Goal: Task Accomplishment & Management: Manage account settings

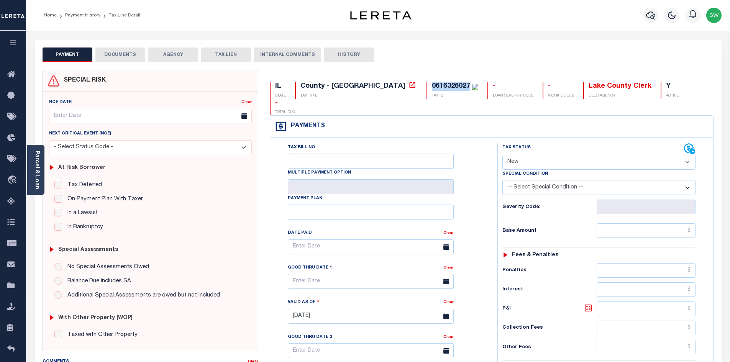
drag, startPoint x: 401, startPoint y: 86, endPoint x: 365, endPoint y: 81, distance: 36.7
click at [365, 81] on div "IL STATE County - IL TAX TYPE 0616326027 TAX ID - LOAN SEVERITY CODE - WORK QUE…" at bounding box center [492, 319] width 456 height 498
copy div "0616326027"
click at [688, 155] on select "- Select Status Code - Open Due/Unpaid Paid Incomplete No Tax Due Internal Refu…" at bounding box center [599, 162] width 193 height 15
select select "PYD"
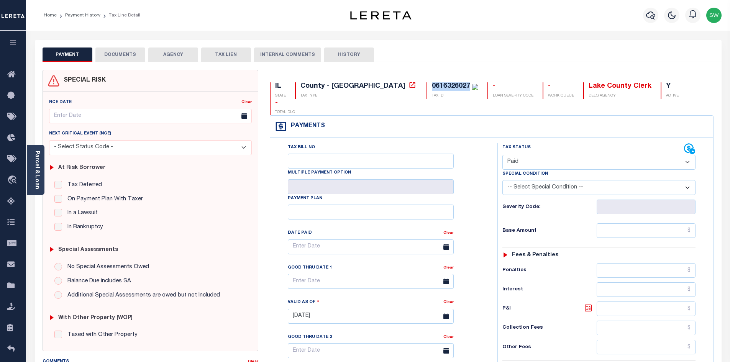
click at [503, 155] on select "- Select Status Code - Open Due/Unpaid Paid Incomplete No Tax Due Internal Refu…" at bounding box center [599, 162] width 193 height 15
type input "09/29/2025"
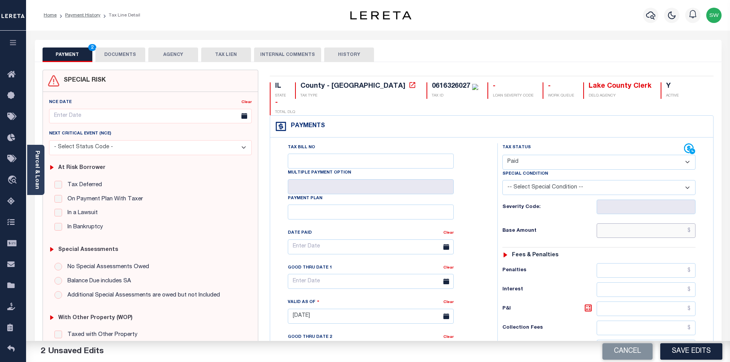
click at [636, 224] on input "text" at bounding box center [646, 231] width 99 height 15
drag, startPoint x: 671, startPoint y: 214, endPoint x: 697, endPoint y: 220, distance: 26.6
click at [697, 220] on div "Tax Status Status - Select Status Code -" at bounding box center [602, 312] width 208 height 339
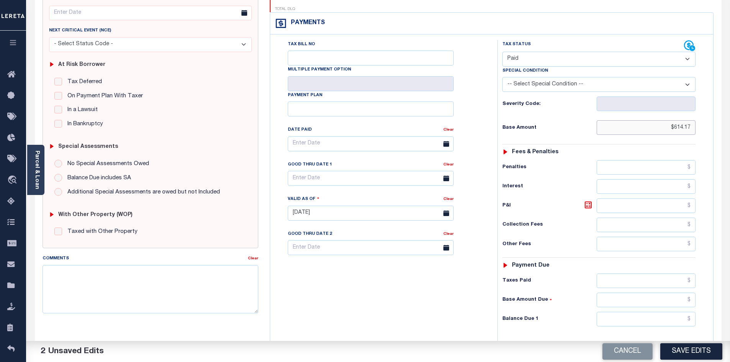
scroll to position [113, 0]
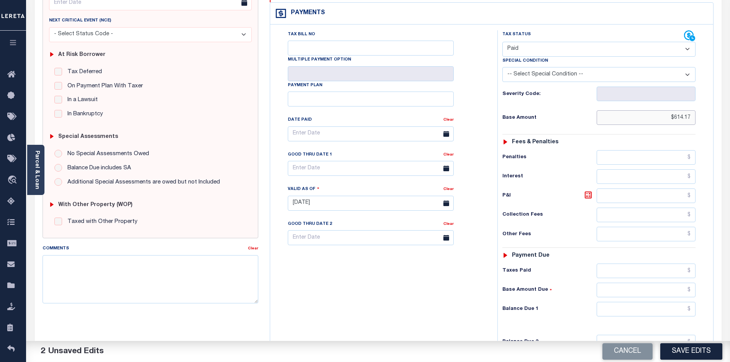
type input "$614.17"
click at [631, 264] on input "text" at bounding box center [646, 271] width 99 height 15
paste input "$614.17"
type input "$614.17"
click at [643, 302] on input "text" at bounding box center [646, 309] width 99 height 15
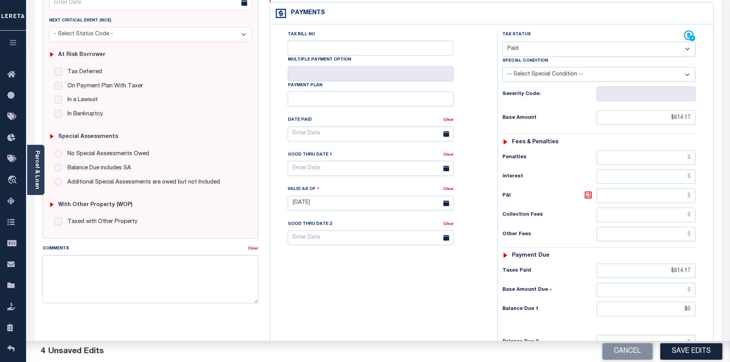
type input "$0.00"
click at [456, 294] on div "Tax Bill No Multiple Payment Option Payment Plan Clear" at bounding box center [382, 199] width 220 height 339
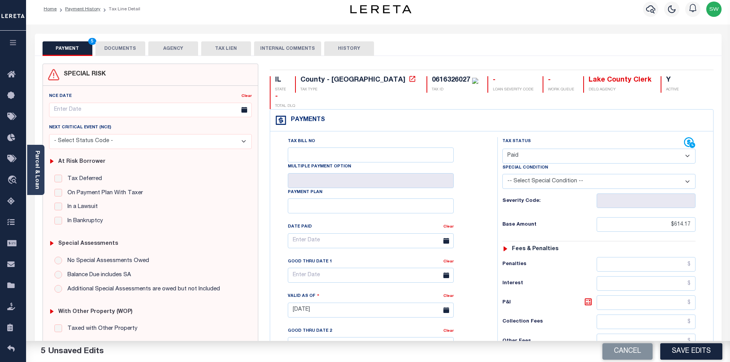
scroll to position [0, 0]
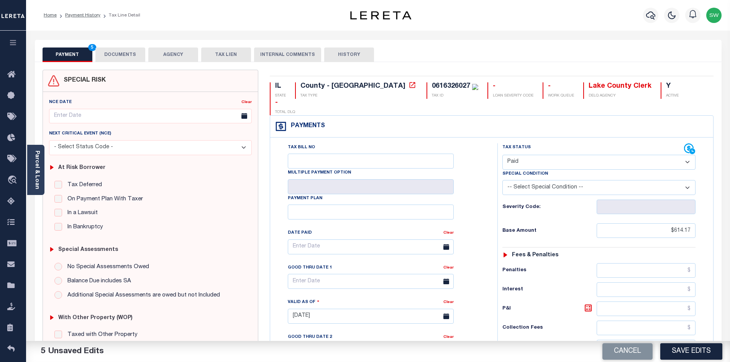
click at [124, 54] on button "DOCUMENTS" at bounding box center [120, 55] width 50 height 15
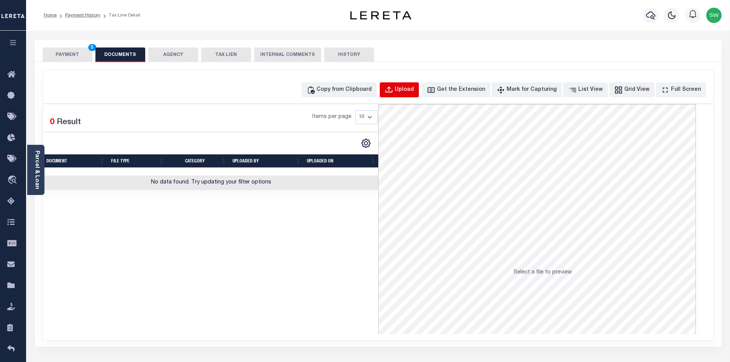
click at [414, 87] on div "Upload" at bounding box center [404, 90] width 19 height 8
select select "POP"
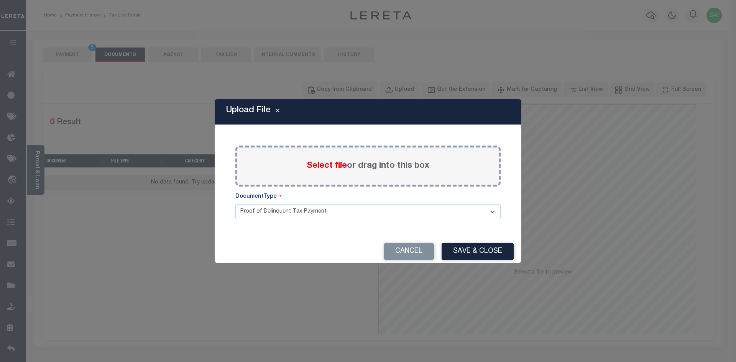
click at [315, 160] on label "Select file or drag into this box" at bounding box center [368, 166] width 123 height 13
click at [0, 0] on input "Select file or drag into this box" at bounding box center [0, 0] width 0 height 0
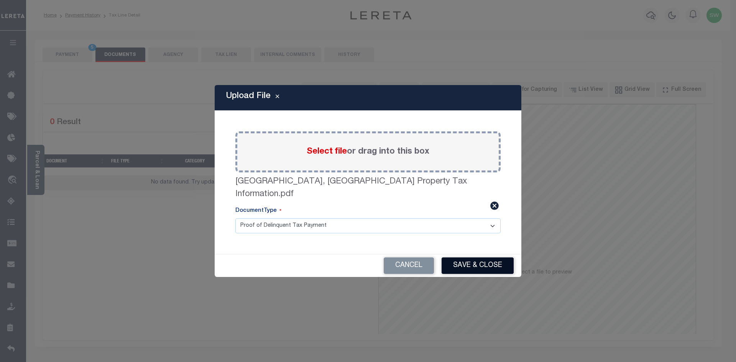
click at [458, 258] on button "Save & Close" at bounding box center [478, 266] width 72 height 16
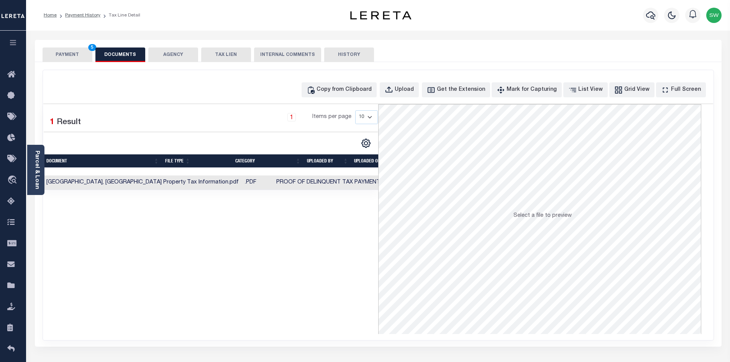
drag, startPoint x: 281, startPoint y: 283, endPoint x: 174, endPoint y: 113, distance: 200.9
click at [280, 281] on div "Selected 1 Result 1 Items per page 10 25 50 100" at bounding box center [210, 219] width 335 height 230
click at [71, 48] on button "PAYMENT 5" at bounding box center [68, 55] width 50 height 15
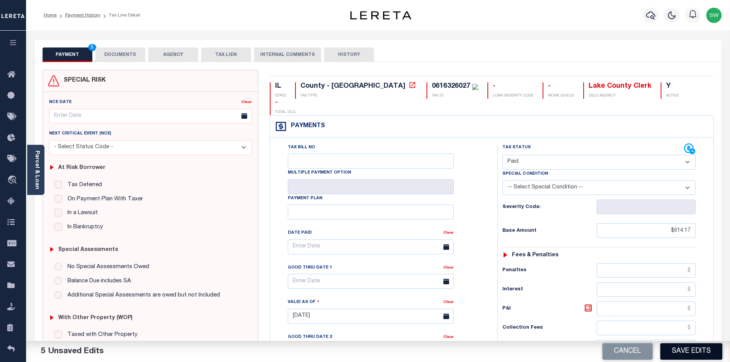
click at [689, 356] on button "Save Edits" at bounding box center [692, 352] width 62 height 16
checkbox input "false"
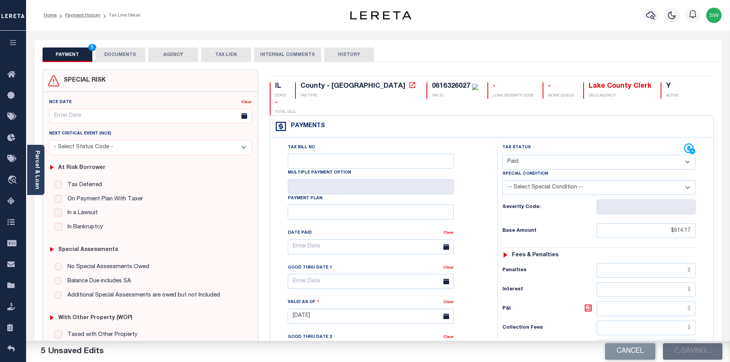
type input "$614.17"
type input "$0"
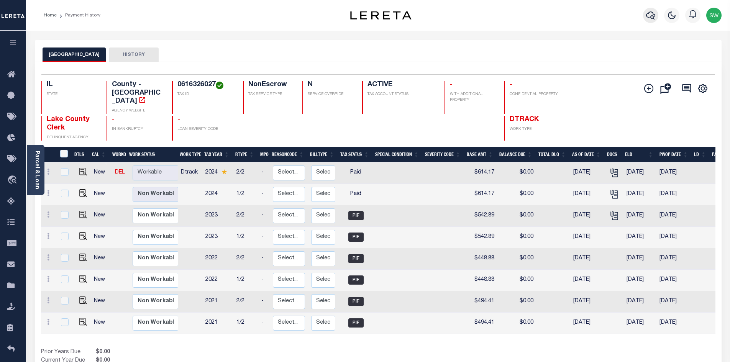
click at [650, 13] on icon "button" at bounding box center [651, 15] width 9 height 9
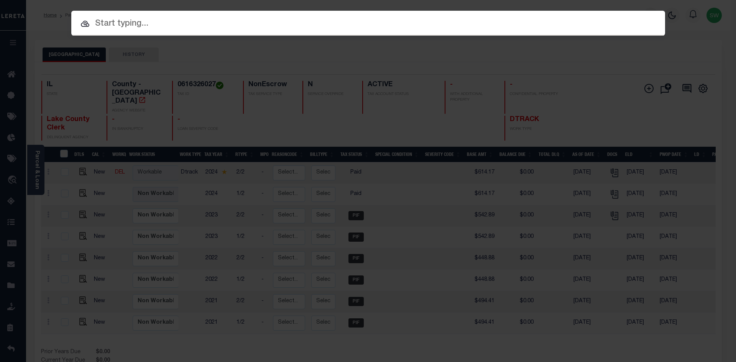
click at [113, 18] on input "text" at bounding box center [368, 23] width 594 height 13
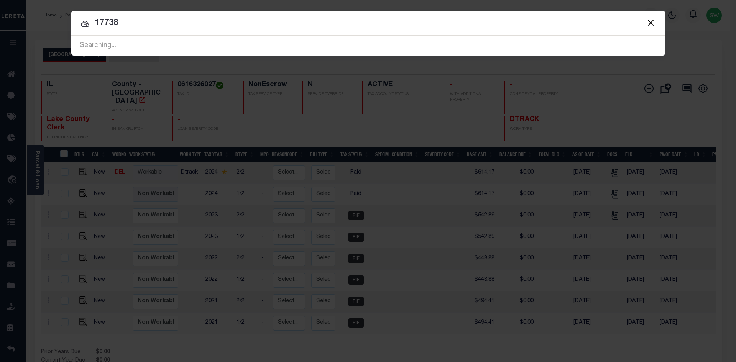
type input "17738"
click at [134, 28] on input "17738" at bounding box center [368, 22] width 594 height 13
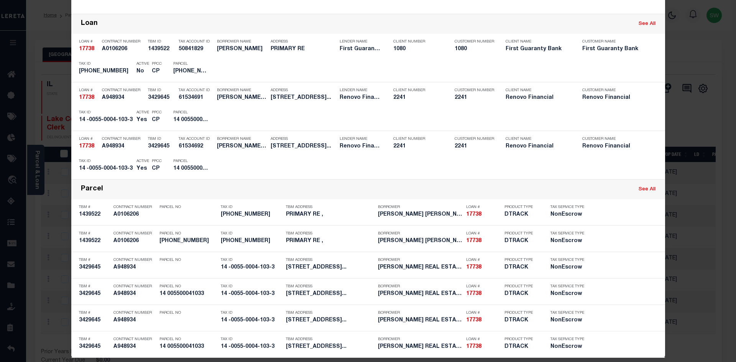
scroll to position [133, 0]
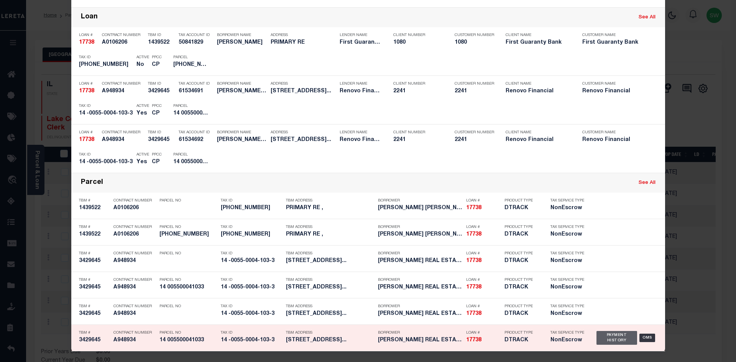
click at [606, 339] on div "Payment History" at bounding box center [617, 338] width 41 height 14
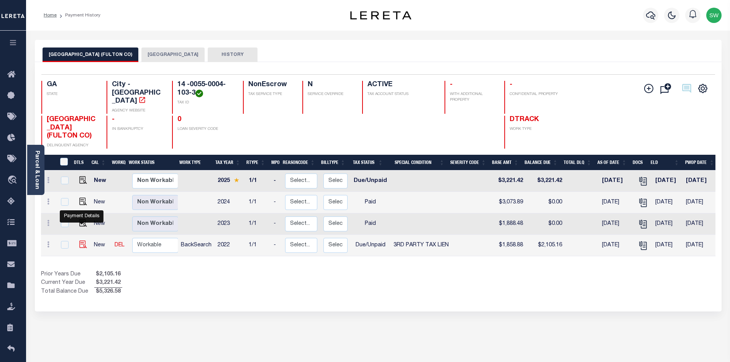
click at [81, 241] on img "" at bounding box center [83, 245] width 8 height 8
checkbox input "true"
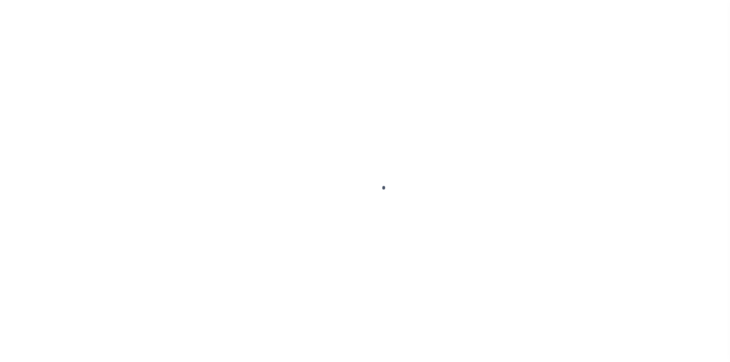
select select "DUE"
select select "20"
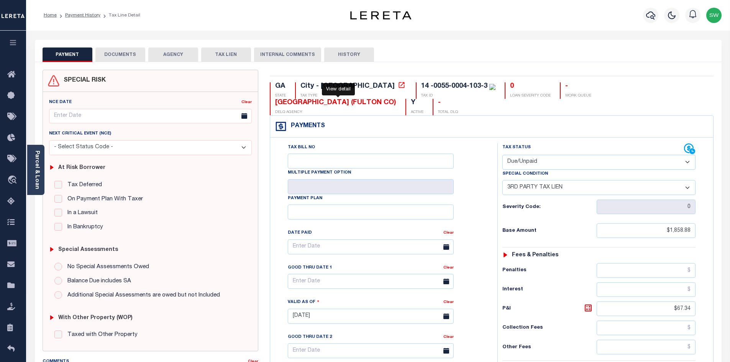
click at [398, 85] on icon at bounding box center [402, 85] width 8 height 8
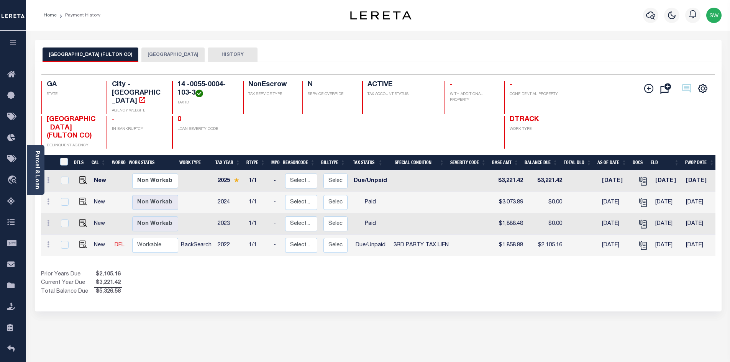
click at [141, 60] on button "[GEOGRAPHIC_DATA]" at bounding box center [172, 55] width 63 height 15
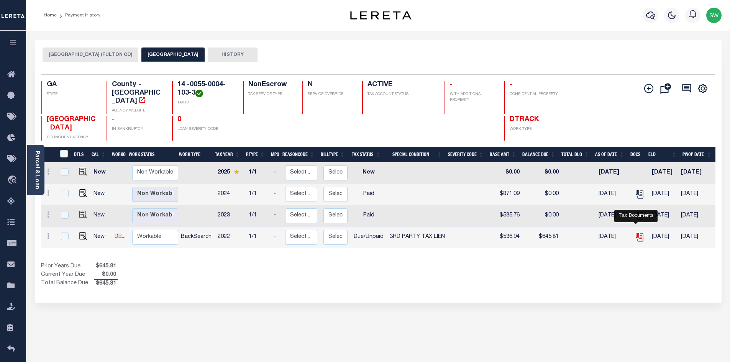
click at [635, 232] on icon "" at bounding box center [640, 237] width 10 height 10
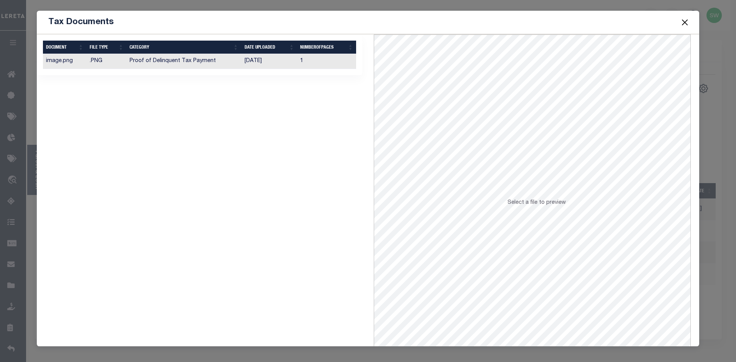
click at [181, 63] on td "Proof of Delinquent Tax Payment" at bounding box center [184, 61] width 115 height 15
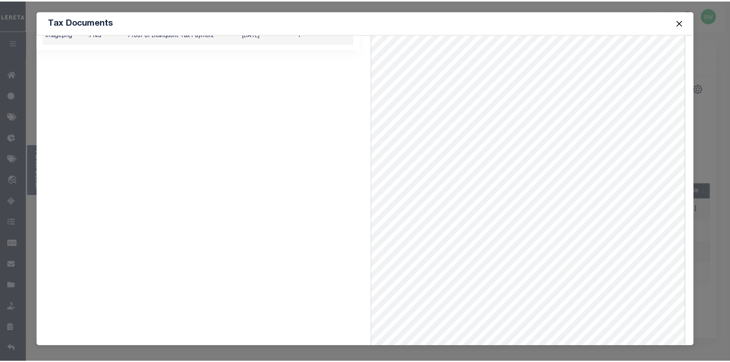
scroll to position [33, 0]
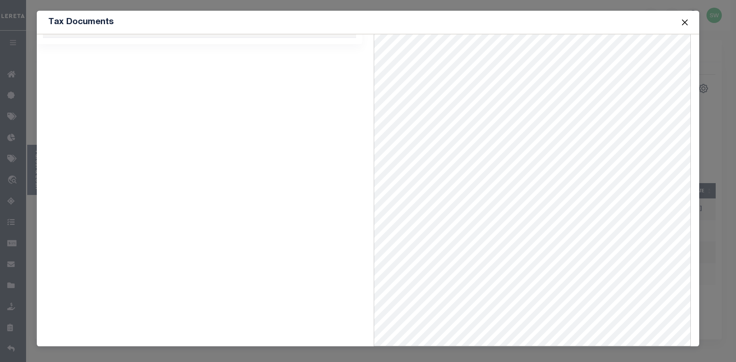
click at [684, 22] on button "Close" at bounding box center [685, 22] width 10 height 10
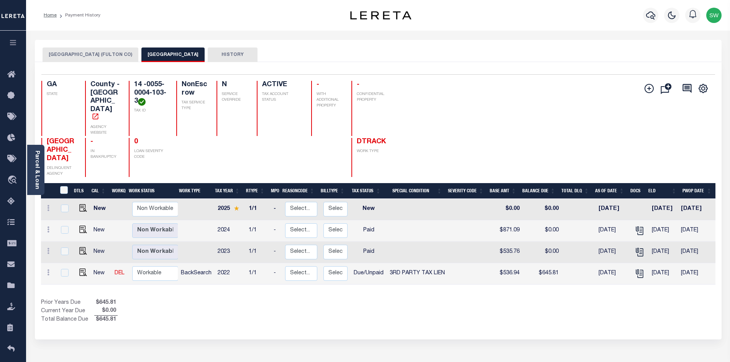
click at [411, 299] on div "Show Tax Lines before Bill Release Date Prior Years Due $645.81 Current Year Du…" at bounding box center [378, 312] width 675 height 26
click at [103, 52] on button "[GEOGRAPHIC_DATA] (FULTON CO)" at bounding box center [91, 55] width 96 height 15
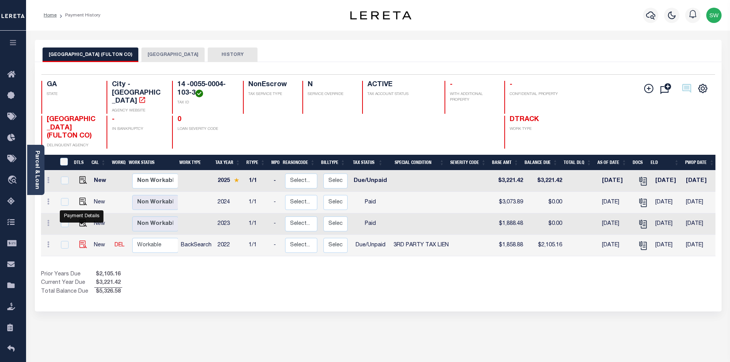
click at [79, 241] on img "" at bounding box center [83, 245] width 8 height 8
checkbox input "true"
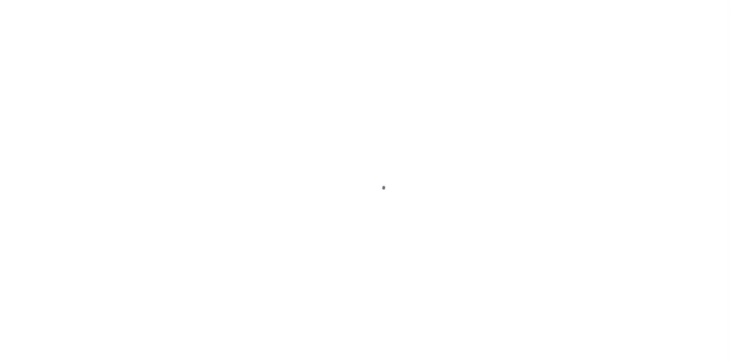
select select "DUE"
select select "20"
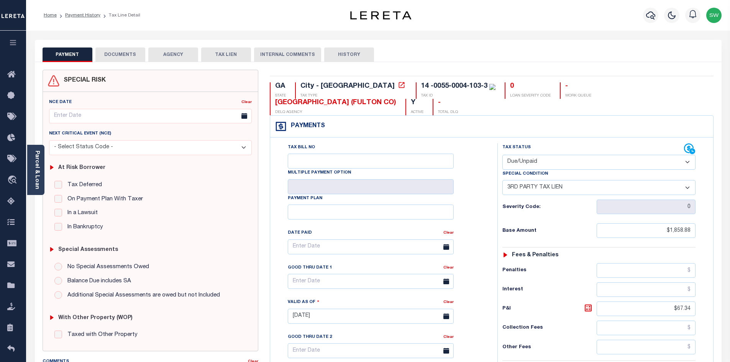
click at [689, 155] on select "- Select Status Code - Open Due/Unpaid Paid Incomplete No Tax Due Internal Refu…" at bounding box center [599, 162] width 193 height 15
select select "PYD"
click at [503, 155] on select "- Select Status Code - Open Due/Unpaid Paid Incomplete No Tax Due Internal Refu…" at bounding box center [599, 162] width 193 height 15
select select "0"
type input "[DATE]"
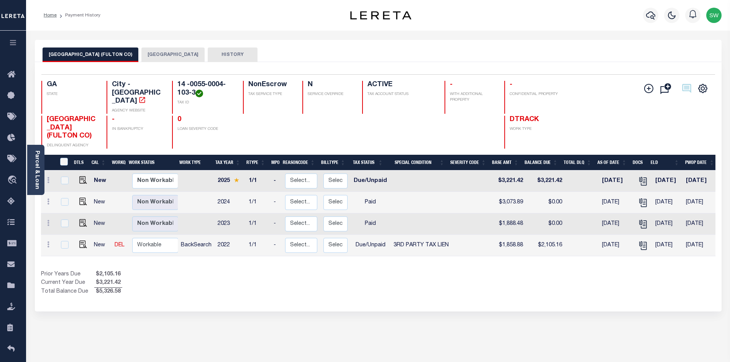
drag, startPoint x: 347, startPoint y: 277, endPoint x: 278, endPoint y: 235, distance: 80.9
click at [347, 276] on div "Prior Years Due $2,105.16 Current Year Due $3,221.42 Total Balance Due $5,326.58" at bounding box center [209, 284] width 337 height 26
click at [84, 241] on img "" at bounding box center [83, 245] width 8 height 8
checkbox input "true"
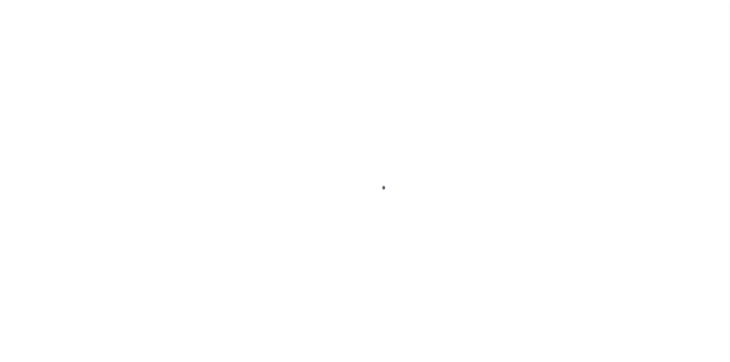
select select "DUE"
select select "20"
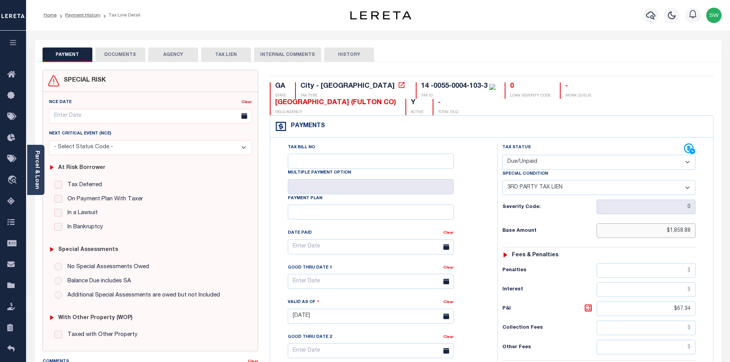
drag, startPoint x: 660, startPoint y: 215, endPoint x: 717, endPoint y: 215, distance: 57.1
click at [717, 215] on div "GA STATE City - GA TAX TYPE 14 -0055-0004-103-3 TAX ID 0 LOAN SEVERITY CODE - W…" at bounding box center [492, 317] width 456 height 494
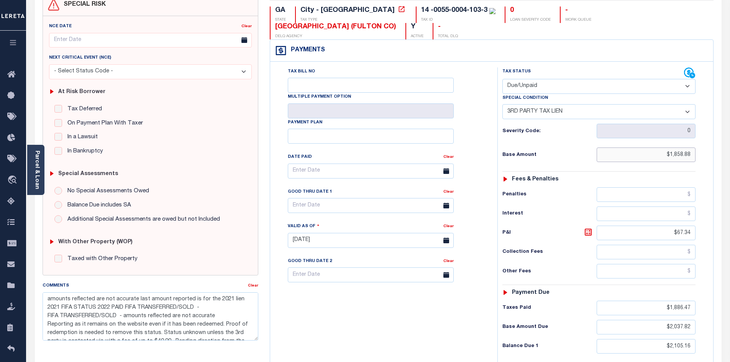
scroll to position [80, 0]
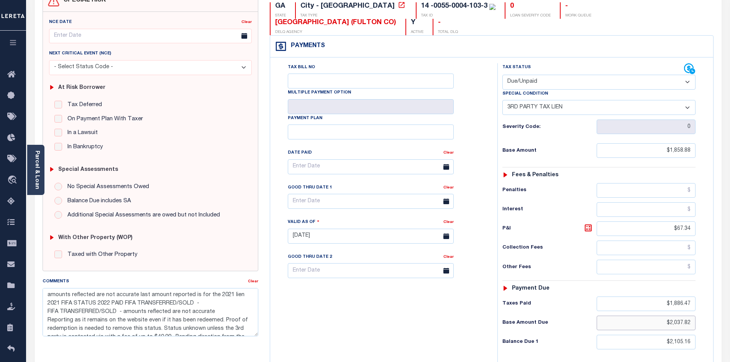
drag, startPoint x: 661, startPoint y: 307, endPoint x: 716, endPoint y: 308, distance: 55.2
click at [716, 308] on div "GA STATE City - GA TAX TYPE 14 -0055-0004-103-3 TAX ID 0 LOAN SEVERITY CODE - W…" at bounding box center [492, 237] width 456 height 494
type input "[DATE]"
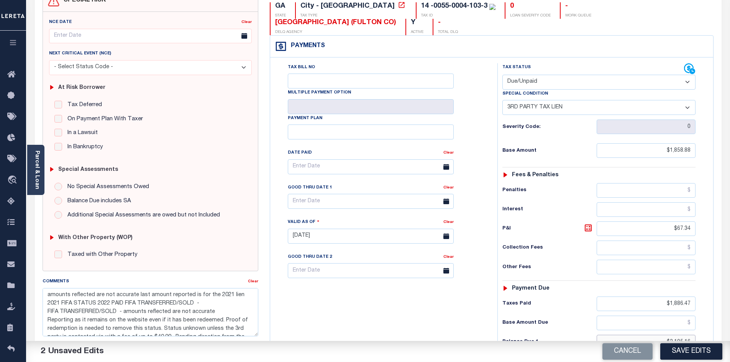
drag, startPoint x: 648, startPoint y: 331, endPoint x: 738, endPoint y: 331, distance: 90.1
click at [730, 331] on html "Home Payment History Tax Line Detail" at bounding box center [365, 210] width 730 height 581
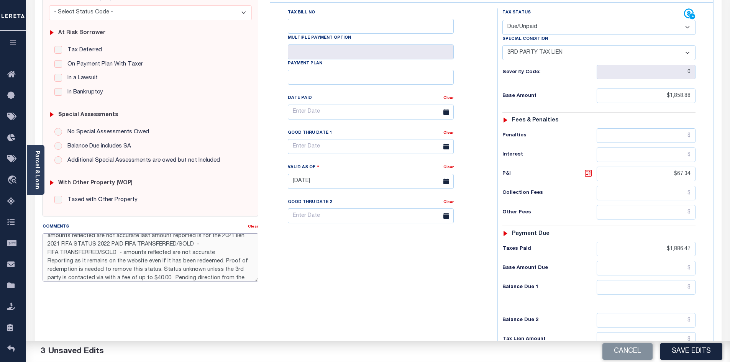
scroll to position [0, 0]
click at [340, 282] on div "Tax Bill No Multiple Payment Option Payment Plan Clear" at bounding box center [382, 177] width 220 height 339
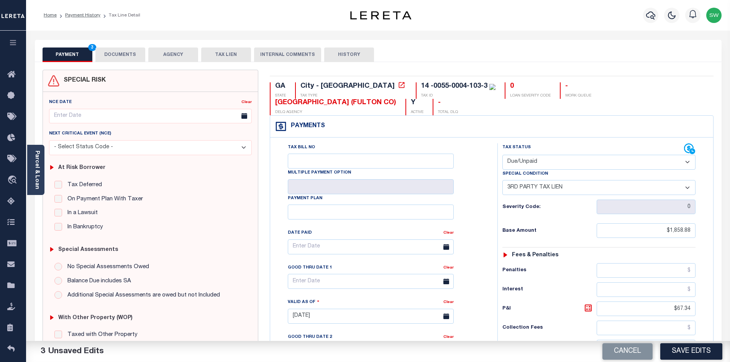
click at [117, 58] on button "DOCUMENTS" at bounding box center [120, 55] width 50 height 15
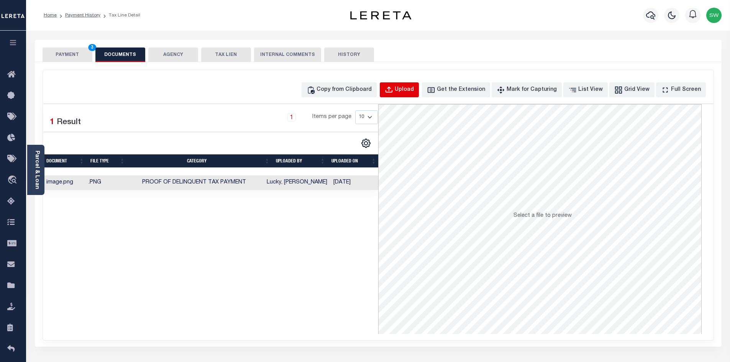
click at [414, 90] on div "Upload" at bounding box center [404, 90] width 19 height 8
select select "POP"
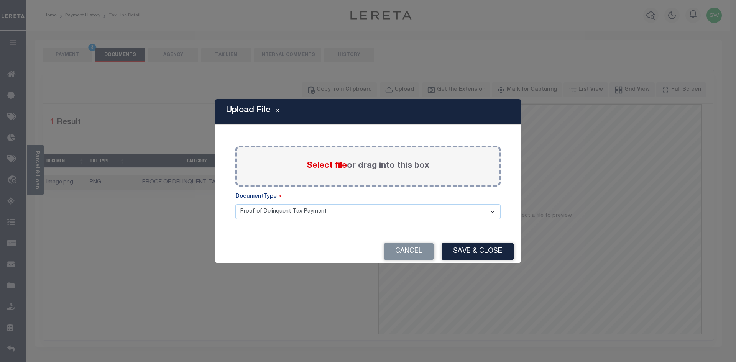
click at [316, 167] on span "Select file" at bounding box center [327, 166] width 40 height 8
click at [0, 0] on input "Select file or drag into this box" at bounding box center [0, 0] width 0 height 0
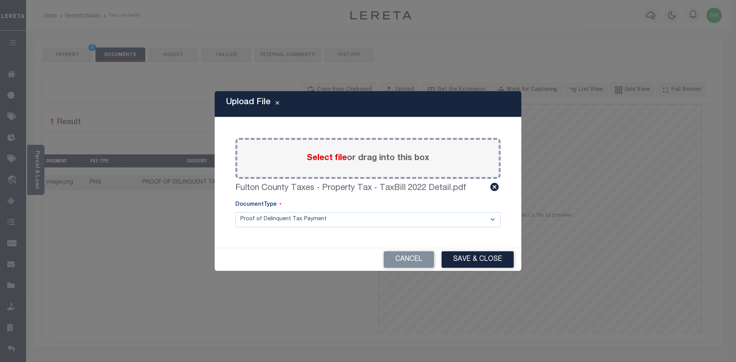
drag, startPoint x: 482, startPoint y: 257, endPoint x: 504, endPoint y: 258, distance: 22.3
click at [482, 257] on button "Save & Close" at bounding box center [478, 260] width 72 height 16
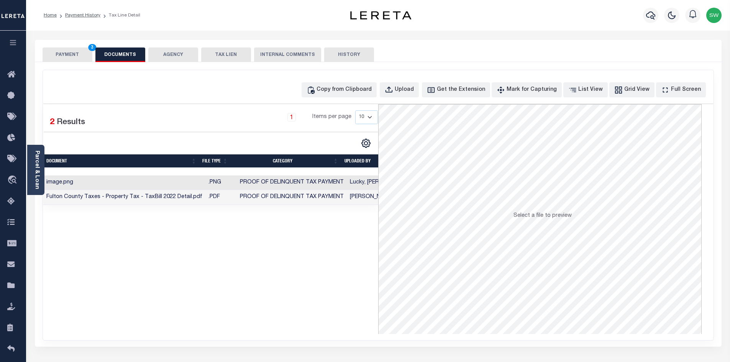
click at [329, 286] on div "Selected 2 Results 1 Items per page 10 25 50 100" at bounding box center [210, 219] width 335 height 230
drag, startPoint x: 81, startPoint y: 44, endPoint x: 74, endPoint y: 49, distance: 8.3
click at [74, 49] on div "PAYMENT 3 DOCUMENTS AGENCY DELINQUENT PAYEE TAX LIEN" at bounding box center [378, 51] width 687 height 22
click at [74, 51] on button "PAYMENT 3" at bounding box center [68, 55] width 50 height 15
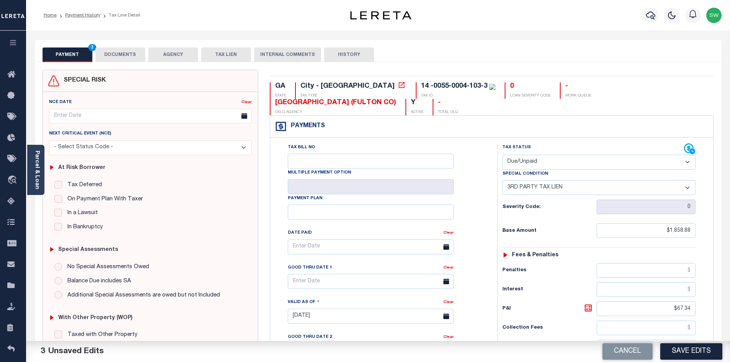
click at [689, 155] on select "- Select Status Code - Open Due/Unpaid Paid Incomplete No Tax Due Internal Refu…" at bounding box center [599, 162] width 193 height 15
select select "PYD"
click at [503, 155] on select "- Select Status Code - Open Due/Unpaid Paid Incomplete No Tax Due Internal Refu…" at bounding box center [599, 162] width 193 height 15
select select "0"
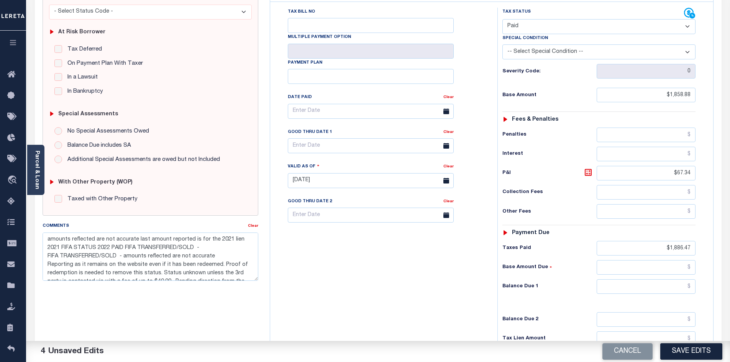
scroll to position [143, 0]
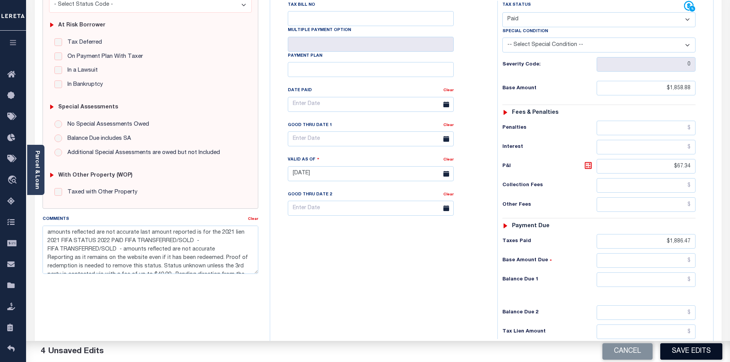
click at [699, 352] on button "Save Edits" at bounding box center [692, 352] width 62 height 16
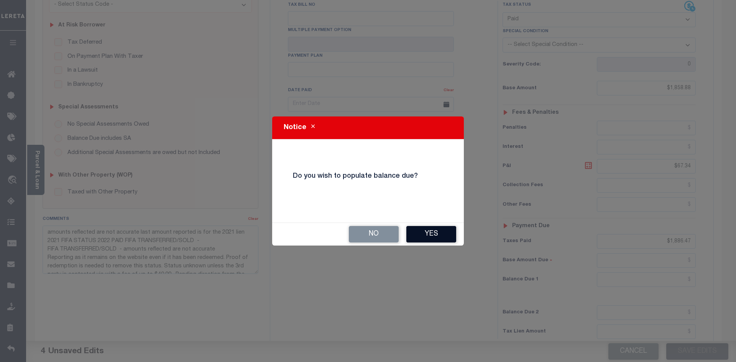
click at [436, 229] on button "Yes" at bounding box center [431, 234] width 50 height 16
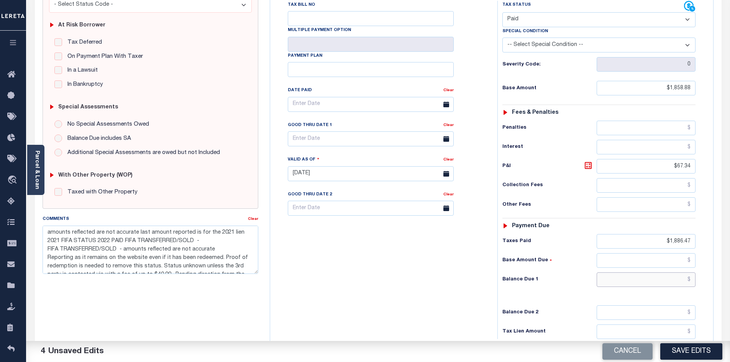
click at [644, 273] on input "text" at bounding box center [646, 280] width 99 height 15
type input "$0.00"
click at [394, 253] on div "Tax Bill No Multiple Payment Option Payment Plan Clear" at bounding box center [382, 170] width 220 height 339
click at [677, 347] on button "Save Edits" at bounding box center [692, 352] width 62 height 16
checkbox input "false"
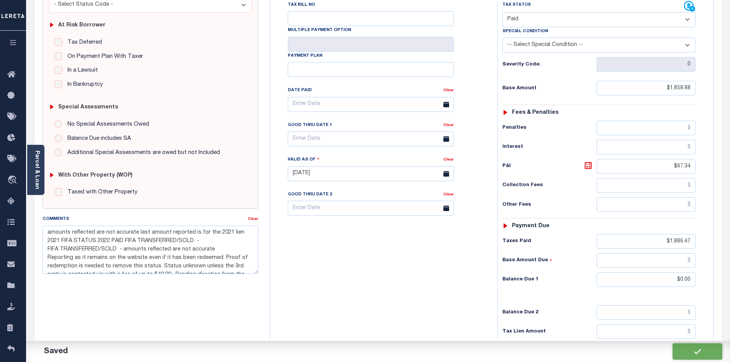
checkbox input "false"
type textarea "amounts reflected are not accurate last amount reported is for the 2021 lien 20…"
type input "$1,858.88"
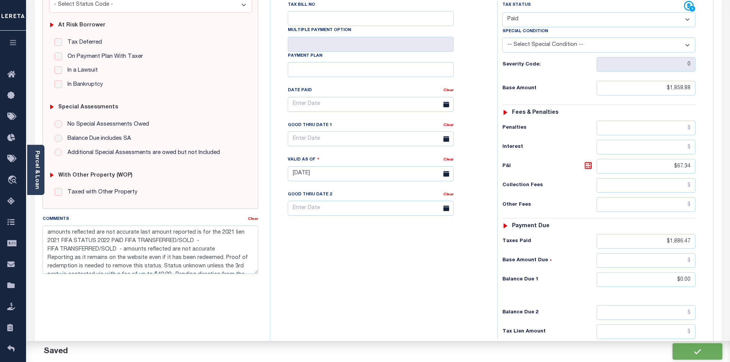
type input "$67.34"
type input "$1,886.47"
type input "$0"
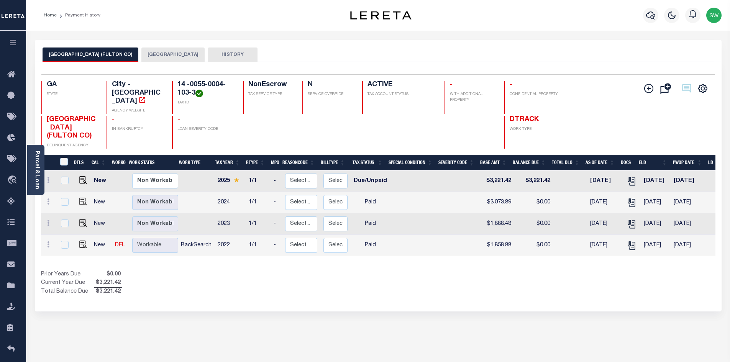
click at [419, 271] on div "Show Tax Lines before Bill Release Date Prior Years Due $0.00 Current Year Due …" at bounding box center [378, 284] width 675 height 26
click at [141, 56] on button "[GEOGRAPHIC_DATA]" at bounding box center [172, 55] width 63 height 15
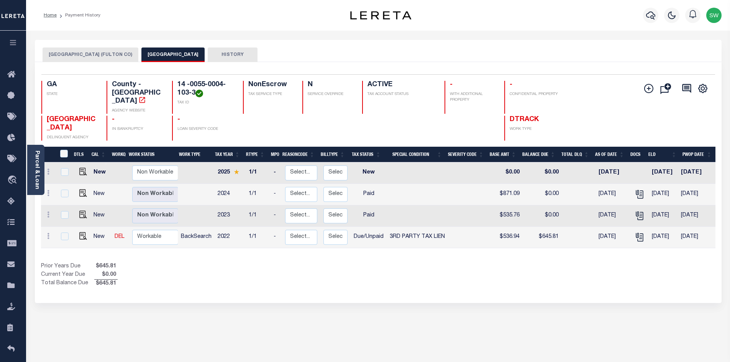
drag, startPoint x: 306, startPoint y: 271, endPoint x: 205, endPoint y: 253, distance: 103.0
click at [282, 264] on div "Prior Years Due $645.81 Current Year Due $0.00 Total Balance Due $645.81" at bounding box center [209, 276] width 337 height 26
click at [83, 232] on img "" at bounding box center [83, 236] width 8 height 8
checkbox input "true"
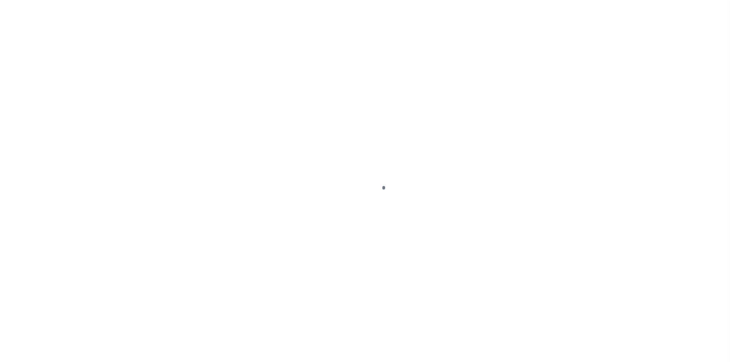
select select "DUE"
select select "20"
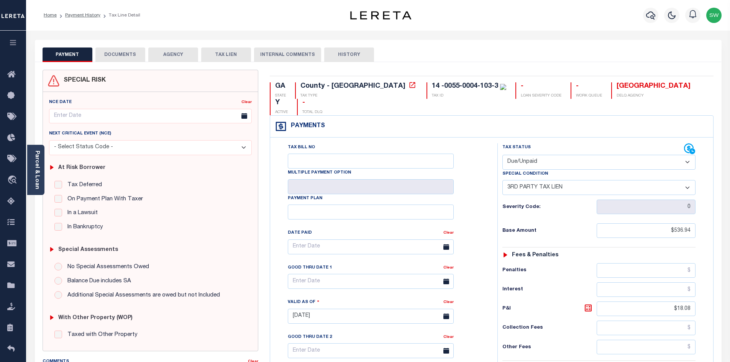
click at [688, 155] on select "- Select Status Code - Open Due/Unpaid Paid Incomplete No Tax Due Internal Refu…" at bounding box center [599, 162] width 193 height 15
select select "PYD"
click at [503, 155] on select "- Select Status Code - Open Due/Unpaid Paid Incomplete No Tax Due Internal Refu…" at bounding box center [599, 162] width 193 height 15
select select "0"
type input "[DATE]"
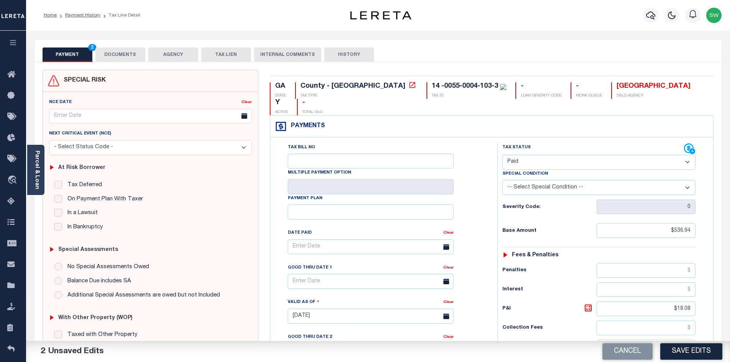
click at [481, 224] on div "Tax Bill No Multiple Payment Option Payment Plan Clear" at bounding box center [382, 250] width 208 height 215
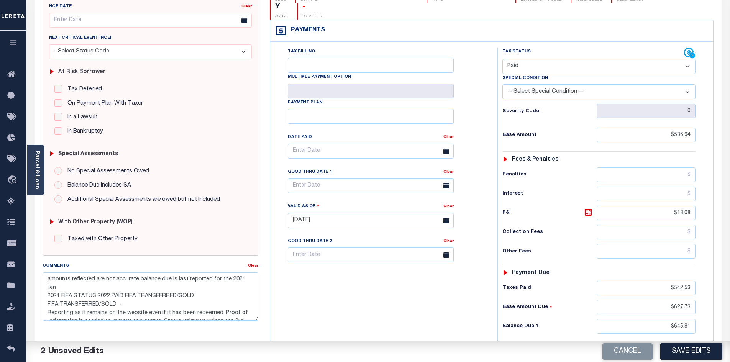
scroll to position [104, 0]
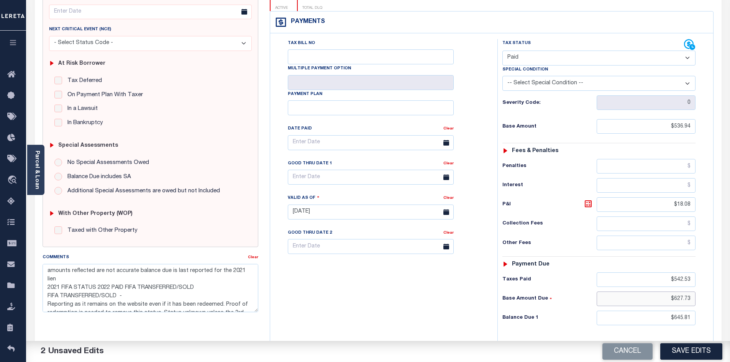
drag, startPoint x: 669, startPoint y: 282, endPoint x: 711, endPoint y: 287, distance: 42.1
click at [711, 287] on div "Tax Status Status" at bounding box center [602, 208] width 220 height 339
drag, startPoint x: 673, startPoint y: 302, endPoint x: 707, endPoint y: 303, distance: 34.1
click at [707, 303] on div "Tax Status Status" at bounding box center [602, 208] width 220 height 339
type input "$0.00"
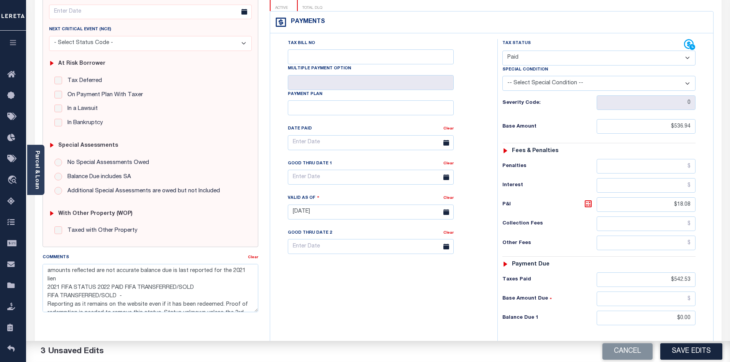
click at [435, 318] on div "Tax Bill No Multiple Payment Option Payment Plan Clear" at bounding box center [382, 208] width 220 height 339
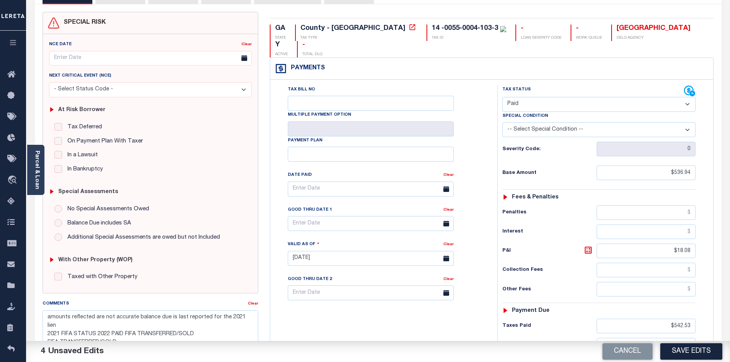
scroll to position [0, 0]
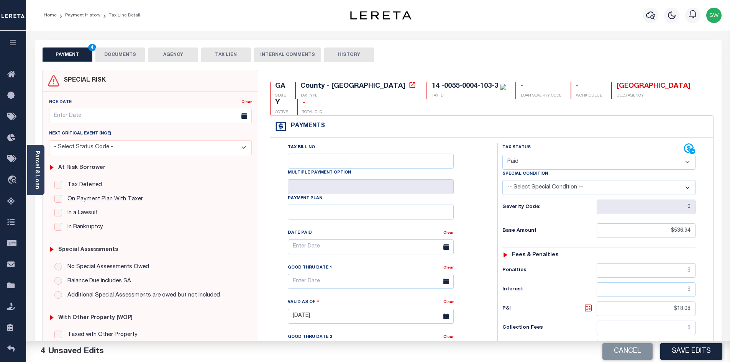
drag, startPoint x: 132, startPoint y: 58, endPoint x: 382, endPoint y: 12, distance: 254.5
click at [130, 57] on button "DOCUMENTS" at bounding box center [120, 55] width 50 height 15
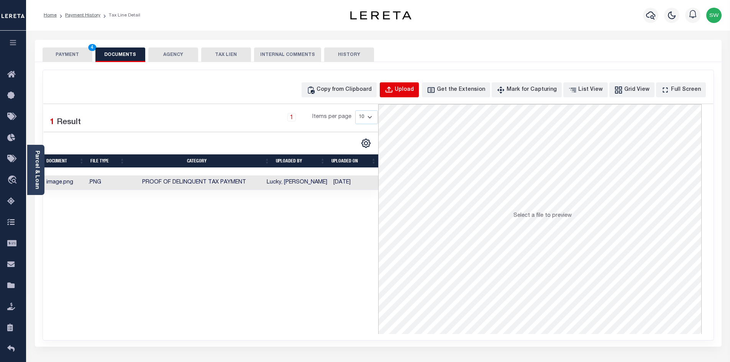
drag, startPoint x: 515, startPoint y: 96, endPoint x: 421, endPoint y: 89, distance: 94.6
click at [414, 89] on div "Upload" at bounding box center [404, 90] width 19 height 8
select select "POP"
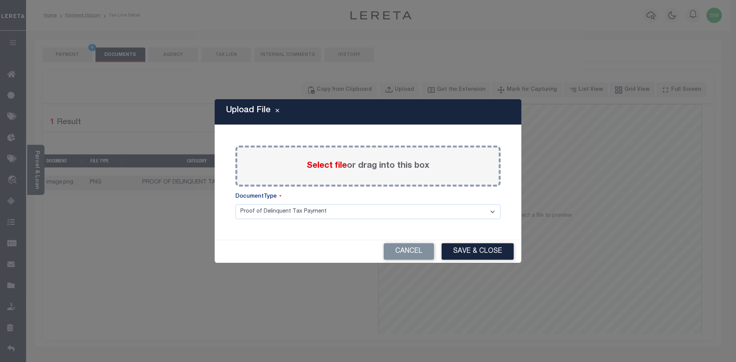
click at [299, 168] on div "Select file or drag into this box" at bounding box center [367, 166] width 265 height 41
click at [314, 166] on span "Select file" at bounding box center [327, 166] width 40 height 8
click at [0, 0] on input "Select file or drag into this box" at bounding box center [0, 0] width 0 height 0
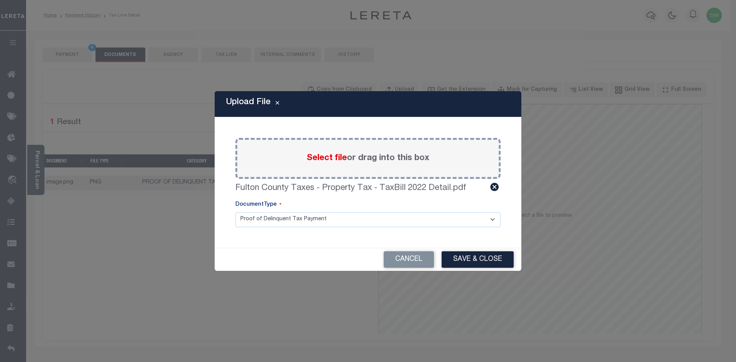
click at [489, 258] on button "Save & Close" at bounding box center [478, 260] width 72 height 16
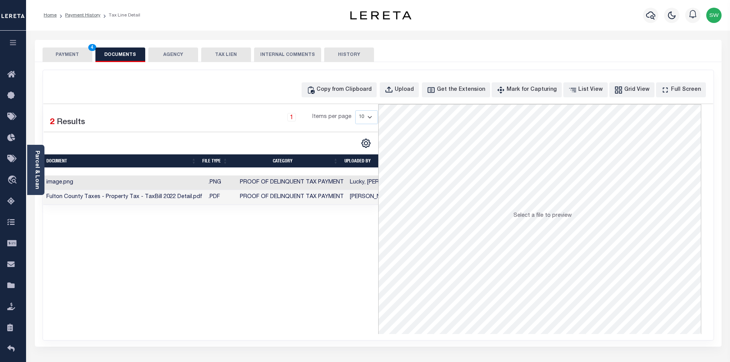
click at [322, 242] on div "Selected 2 Results 1 Items per page 10 25 50 100" at bounding box center [210, 219] width 335 height 230
click at [71, 54] on button "PAYMENT 4" at bounding box center [68, 55] width 50 height 15
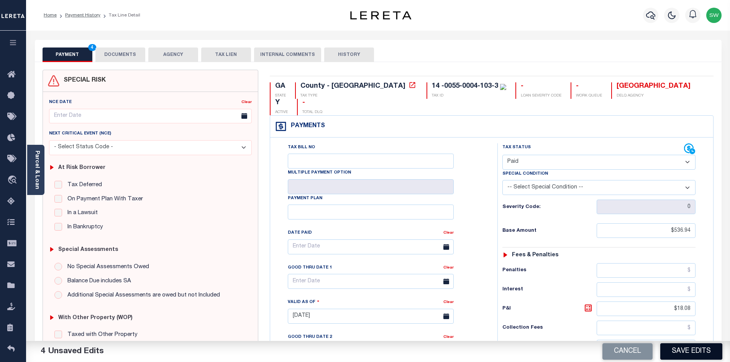
click at [684, 354] on button "Save Edits" at bounding box center [692, 352] width 62 height 16
checkbox input "false"
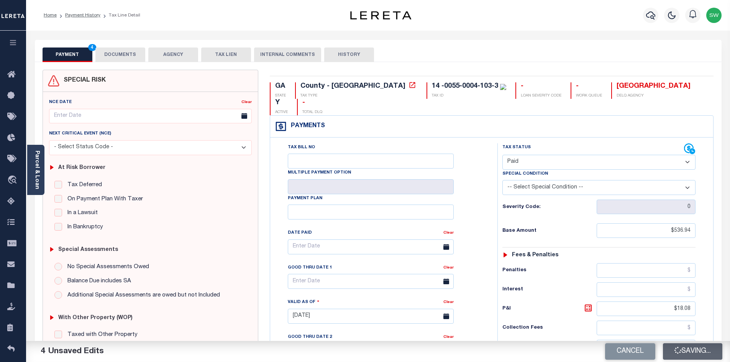
type textarea "amounts reflected are not accurate balance due is last reported for the 2021 li…"
type input "$536.94"
type input "$18.08"
type input "$542.53"
type input "$0"
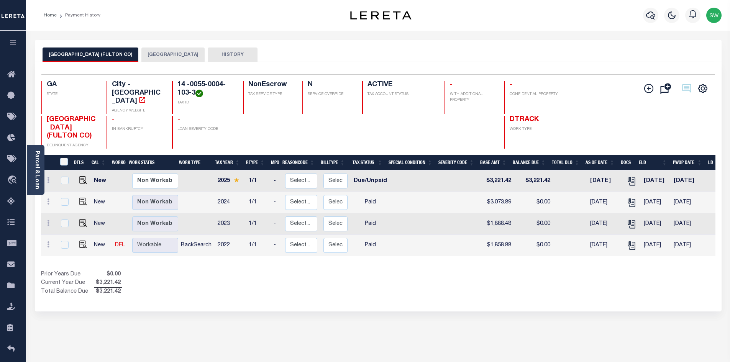
click at [390, 271] on div "Show Tax Lines before Bill Release Date Prior Years Due $0.00 Current Year Due …" at bounding box center [378, 284] width 675 height 26
click at [175, 286] on div "Selected 4 Results 1 Items per page 25 50 100 GA [GEOGRAPHIC_DATA] - [GEOGRAPHI…" at bounding box center [378, 187] width 687 height 250
click at [165, 281] on div "Selected 4 Results 1 Items per page 25 50 100 GA [GEOGRAPHIC_DATA] - [GEOGRAPHI…" at bounding box center [378, 187] width 687 height 250
click at [650, 18] on icon "button" at bounding box center [651, 15] width 9 height 9
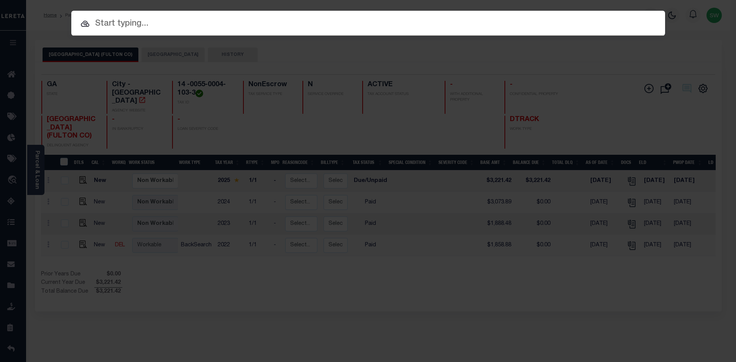
click at [113, 26] on input "text" at bounding box center [368, 23] width 594 height 13
paste input "13174"
type input "13174"
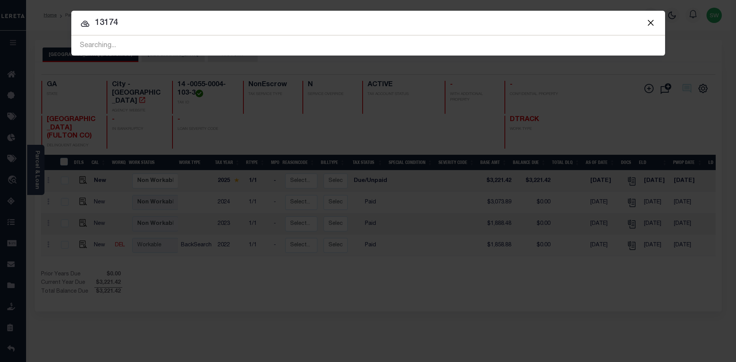
click at [140, 31] on div at bounding box center [368, 23] width 594 height 25
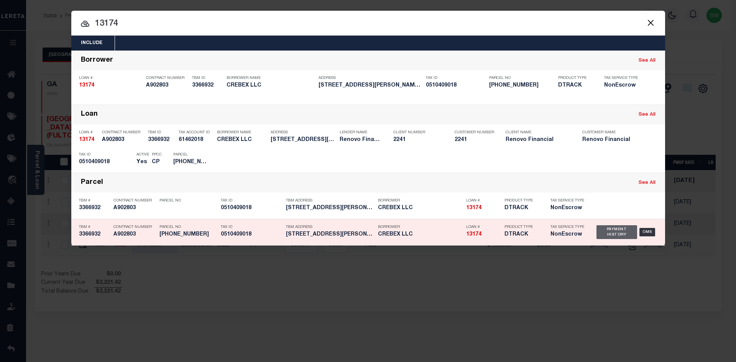
click at [614, 238] on div "Payment History" at bounding box center [617, 232] width 41 height 14
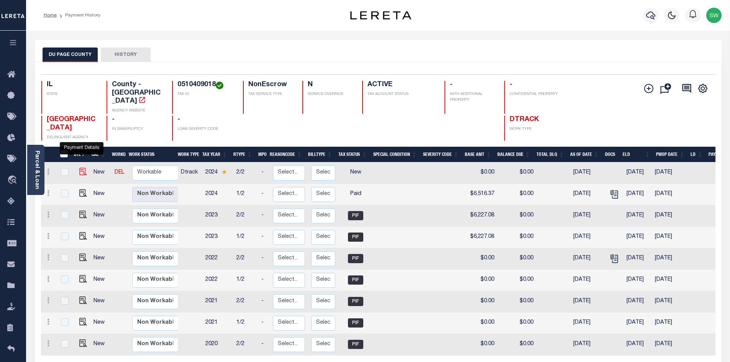
click at [82, 168] on img "" at bounding box center [83, 172] width 8 height 8
checkbox input "true"
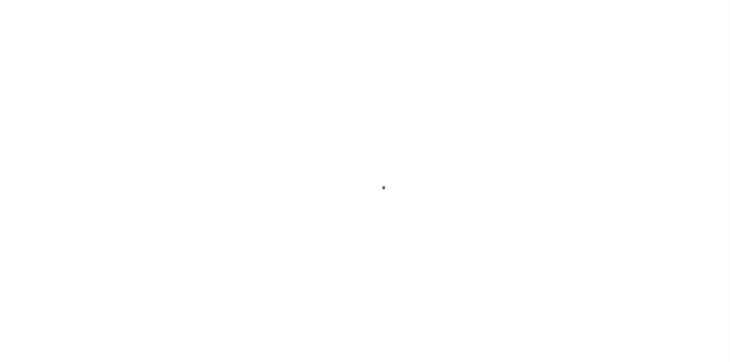
select select "NW2"
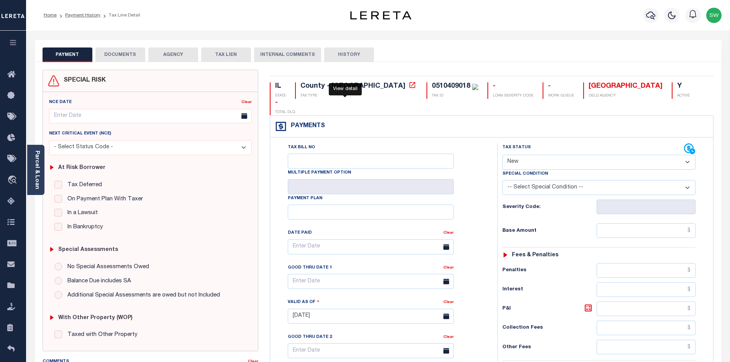
click at [409, 87] on icon at bounding box center [413, 85] width 8 height 8
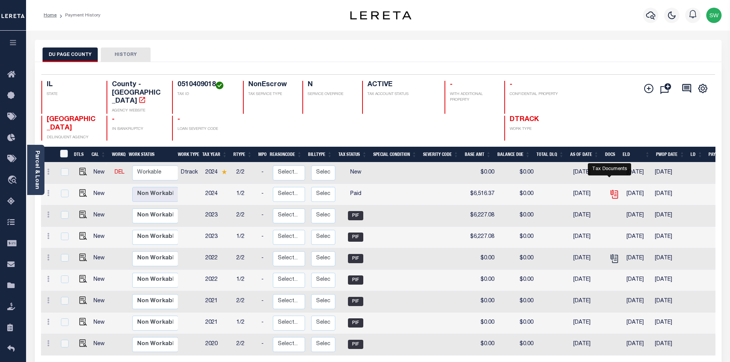
click at [610, 189] on icon "" at bounding box center [615, 194] width 10 height 10
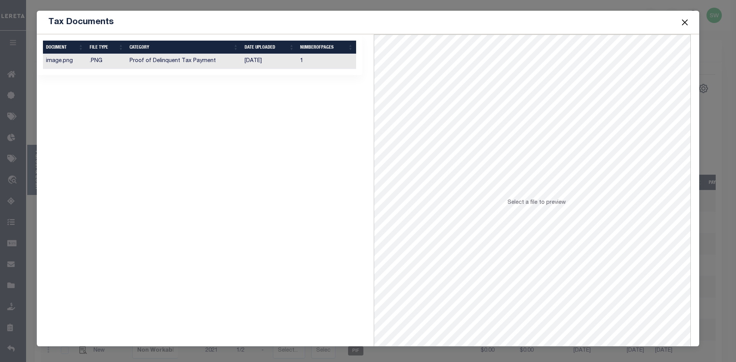
click at [169, 61] on td "Proof of Delinquent Tax Payment" at bounding box center [184, 61] width 115 height 15
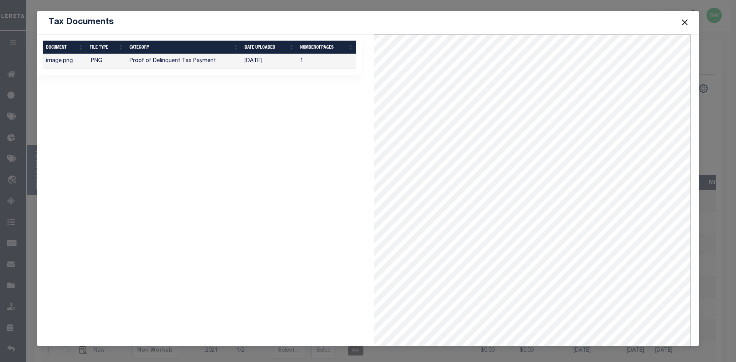
click at [681, 24] on button "Close" at bounding box center [685, 22] width 10 height 10
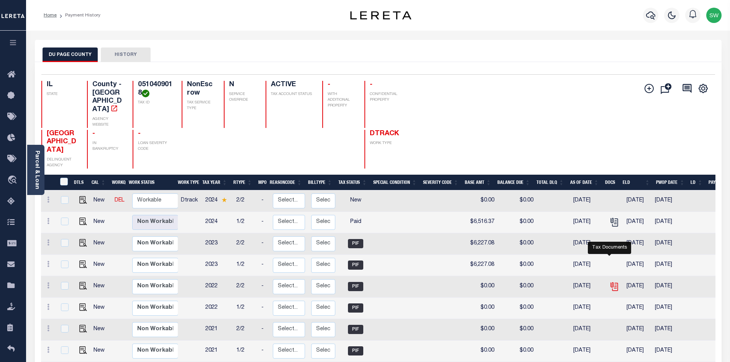
click at [611, 283] on icon "" at bounding box center [614, 286] width 6 height 6
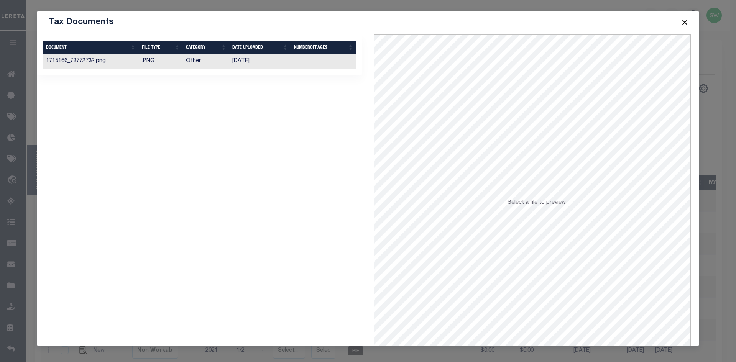
click at [86, 61] on td "1715166_73772732.png" at bounding box center [91, 61] width 96 height 15
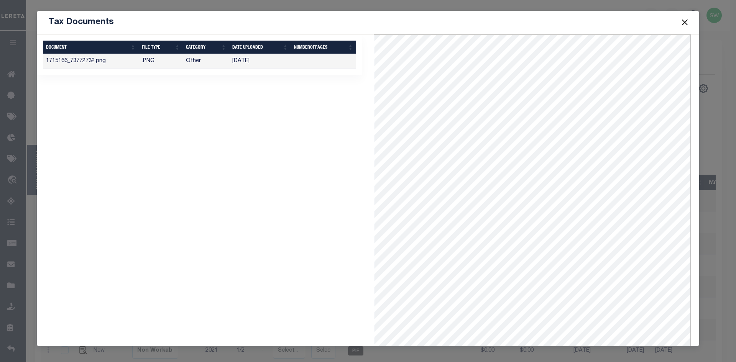
click at [684, 25] on button "Close" at bounding box center [685, 22] width 10 height 10
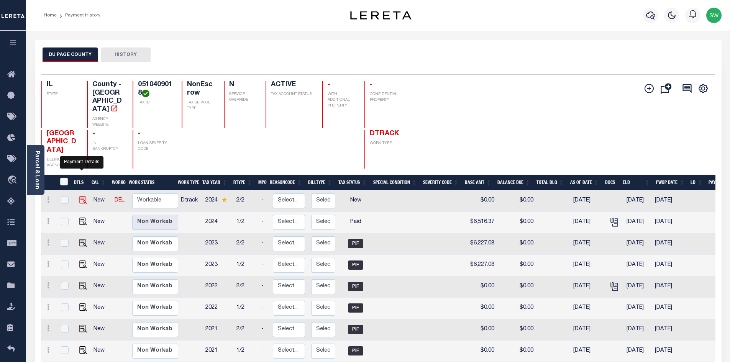
click at [83, 196] on img "" at bounding box center [83, 200] width 8 height 8
checkbox input "true"
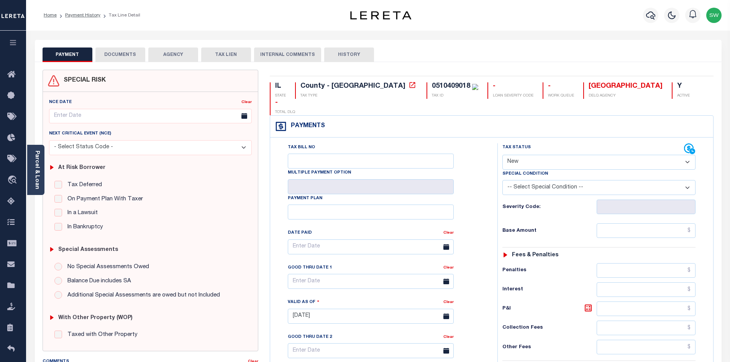
click at [684, 155] on select "- Select Status Code - Open Due/Unpaid Paid Incomplete No Tax Due Internal Refu…" at bounding box center [599, 162] width 193 height 15
select select "DUE"
click at [503, 155] on select "- Select Status Code - Open Due/Unpaid Paid Incomplete No Tax Due Internal Refu…" at bounding box center [599, 162] width 193 height 15
type input "[DATE]"
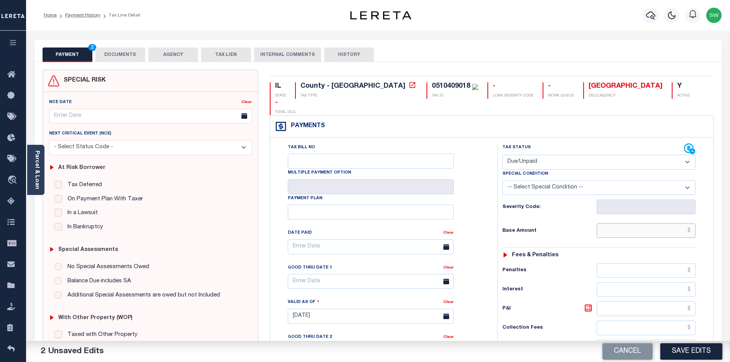
click at [627, 224] on input "text" at bounding box center [646, 231] width 99 height 15
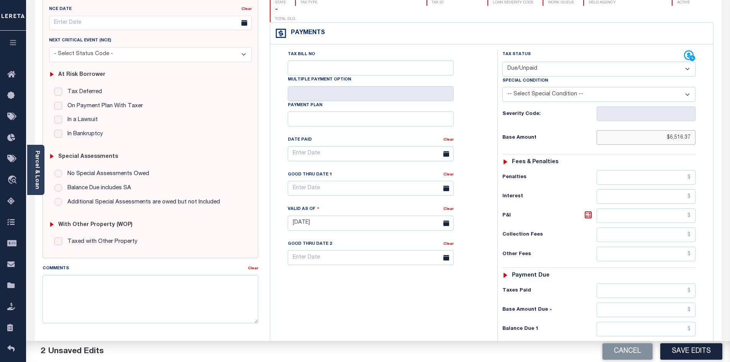
scroll to position [96, 0]
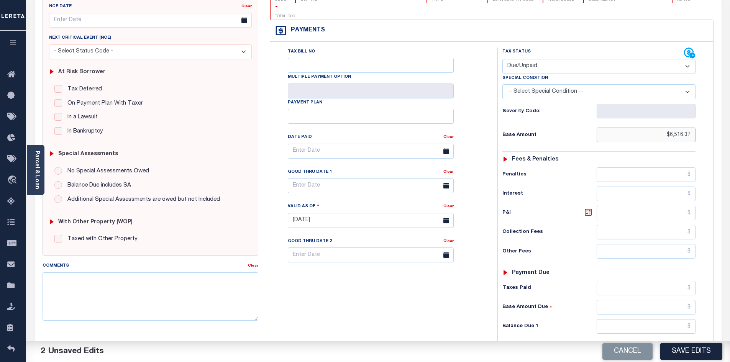
type input "$6,516.37"
click at [622, 206] on input "text" at bounding box center [646, 213] width 99 height 15
type input "$97.75"
click at [642, 319] on input "text" at bounding box center [646, 326] width 99 height 15
type input "$6,614.12"
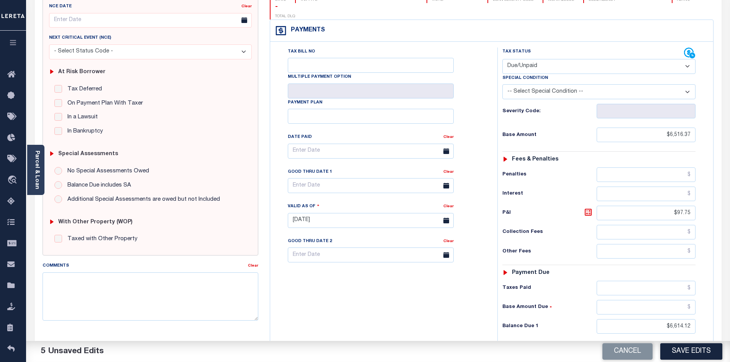
click at [433, 312] on div "Tax Bill No Multiple Payment Option Payment Plan Clear" at bounding box center [382, 217] width 220 height 339
click at [590, 210] on icon at bounding box center [588, 212] width 5 height 5
click at [481, 290] on div "Tax Bill No Multiple Payment Option Payment Plan Clear" at bounding box center [382, 217] width 220 height 339
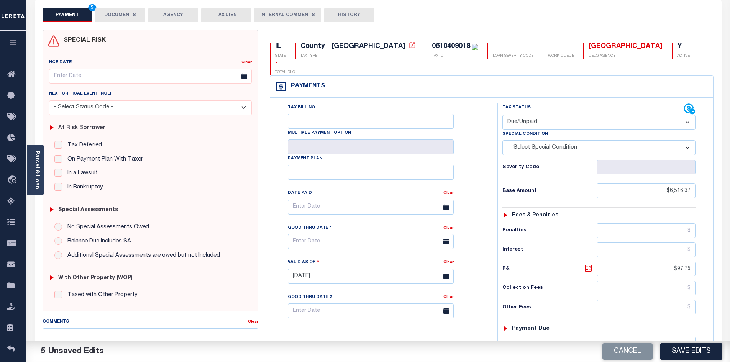
scroll to position [0, 0]
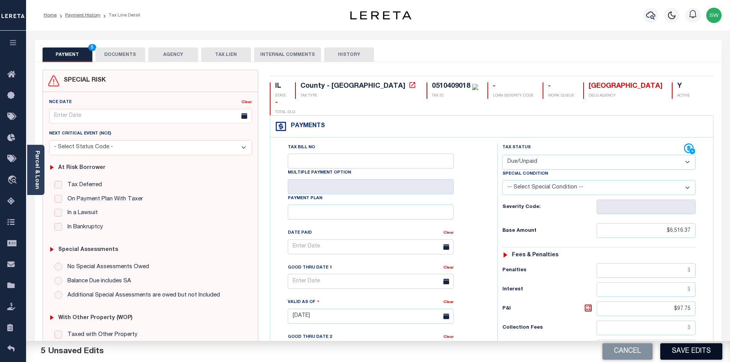
click at [694, 351] on button "Save Edits" at bounding box center [692, 352] width 62 height 16
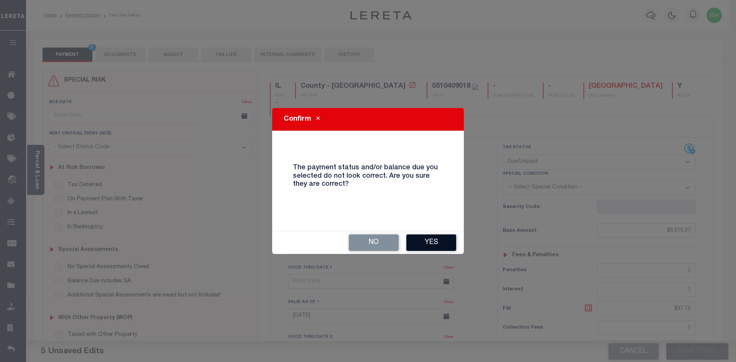
click at [441, 243] on button "Yes" at bounding box center [431, 243] width 50 height 16
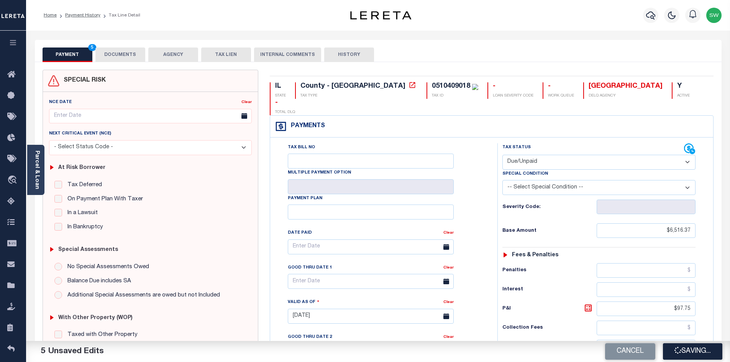
checkbox input "false"
type input "$6,516.37"
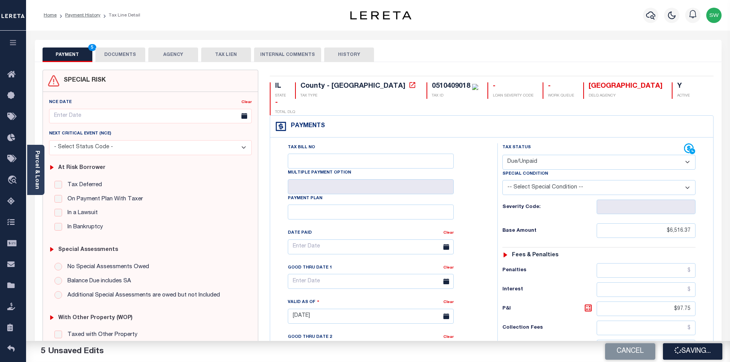
type input "$97.75"
type input "$6,614.12"
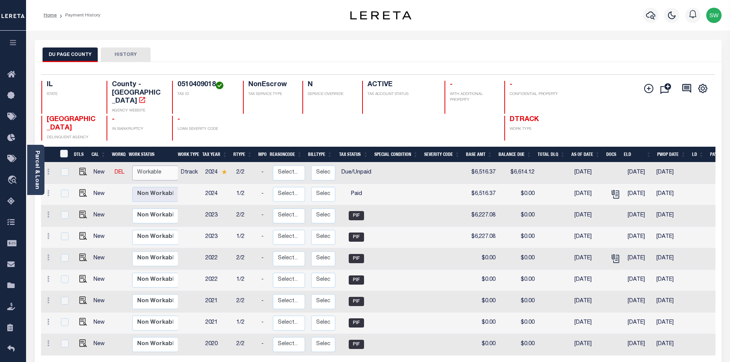
click at [154, 166] on select "Non Workable Workable" at bounding box center [155, 173] width 46 height 15
checkbox input "true"
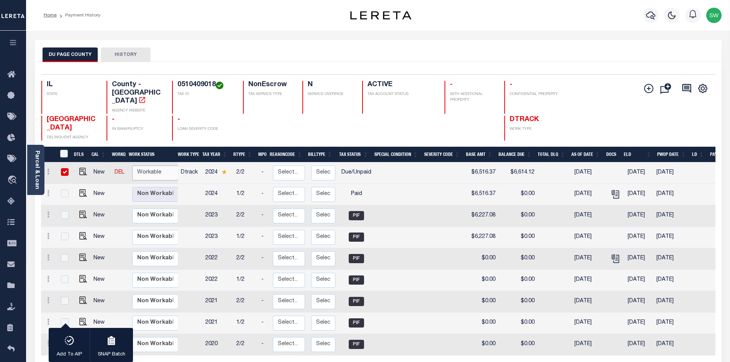
select select "true"
click at [132, 166] on select "Non Workable Workable" at bounding box center [155, 173] width 46 height 15
checkbox input "false"
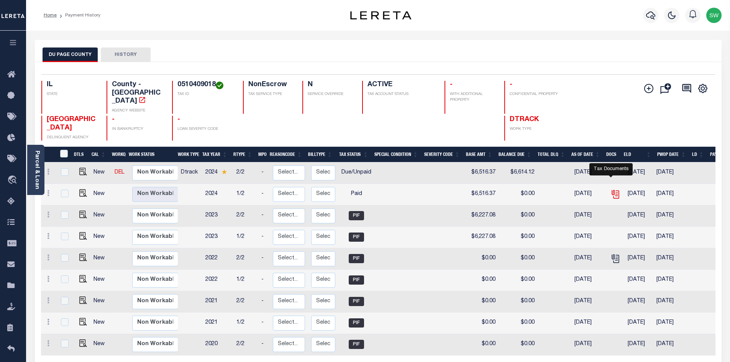
click at [611, 189] on icon "" at bounding box center [616, 194] width 10 height 10
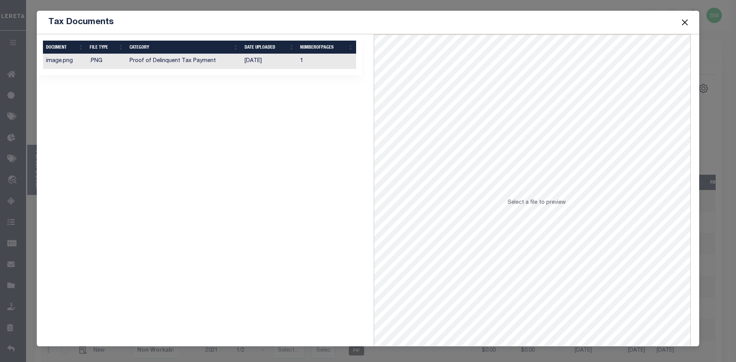
click at [157, 62] on td "Proof of Delinquent Tax Payment" at bounding box center [184, 61] width 115 height 15
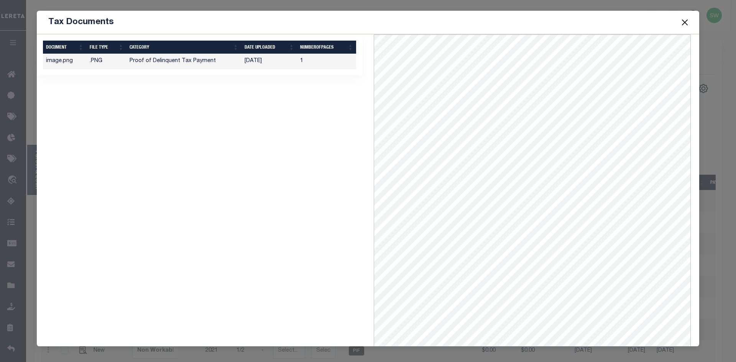
click at [684, 25] on button "Close" at bounding box center [685, 22] width 10 height 10
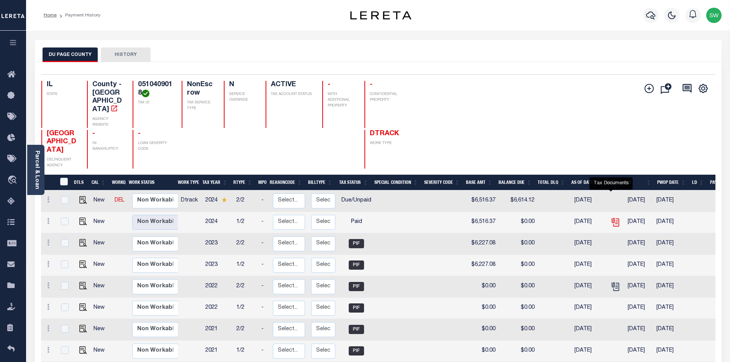
click at [612, 218] on icon "" at bounding box center [615, 221] width 6 height 6
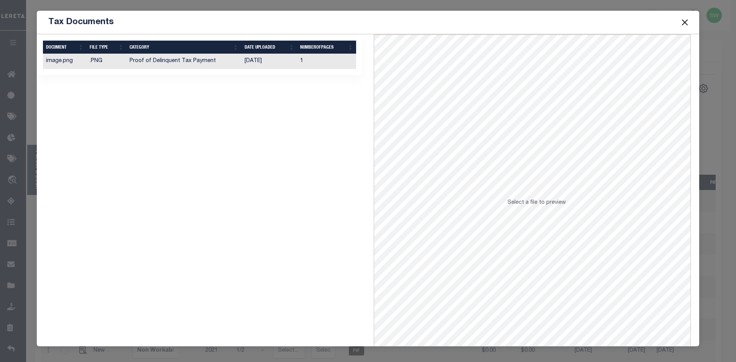
click at [110, 63] on td ".PNG" at bounding box center [107, 61] width 40 height 15
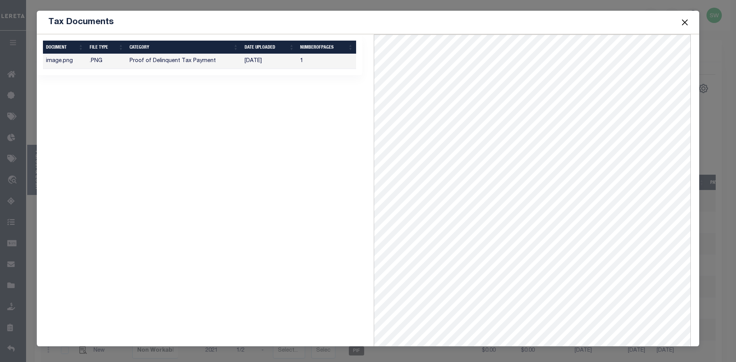
click at [684, 21] on button "Close" at bounding box center [685, 22] width 10 height 10
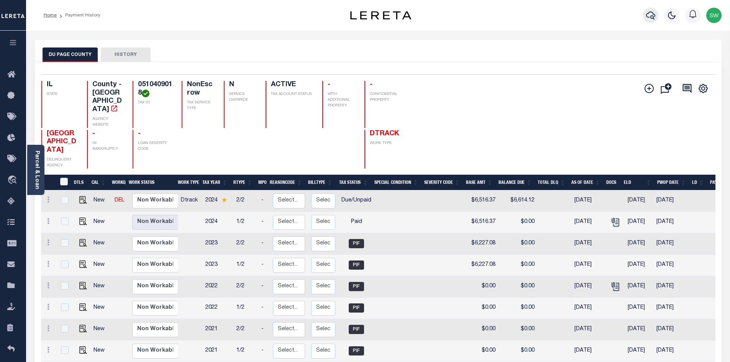
click at [649, 16] on icon "button" at bounding box center [651, 15] width 9 height 9
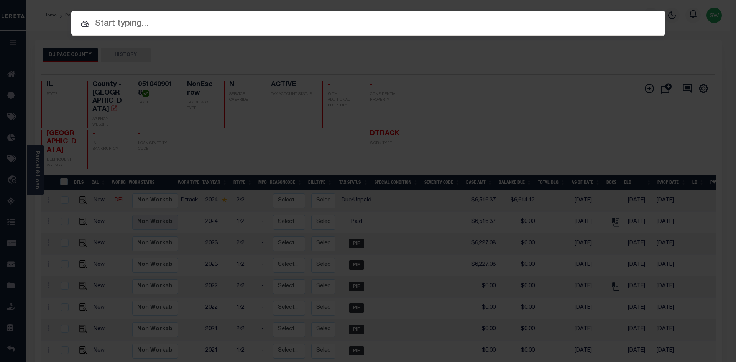
click at [135, 26] on input "text" at bounding box center [368, 23] width 594 height 13
paste input "19077"
type input "19077"
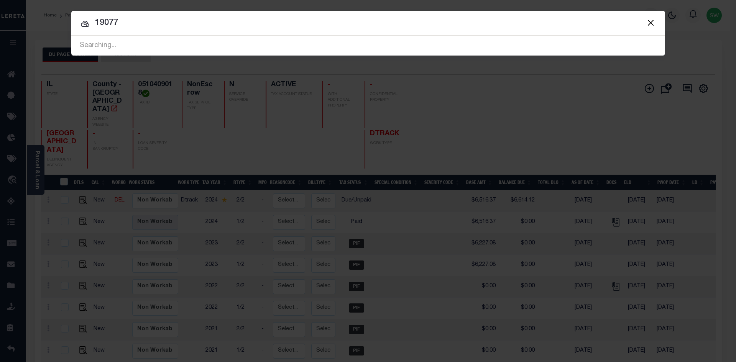
click at [210, 30] on div at bounding box center [368, 23] width 594 height 25
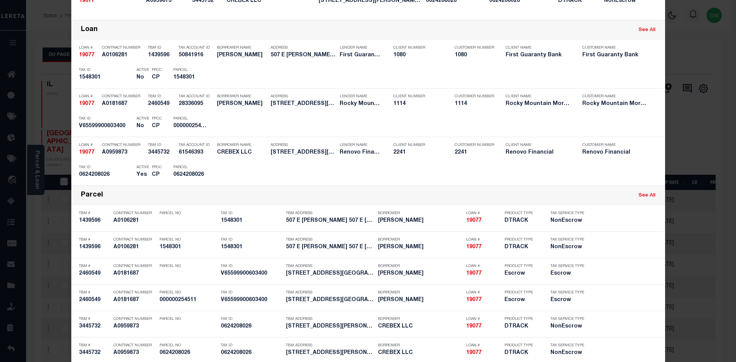
scroll to position [168, 0]
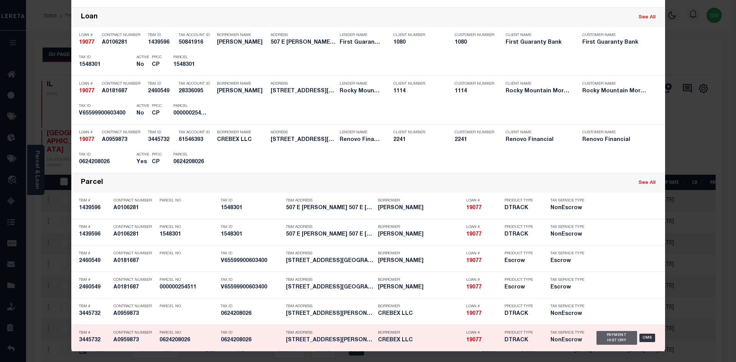
click at [608, 342] on div "Payment History" at bounding box center [617, 338] width 41 height 14
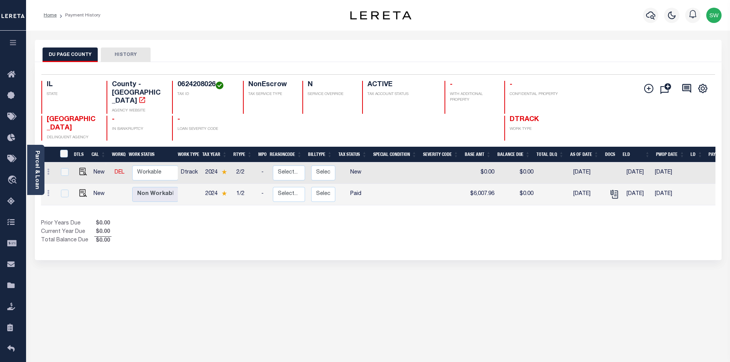
click at [364, 230] on div "Prior Years Due $0.00 Current Year Due $0.00 Total Balance Due $0.00" at bounding box center [209, 233] width 337 height 26
click at [375, 220] on div "Prior Years Due $0.00 Current Year Due $0.00 Total Balance Due $0.00" at bounding box center [209, 233] width 337 height 26
drag, startPoint x: 79, startPoint y: 183, endPoint x: 84, endPoint y: 188, distance: 7.0
click at [79, 189] on img "" at bounding box center [83, 193] width 8 height 8
checkbox input "true"
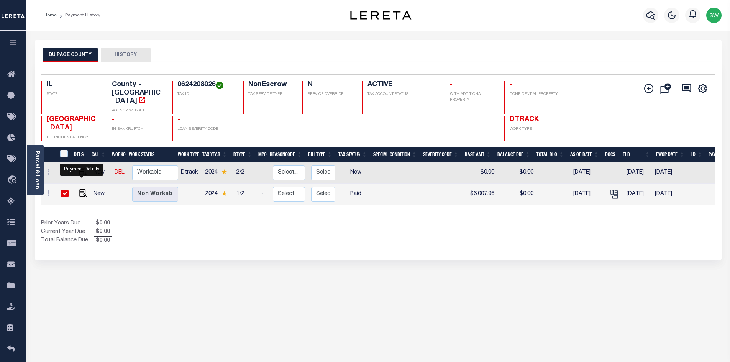
checkbox input "true"
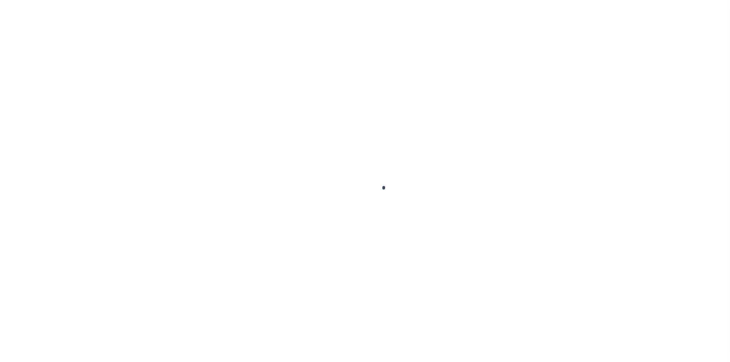
select select "PYD"
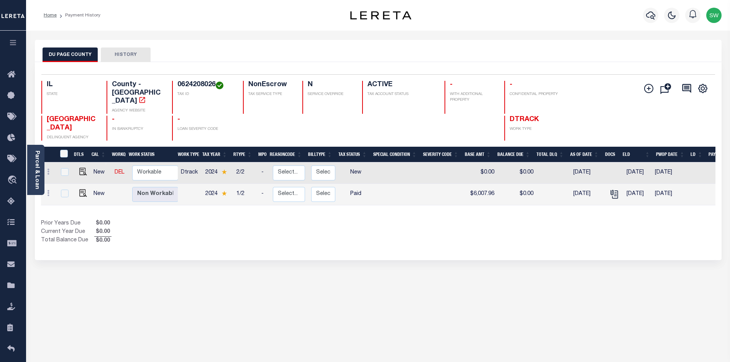
click at [371, 243] on div "Selected 2 Results 1 Items per page 25 50 100 IL STATE TAX ID N" at bounding box center [378, 161] width 687 height 198
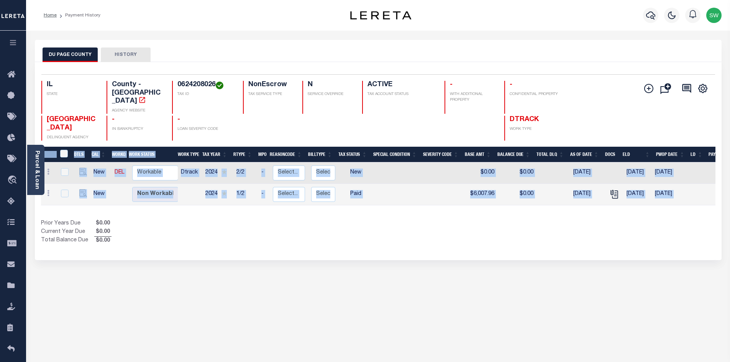
drag, startPoint x: 640, startPoint y: 201, endPoint x: 673, endPoint y: 197, distance: 32.8
click at [680, 199] on div "DTLS CAL WorkQ Work Status Work Type Tax Year RType MPO ReasonCode BillType Tax…" at bounding box center [378, 196] width 675 height 99
click at [380, 250] on div "Selected 2 Results 1 Items per page 25 50 100 IL STATE TAX ID N" at bounding box center [378, 161] width 687 height 198
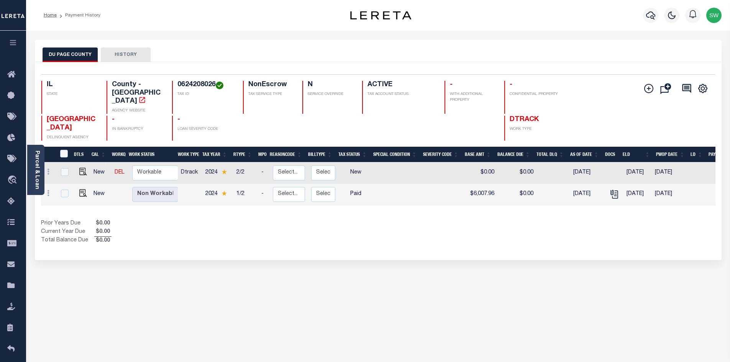
click at [362, 301] on div "DU PAGE COUNTY HISTORY Selected 2 Results" at bounding box center [378, 256] width 699 height 433
click at [395, 226] on div "Show Tax Lines before Bill Release Date Prior Years Due $0.00 Current Year Due …" at bounding box center [378, 233] width 675 height 26
click at [84, 168] on img "" at bounding box center [83, 172] width 8 height 8
checkbox input "true"
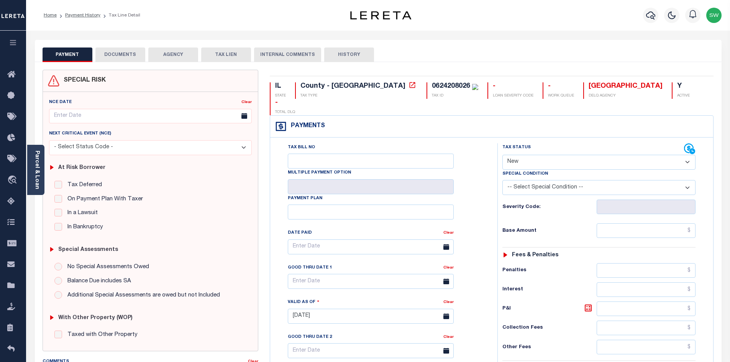
click at [688, 155] on select "- Select Status Code - Open Due/Unpaid Paid Incomplete No Tax Due Internal Refu…" at bounding box center [599, 162] width 193 height 15
select select "DUE"
click at [503, 155] on select "- Select Status Code - Open Due/Unpaid Paid Incomplete No Tax Due Internal Refu…" at bounding box center [599, 162] width 193 height 15
type input "[DATE]"
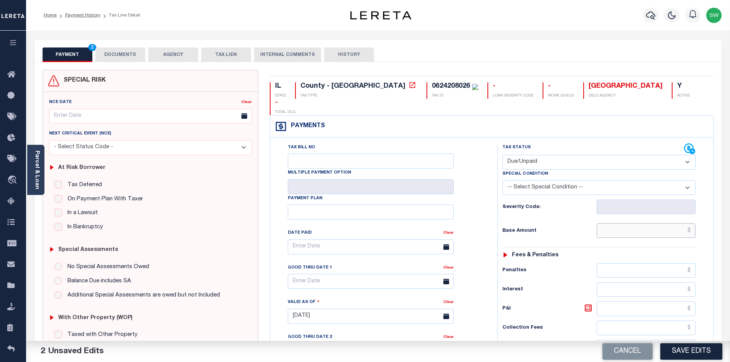
click at [628, 224] on input "text" at bounding box center [646, 231] width 99 height 15
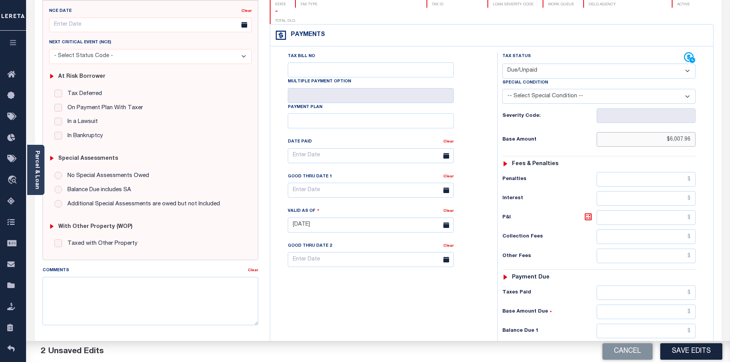
scroll to position [95, 0]
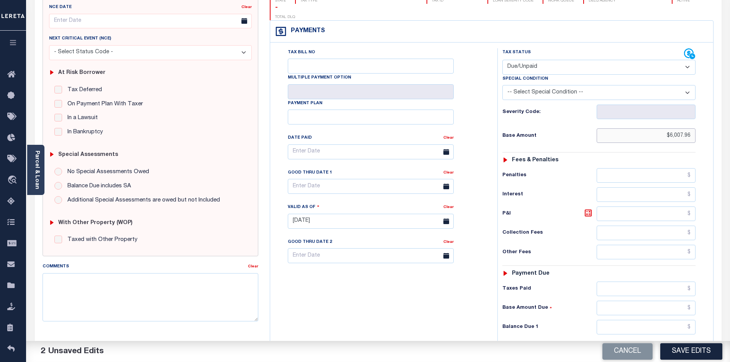
type input "$6,007.96"
click at [643, 320] on input "text" at bounding box center [646, 327] width 99 height 15
type input "$6,098.08"
drag, startPoint x: 591, startPoint y: 198, endPoint x: 555, endPoint y: 238, distance: 53.5
click at [591, 209] on icon at bounding box center [588, 213] width 9 height 9
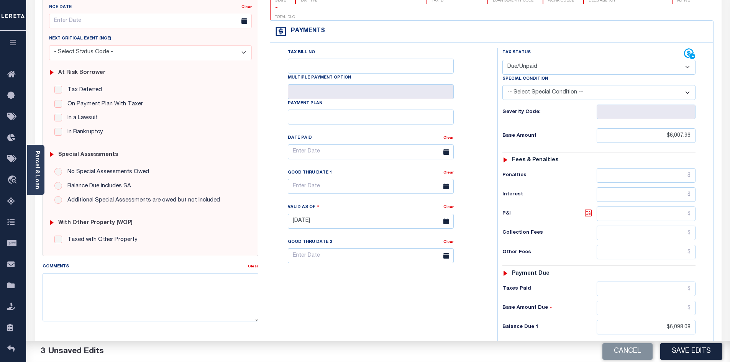
type input "$90.12"
click at [494, 267] on div "Tax Status Status" at bounding box center [602, 217] width 220 height 339
click at [396, 303] on div "Tax Bill No Multiple Payment Option Payment Plan Clear" at bounding box center [382, 217] width 220 height 339
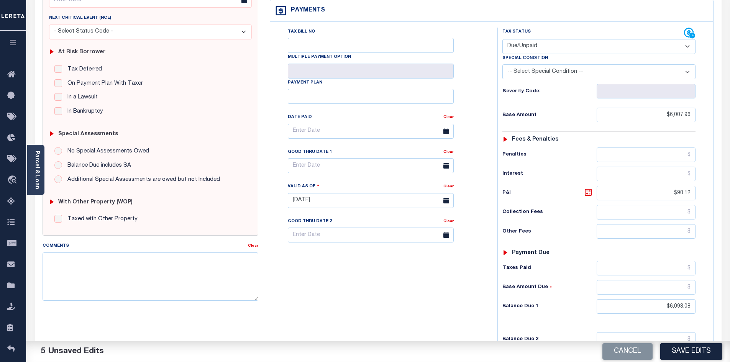
scroll to position [137, 0]
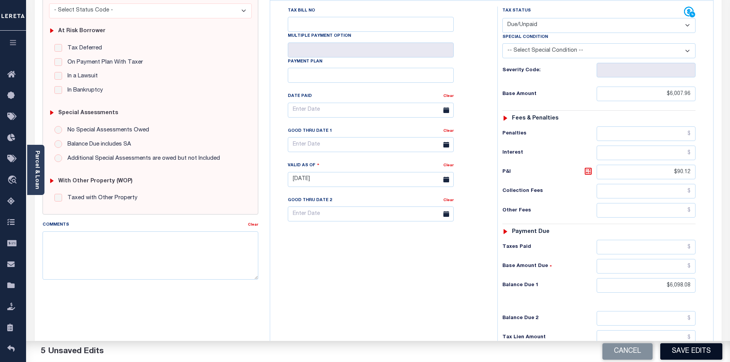
click at [703, 349] on button "Save Edits" at bounding box center [692, 352] width 62 height 16
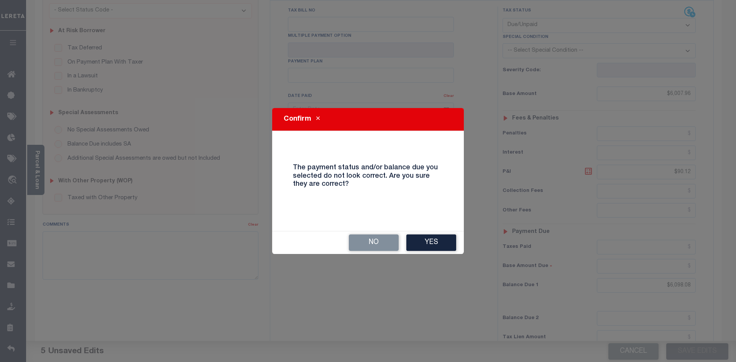
drag, startPoint x: 446, startPoint y: 245, endPoint x: 502, endPoint y: 228, distance: 58.3
click at [446, 245] on button "Yes" at bounding box center [431, 243] width 50 height 16
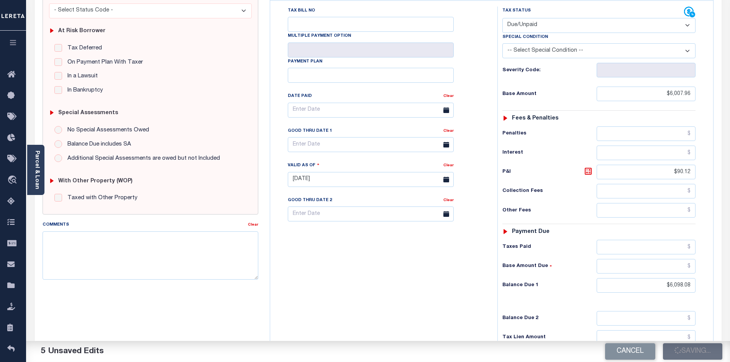
checkbox input "false"
type input "$6,007.96"
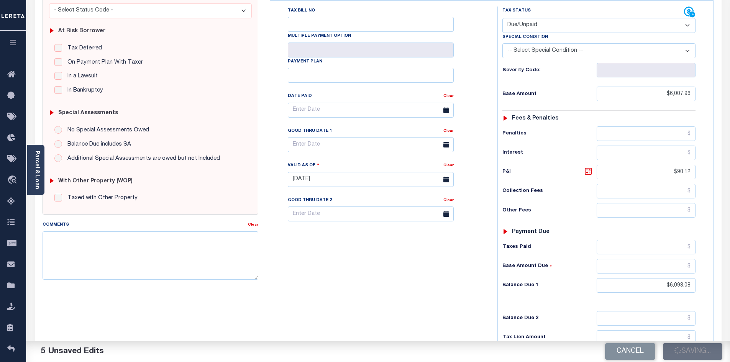
type input "$90.12"
type input "$6,098.08"
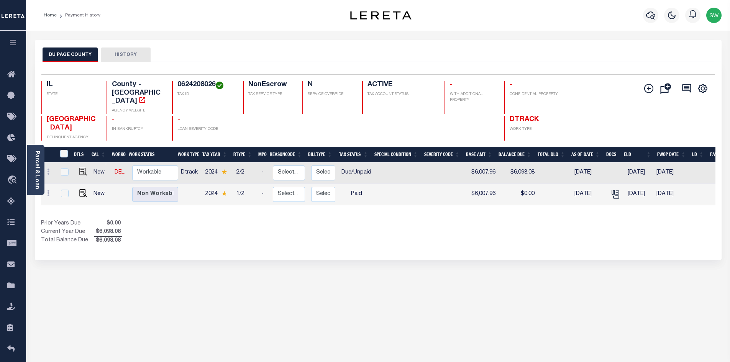
click at [196, 225] on div "Prior Years Due $0.00 Current Year Due $6,098.08 Total Balance Due $6,098.08" at bounding box center [209, 233] width 337 height 26
click at [150, 166] on select "Non Workable Workable" at bounding box center [155, 173] width 46 height 15
checkbox input "true"
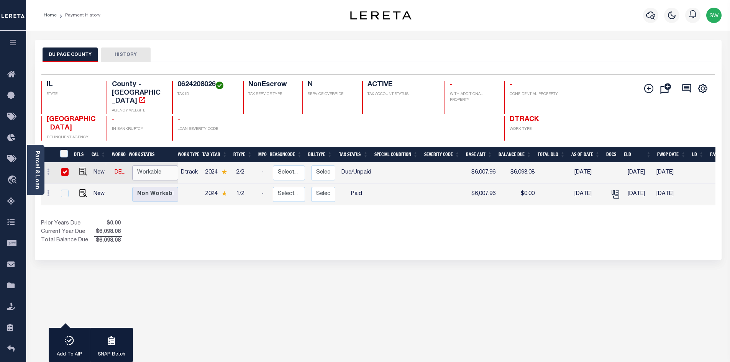
select select "true"
click at [132, 166] on select "Non Workable Workable" at bounding box center [155, 173] width 46 height 15
checkbox input "false"
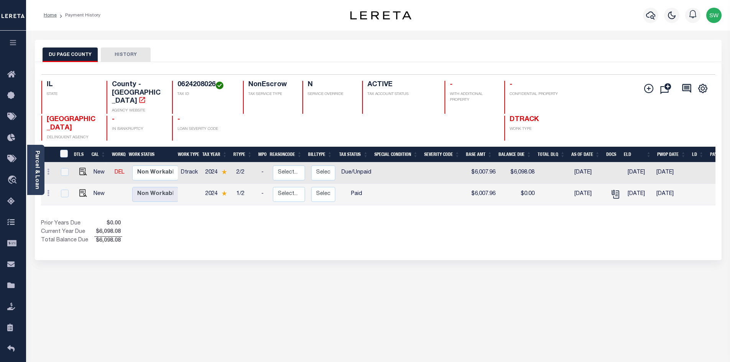
click at [225, 230] on div "Prior Years Due $0.00 Current Year Due $6,098.08 Total Balance Due $6,098.08" at bounding box center [209, 233] width 337 height 26
click at [405, 228] on div "Show Tax Lines before Bill Release Date Prior Years Due $0.00 Current Year Due …" at bounding box center [378, 233] width 675 height 26
click at [653, 15] on icon "button" at bounding box center [651, 15] width 9 height 9
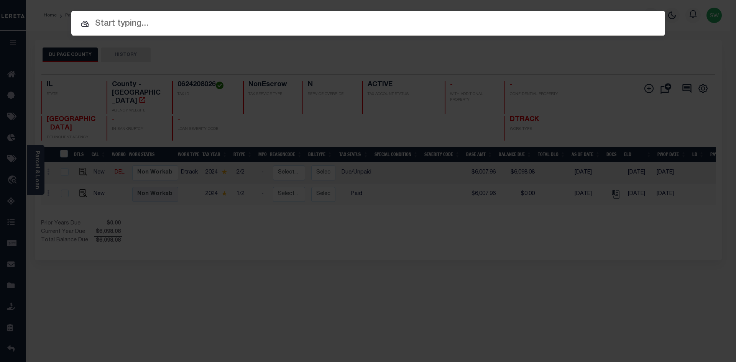
click at [100, 28] on input "text" at bounding box center [368, 23] width 594 height 13
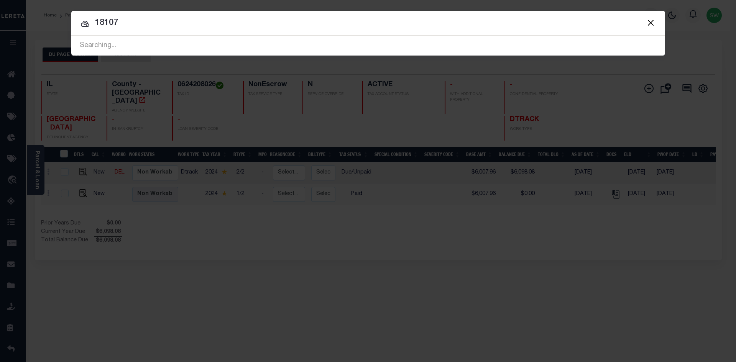
type input "18107"
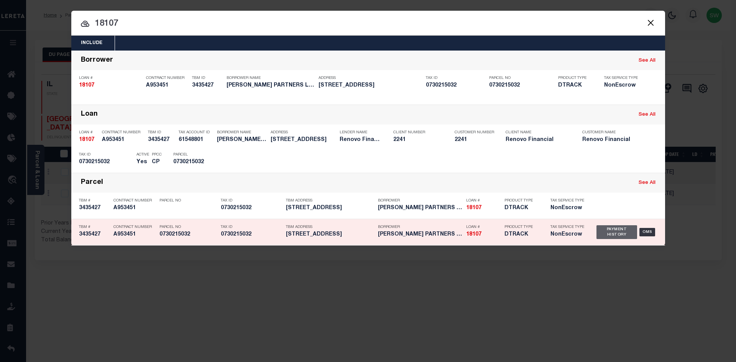
click at [618, 230] on div "Payment History" at bounding box center [617, 232] width 41 height 14
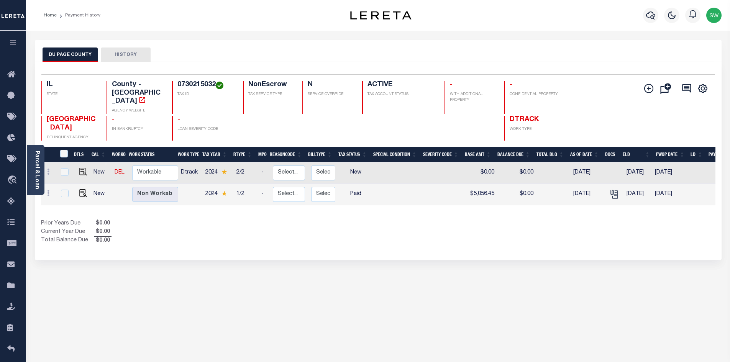
click at [537, 237] on div "Selected 2 Results 1 Items per page 25 50 100 IL STATE TAX ID N" at bounding box center [378, 161] width 687 height 198
click at [84, 189] on img "" at bounding box center [83, 193] width 8 height 8
checkbox input "true"
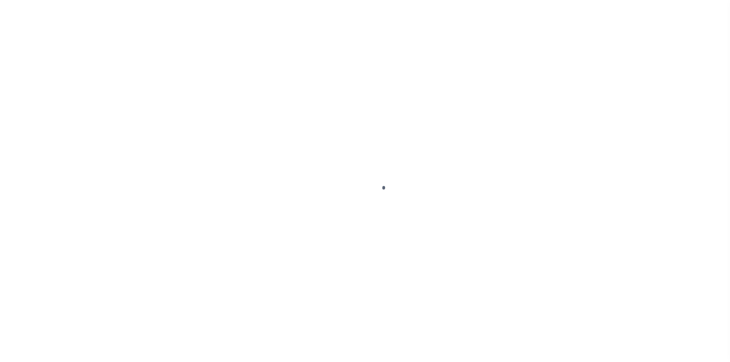
select select "PYD"
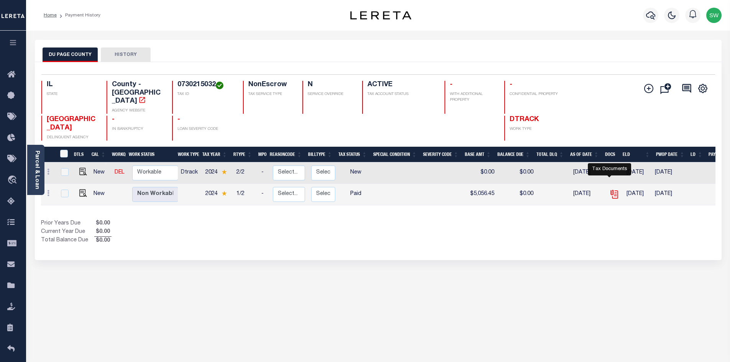
click at [610, 189] on icon "" at bounding box center [615, 194] width 10 height 10
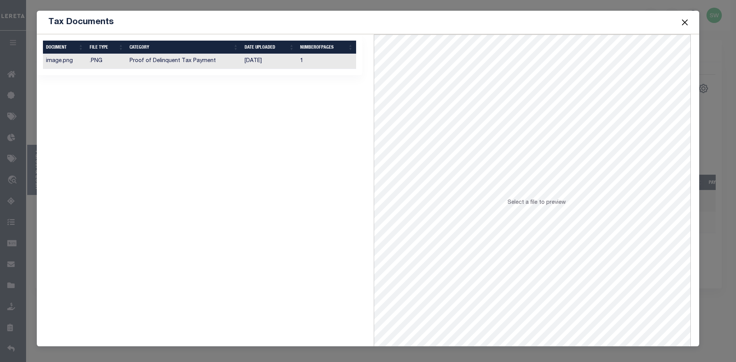
click at [174, 60] on td "Proof of Delinquent Tax Payment" at bounding box center [184, 61] width 115 height 15
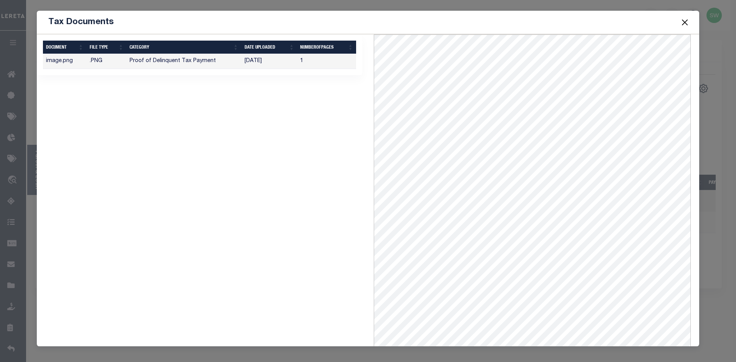
click at [688, 24] on button "Close" at bounding box center [685, 22] width 10 height 10
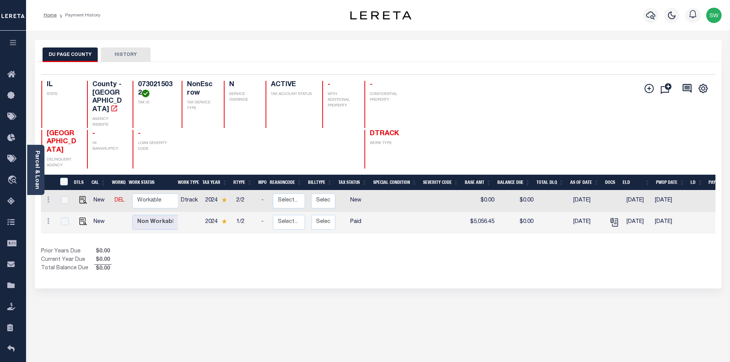
click at [285, 248] on div "Prior Years Due $0.00 Current Year Due $0.00 Total Balance Due $0.00" at bounding box center [209, 261] width 337 height 26
click at [251, 248] on div "Prior Years Due $0.00 Current Year Due $0.00 Total Balance Due $0.00" at bounding box center [209, 261] width 337 height 26
click at [82, 218] on img "" at bounding box center [83, 222] width 8 height 8
checkbox input "true"
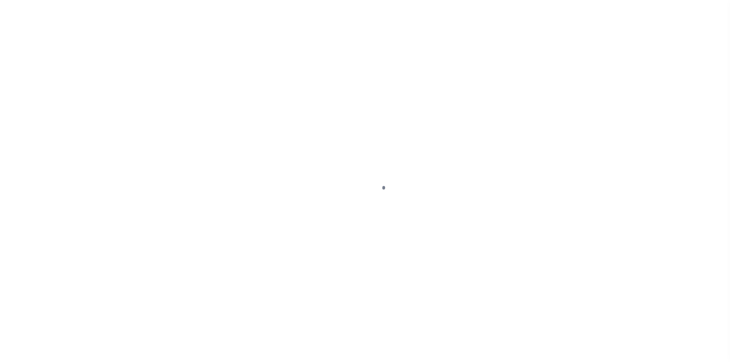
select select "PYD"
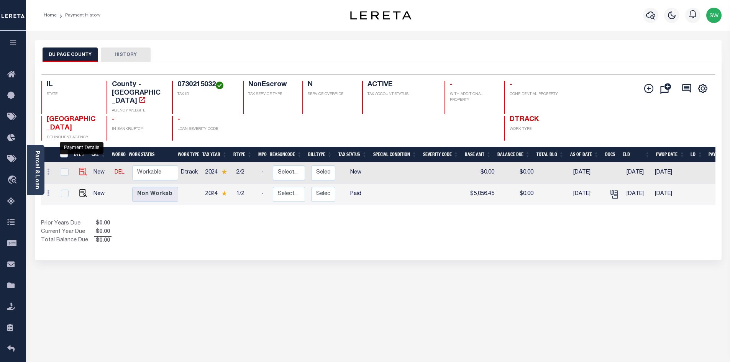
click at [83, 168] on img "" at bounding box center [83, 172] width 8 height 8
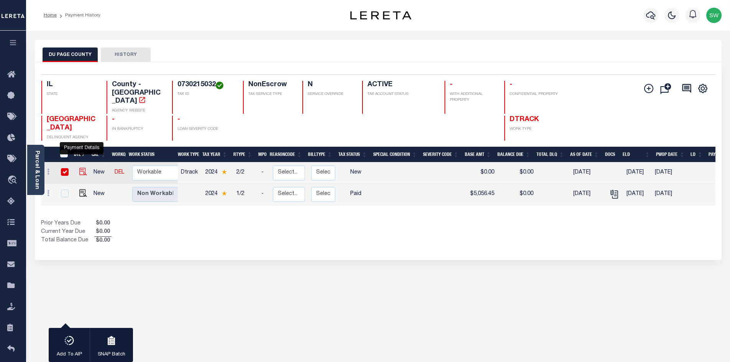
checkbox input "true"
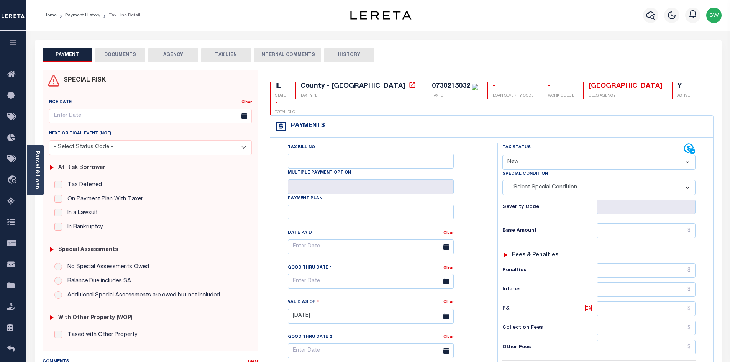
click at [685, 155] on select "- Select Status Code - Open Due/Unpaid Paid Incomplete No Tax Due Internal Refu…" at bounding box center [599, 162] width 193 height 15
select select "PYD"
click at [503, 155] on select "- Select Status Code - Open Due/Unpaid Paid Incomplete No Tax Due Internal Refu…" at bounding box center [599, 162] width 193 height 15
type input "[DATE]"
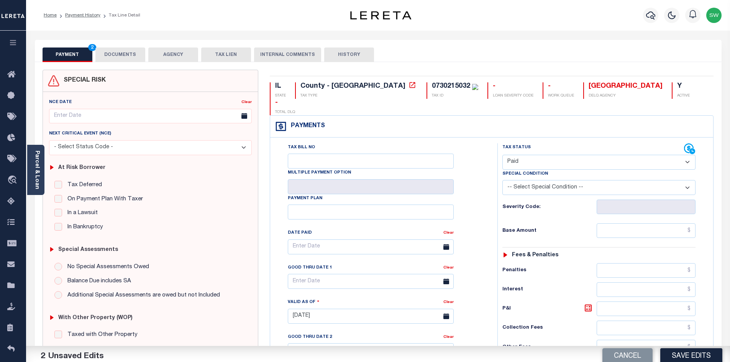
click at [487, 198] on div "Tax Bill No Multiple Payment Option Payment Plan Clear" at bounding box center [382, 312] width 220 height 339
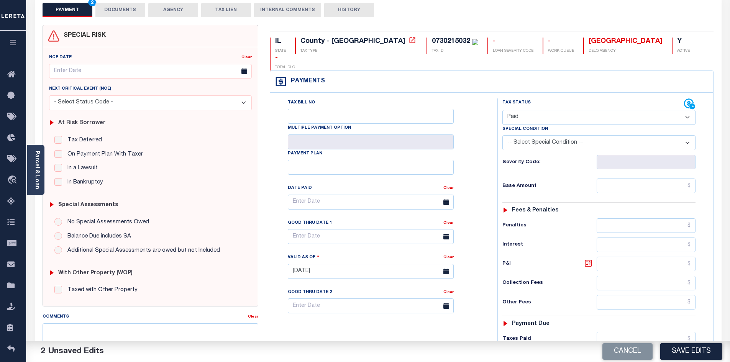
scroll to position [48, 0]
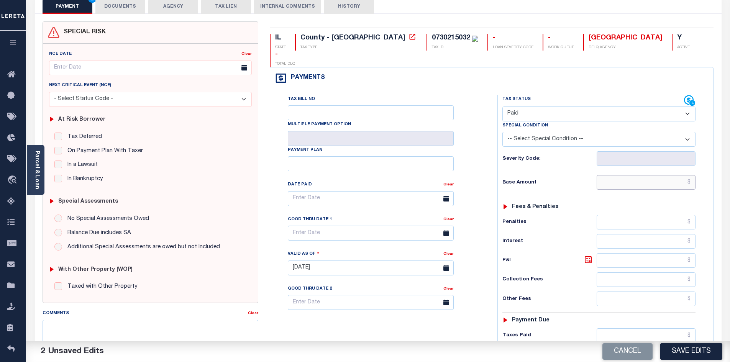
click at [639, 175] on input "text" at bounding box center [646, 182] width 99 height 15
drag, startPoint x: 661, startPoint y: 167, endPoint x: 703, endPoint y: 166, distance: 41.0
click at [703, 166] on div "Tax Status Status - Select Status Code -" at bounding box center [602, 264] width 208 height 339
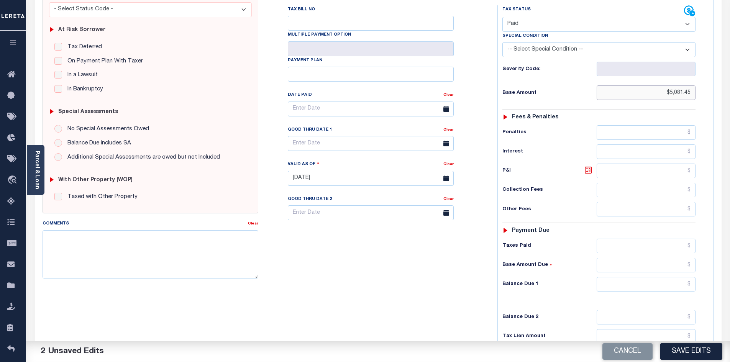
scroll to position [139, 0]
type input "$5,081.45"
click at [636, 238] on input "text" at bounding box center [646, 245] width 99 height 15
paste input "$5,081.45"
type input "$5,081.45"
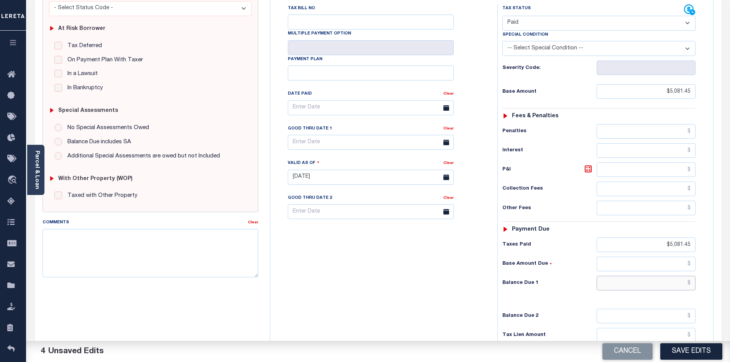
click at [666, 276] on input "text" at bounding box center [646, 283] width 99 height 15
type input "$0.00"
click at [464, 267] on div "Tax Bill No Multiple Payment Option Payment Plan Clear" at bounding box center [382, 173] width 220 height 339
click at [693, 348] on button "Save Edits" at bounding box center [692, 352] width 62 height 16
checkbox input "false"
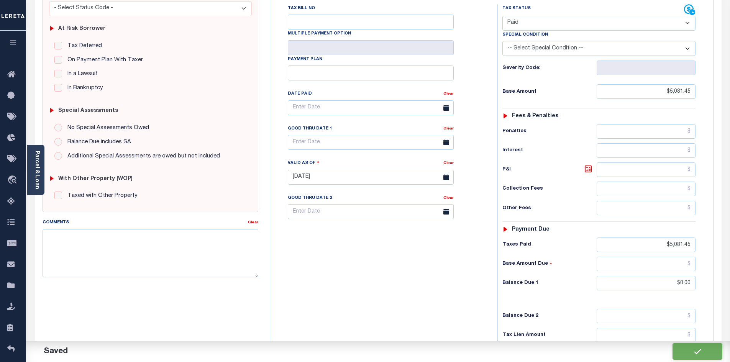
checkbox input "false"
type input "$5,081.45"
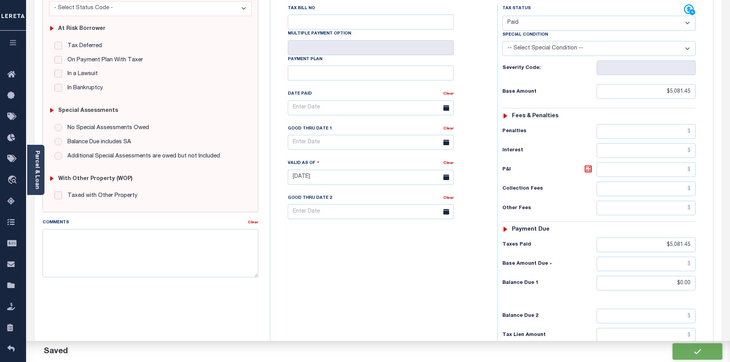
type input "$0"
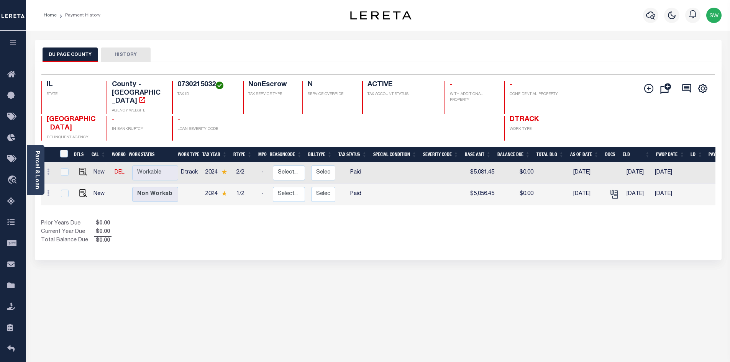
click at [366, 224] on div "Prior Years Due $0.00 Current Year Due $0.00 Total Balance Due $0.00" at bounding box center [209, 233] width 337 height 26
click at [212, 220] on div "Prior Years Due $0.00 Current Year Due $0.00 Total Balance Due $0.00" at bounding box center [209, 233] width 337 height 26
click at [522, 220] on div "Show Tax Lines before Bill Release Date Prior Years Due $0.00 Current Year Due …" at bounding box center [378, 233] width 675 height 26
click at [651, 15] on icon "button" at bounding box center [651, 15] width 9 height 9
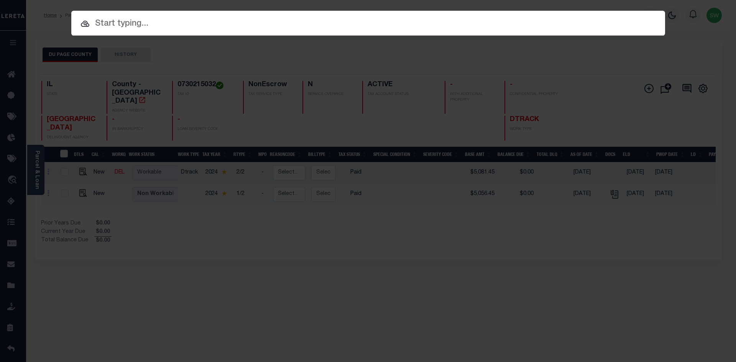
click at [138, 22] on input "text" at bounding box center [368, 23] width 594 height 13
paste input "19902"
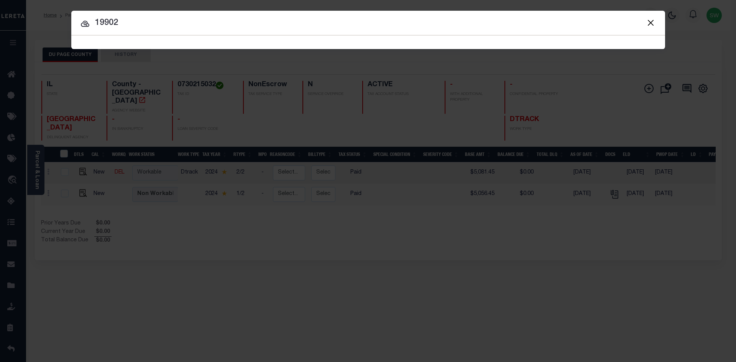
type input "19902"
click at [229, 36] on span "19902 Searching..." at bounding box center [368, 42] width 594 height 13
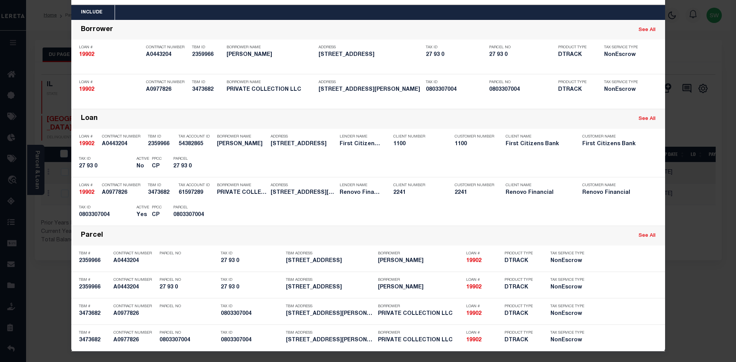
scroll to position [32, 0]
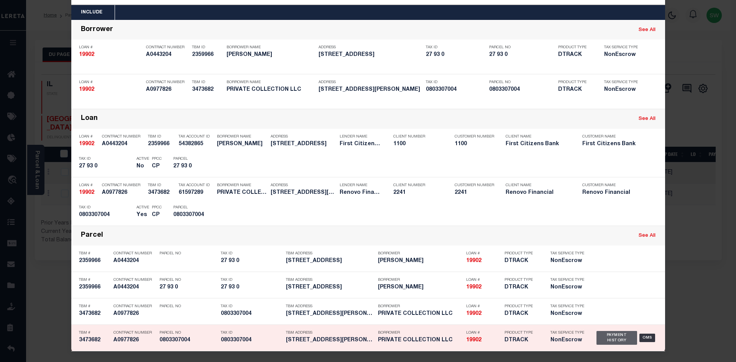
click at [614, 339] on div "Payment History" at bounding box center [617, 338] width 41 height 14
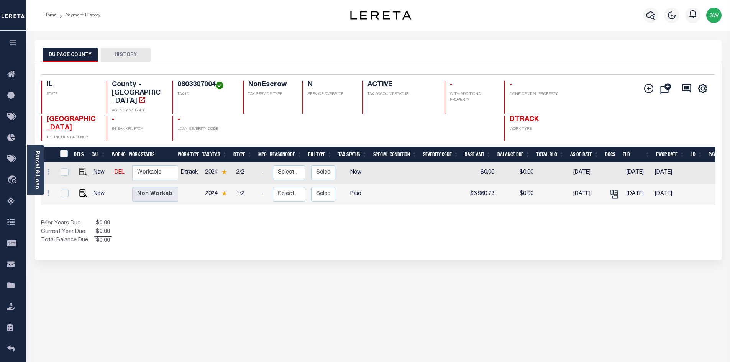
click at [493, 220] on div "Show Tax Lines before Bill Release Date Prior Years Due $0.00 Current Year Due …" at bounding box center [378, 233] width 675 height 26
click at [454, 230] on div "Show Tax Lines before Bill Release Date Prior Years Due $0.00 Current Year Due …" at bounding box center [378, 233] width 675 height 26
click at [79, 168] on img "" at bounding box center [83, 172] width 8 height 8
checkbox input "true"
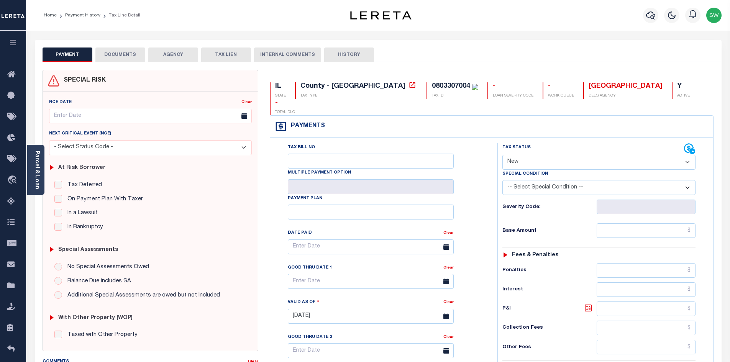
click at [688, 155] on select "- Select Status Code - Open Due/Unpaid Paid Incomplete No Tax Due Internal Refu…" at bounding box center [599, 162] width 193 height 15
select select "PYD"
click at [503, 155] on select "- Select Status Code - Open Due/Unpaid Paid Incomplete No Tax Due Internal Refu…" at bounding box center [599, 162] width 193 height 15
type input "[DATE]"
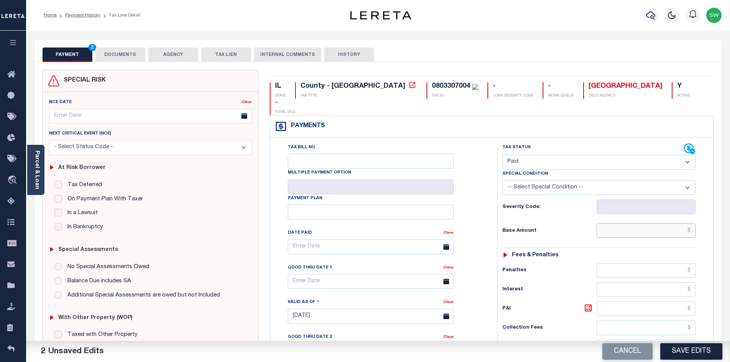
click at [621, 224] on input "text" at bounding box center [646, 231] width 99 height 15
drag, startPoint x: 636, startPoint y: 213, endPoint x: 703, endPoint y: 219, distance: 67.0
click at [703, 219] on div "Tax Status Status - Select Status Code -" at bounding box center [602, 312] width 208 height 339
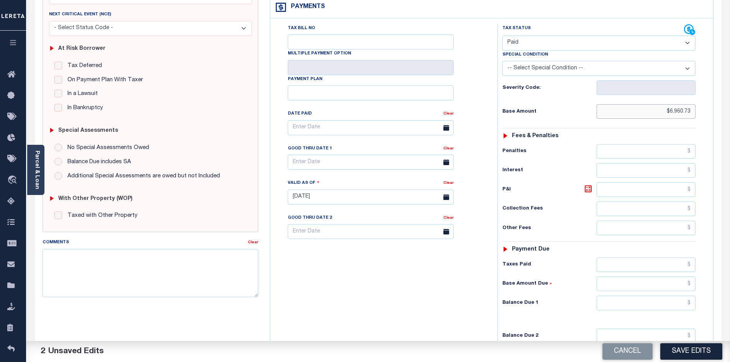
scroll to position [122, 0]
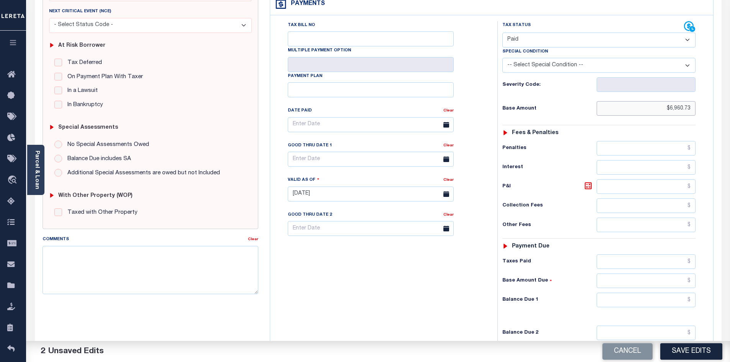
type input "$6,960.73"
click at [635, 255] on input "text" at bounding box center [646, 262] width 99 height 15
paste input "$6,960.73"
type input "$6,960.73"
click at [657, 293] on input "text" at bounding box center [646, 300] width 99 height 15
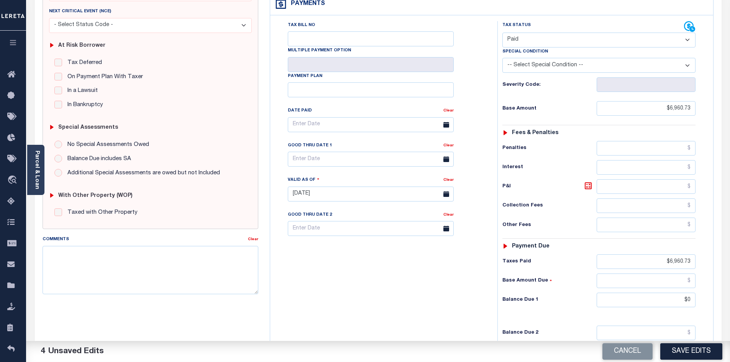
type input "$0.00"
drag, startPoint x: 438, startPoint y: 295, endPoint x: 531, endPoint y: 273, distance: 95.1
click at [443, 295] on div "Tax Bill No Multiple Payment Option Payment Plan Clear" at bounding box center [382, 190] width 220 height 339
click at [693, 350] on button "Save Edits" at bounding box center [692, 352] width 62 height 16
checkbox input "false"
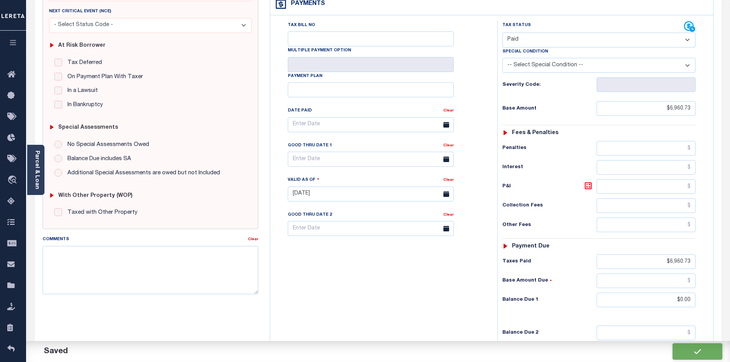
checkbox input "false"
type input "$6,960.73"
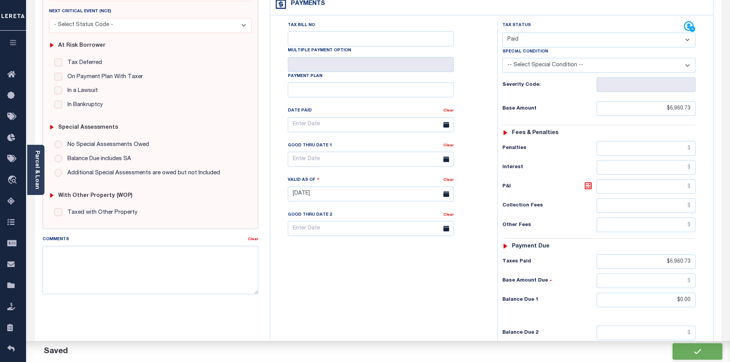
type input "$0"
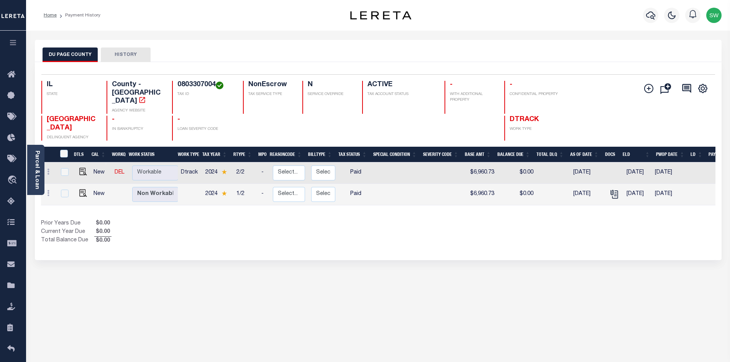
click at [507, 225] on div "Show Tax Lines before Bill Release Date Prior Years Due $0.00 Current Year Due …" at bounding box center [378, 233] width 675 height 26
click at [237, 224] on div "Prior Years Due $0.00 Current Year Due $0.00 Total Balance Due $0.00" at bounding box center [209, 233] width 337 height 26
click at [190, 240] on div "Selected 2 Results 1 Items per page 25 50 100 IL STATE TAX ID N" at bounding box center [378, 161] width 687 height 198
click at [655, 20] on icon "button" at bounding box center [651, 15] width 9 height 9
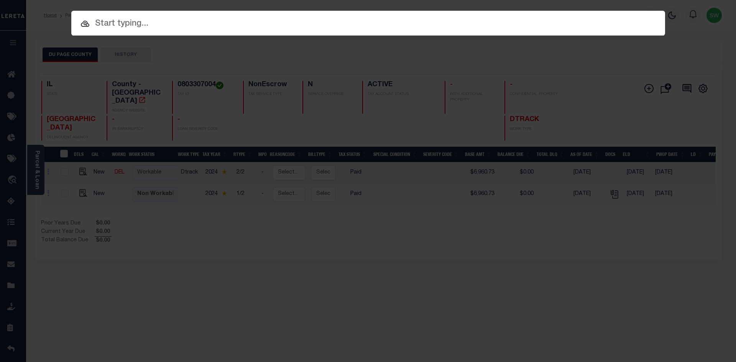
click at [106, 19] on input "text" at bounding box center [368, 23] width 594 height 13
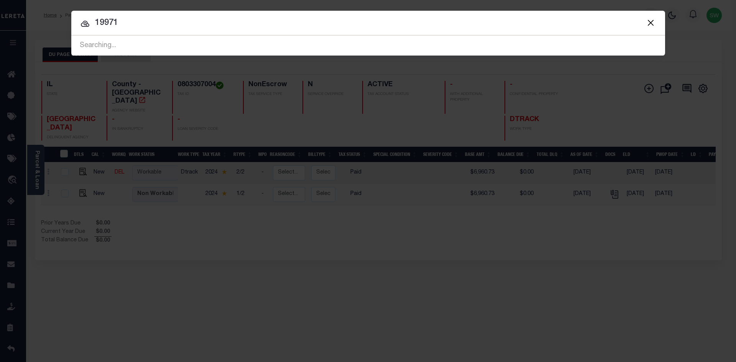
type input "19971"
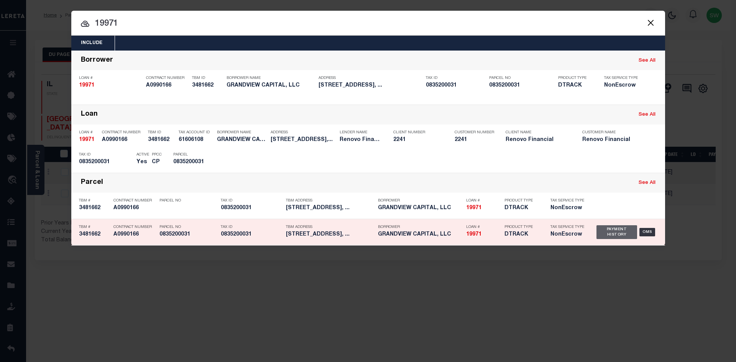
click at [618, 233] on div "Payment History" at bounding box center [617, 232] width 41 height 14
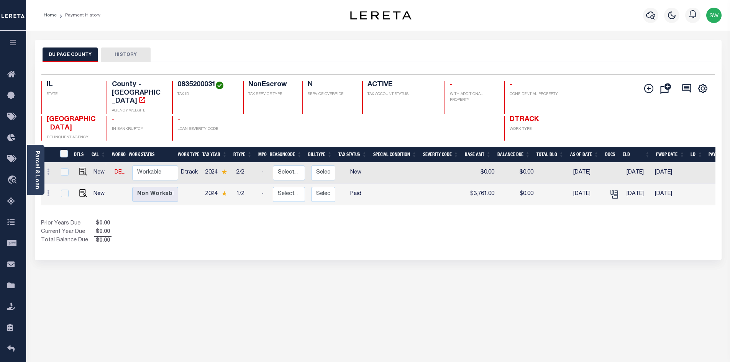
click at [375, 231] on div "Prior Years Due $0.00 Current Year Due $0.00 Total Balance Due $0.00" at bounding box center [209, 233] width 337 height 26
drag, startPoint x: 321, startPoint y: 232, endPoint x: 248, endPoint y: 222, distance: 73.3
click at [308, 229] on div "Prior Years Due $0.00 Current Year Due $0.00 Total Balance Due $0.00" at bounding box center [209, 233] width 337 height 26
click at [81, 168] on img "" at bounding box center [83, 172] width 8 height 8
checkbox input "true"
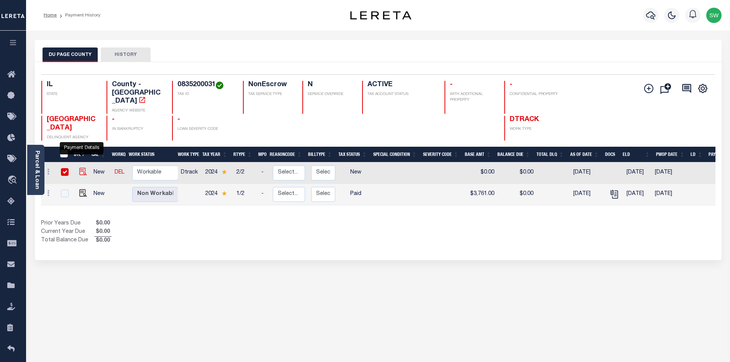
checkbox input "true"
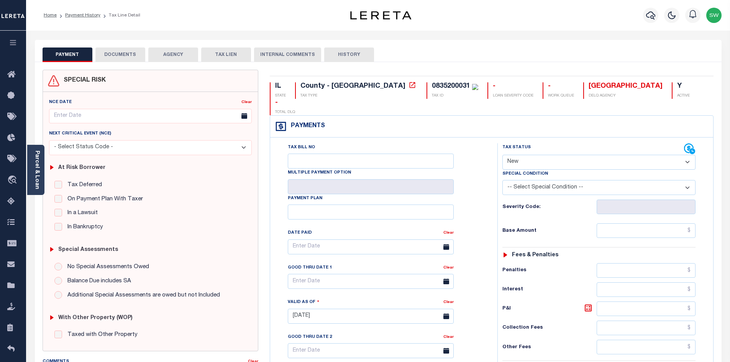
click at [688, 155] on select "- Select Status Code - Open Due/Unpaid Paid Incomplete No Tax Due Internal Refu…" at bounding box center [599, 162] width 193 height 15
select select "PYD"
click at [503, 155] on select "- Select Status Code - Open Due/Unpaid Paid Incomplete No Tax Due Internal Refu…" at bounding box center [599, 162] width 193 height 15
type input "[DATE]"
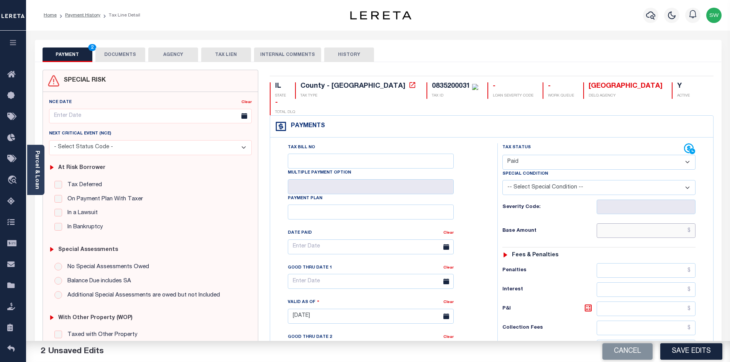
click at [631, 224] on input "text" at bounding box center [646, 231] width 99 height 15
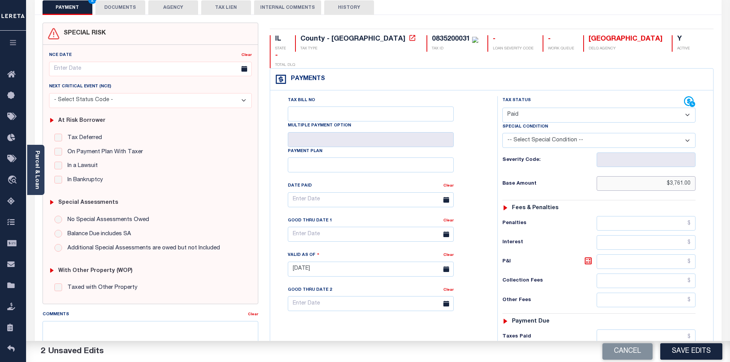
scroll to position [51, 0]
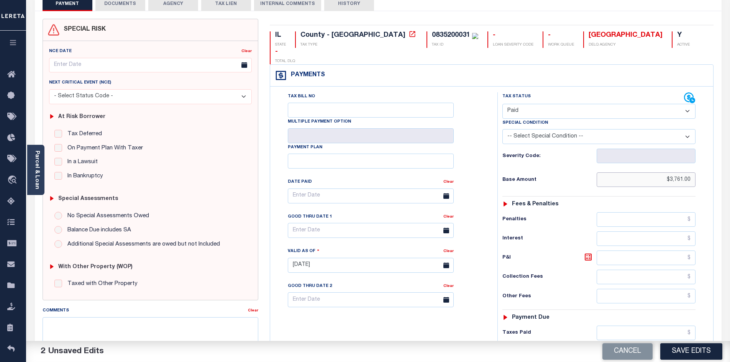
type input "$3,761.00"
click at [644, 326] on input "text" at bounding box center [646, 333] width 99 height 15
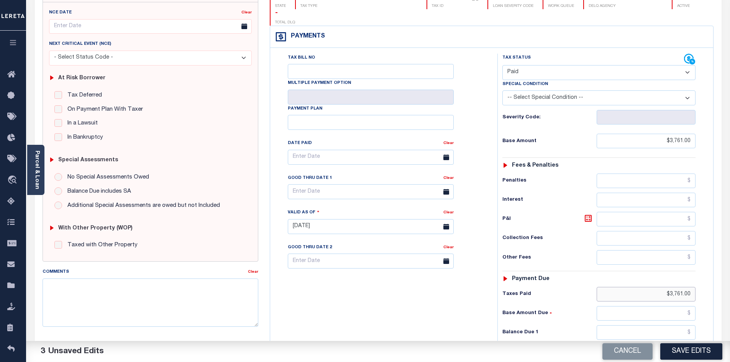
scroll to position [94, 0]
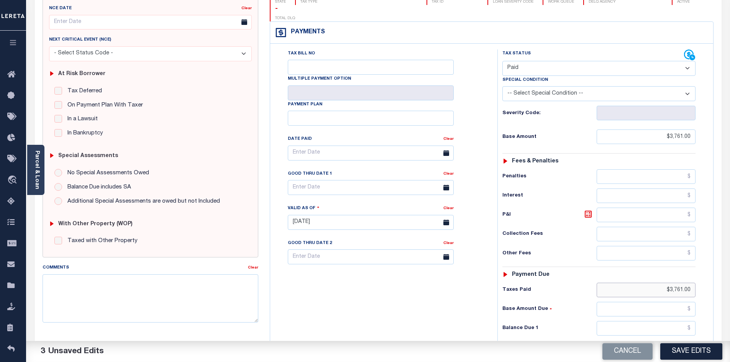
type input "$3,761.00"
click at [671, 321] on input "text" at bounding box center [646, 328] width 99 height 15
type input "$0.00"
click at [427, 320] on div "Tax Bill No Multiple Payment Option Payment Plan Clear" at bounding box center [382, 218] width 220 height 339
click at [700, 350] on button "Save Edits" at bounding box center [692, 352] width 62 height 16
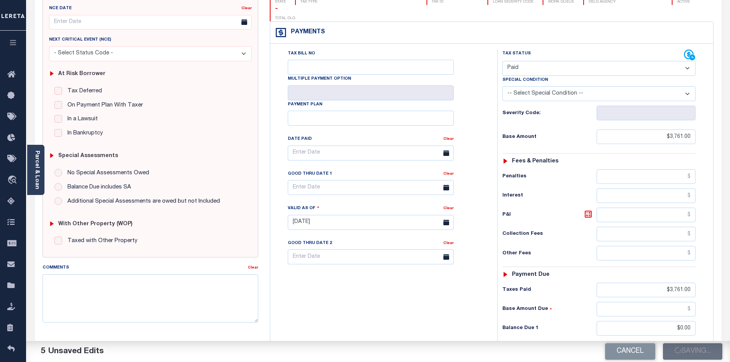
checkbox input "false"
type input "$3,761"
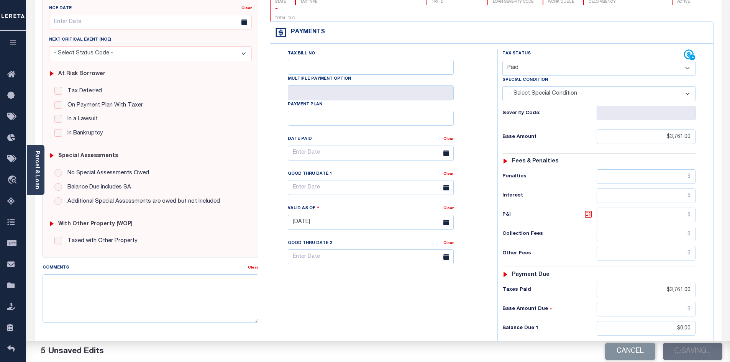
type input "$3,761"
type input "$0"
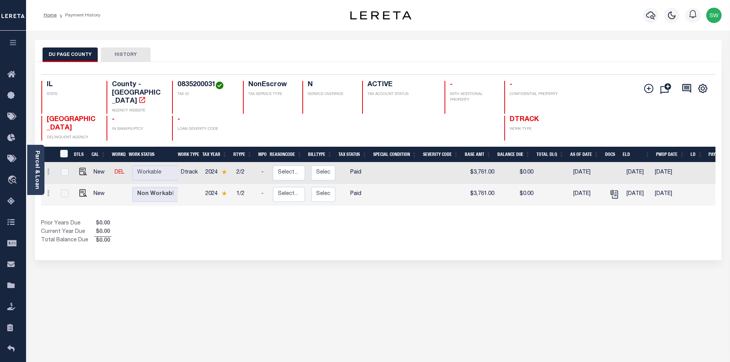
click at [511, 244] on div "Selected 2 Results 1 Items per page 25 50 100 IL STATE TAX ID N" at bounding box center [378, 161] width 687 height 198
click at [406, 236] on div "Selected 2 Results 1 Items per page 25 50 100 IL STATE TAX ID N" at bounding box center [378, 161] width 687 height 198
click at [348, 227] on div "Prior Years Due $0.00 Current Year Due $0.00 Total Balance Due $0.00" at bounding box center [209, 233] width 337 height 26
drag, startPoint x: 314, startPoint y: 227, endPoint x: 293, endPoint y: 210, distance: 27.3
click at [314, 227] on div "Prior Years Due $0.00 Current Year Due $0.00 Total Balance Due $0.00" at bounding box center [209, 233] width 337 height 26
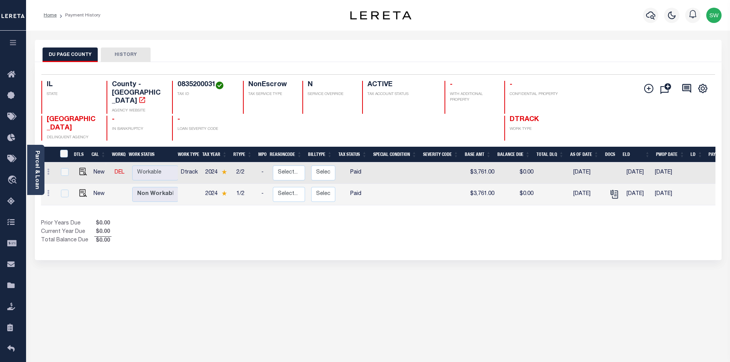
click at [199, 220] on div "Prior Years Due $0.00 Current Year Due $0.00 Total Balance Due $0.00" at bounding box center [209, 233] width 337 height 26
click at [652, 15] on icon "button" at bounding box center [651, 15] width 9 height 9
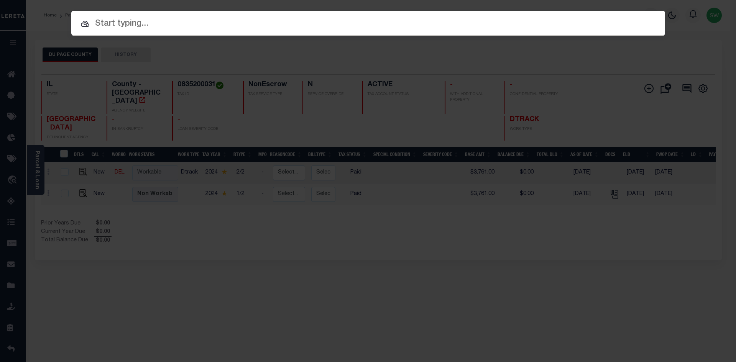
click at [132, 18] on input "text" at bounding box center [368, 23] width 594 height 13
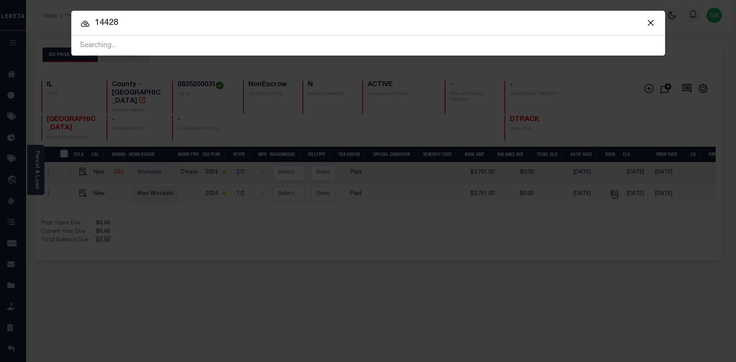
type input "14428"
click at [146, 25] on input "14428" at bounding box center [368, 22] width 594 height 13
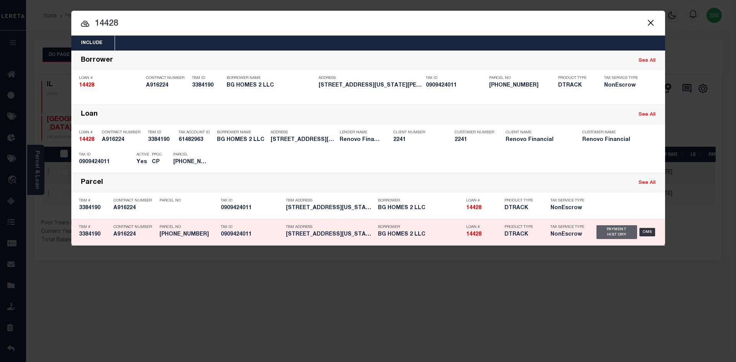
click at [612, 234] on div "Payment History" at bounding box center [617, 232] width 41 height 14
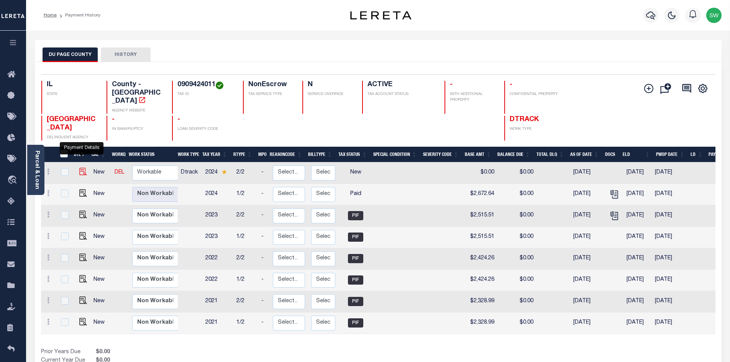
click at [81, 168] on img "" at bounding box center [83, 172] width 8 height 8
checkbox input "true"
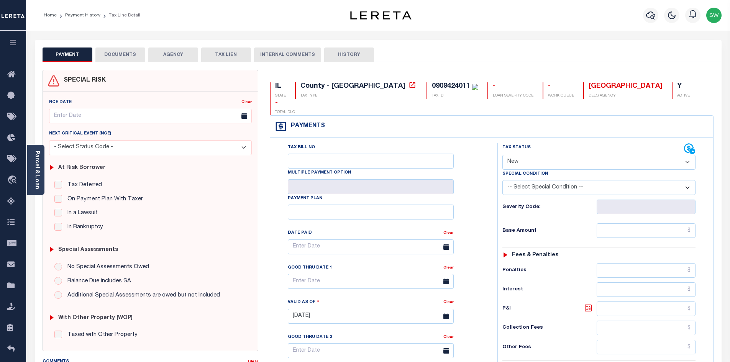
click at [687, 155] on select "- Select Status Code - Open Due/Unpaid Paid Incomplete No Tax Due Internal Refu…" at bounding box center [599, 162] width 193 height 15
select select "DUE"
click at [503, 155] on select "- Select Status Code - Open Due/Unpaid Paid Incomplete No Tax Due Internal Refu…" at bounding box center [599, 162] width 193 height 15
type input "[DATE]"
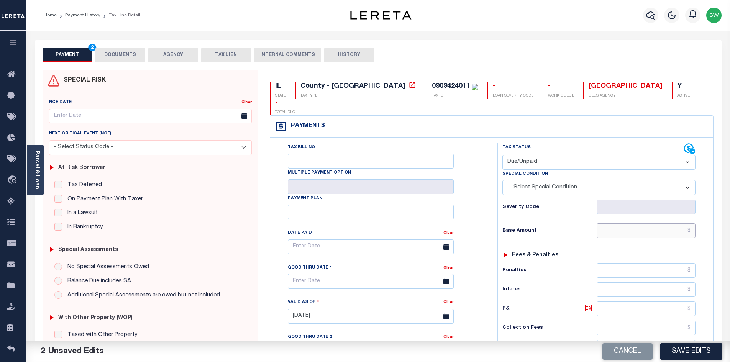
click at [618, 224] on input "text" at bounding box center [646, 231] width 99 height 15
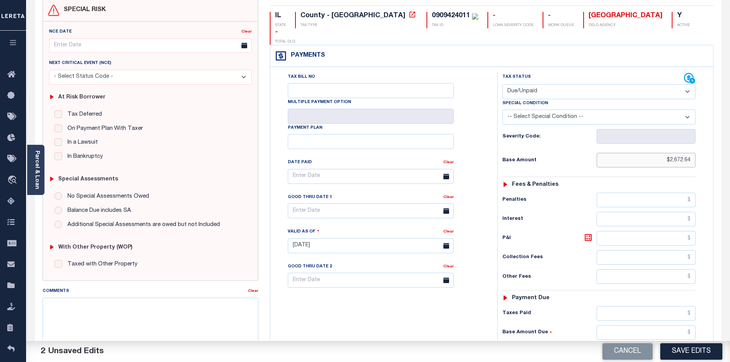
scroll to position [80, 0]
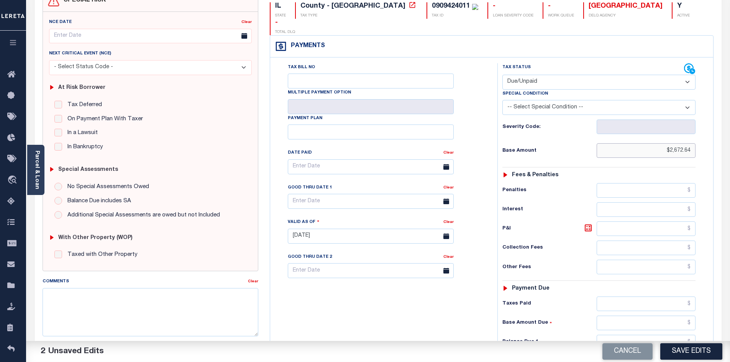
type input "$2,672.64"
click at [627, 335] on input "text" at bounding box center [646, 342] width 99 height 15
type input "$2,712.73"
click at [589, 226] on icon at bounding box center [588, 228] width 5 height 5
type input "$40.09"
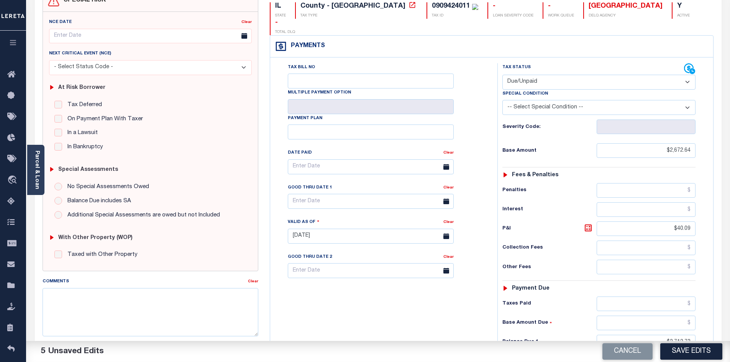
click at [461, 309] on div "Tax Bill No Multiple Payment Option Payment Plan Clear" at bounding box center [382, 232] width 220 height 339
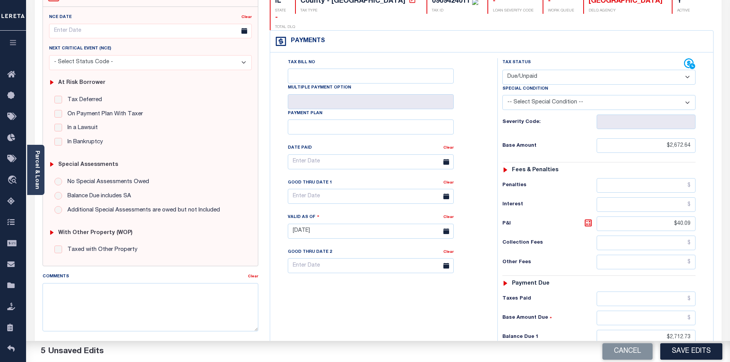
scroll to position [96, 0]
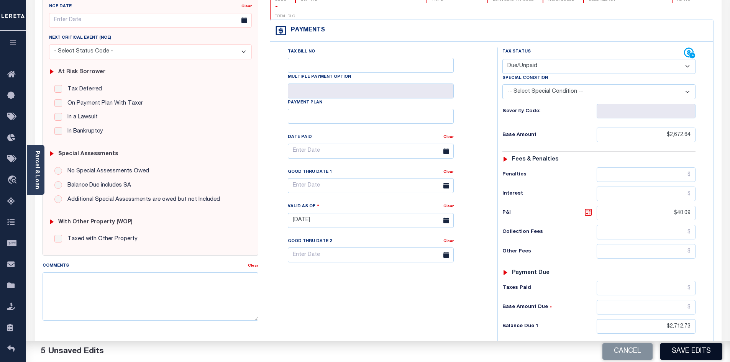
click at [699, 349] on button "Save Edits" at bounding box center [692, 352] width 62 height 16
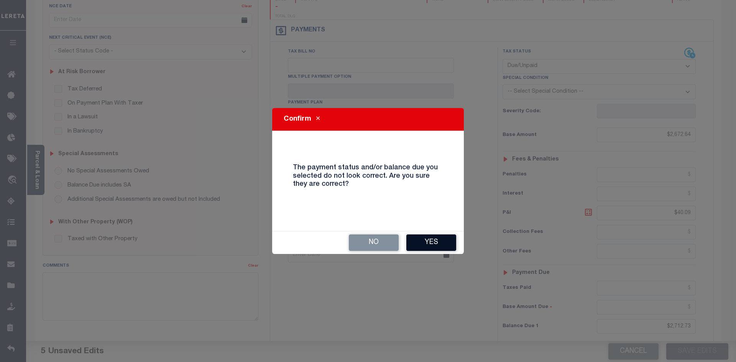
click at [449, 242] on button "Yes" at bounding box center [431, 243] width 50 height 16
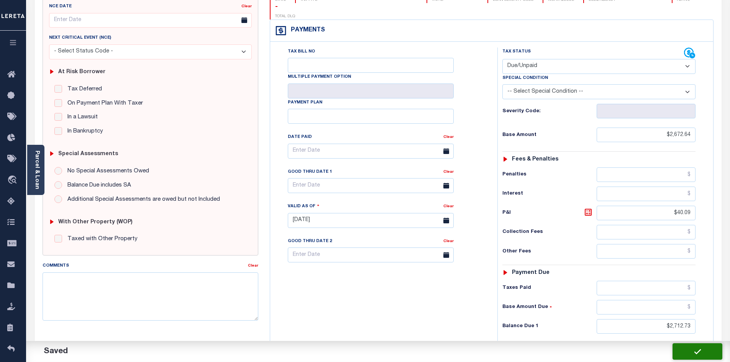
checkbox input "false"
type input "$2,672.64"
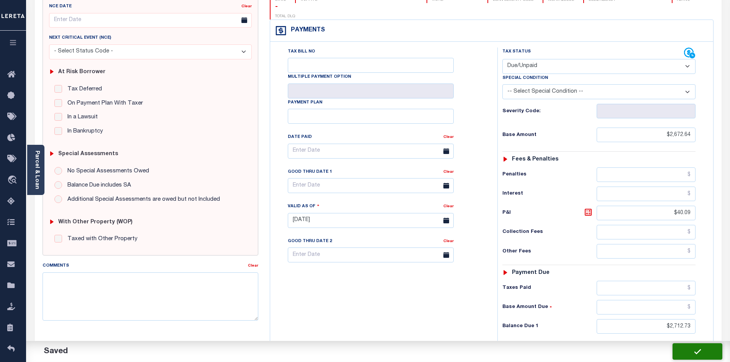
type input "$40.09"
type input "$2,712.73"
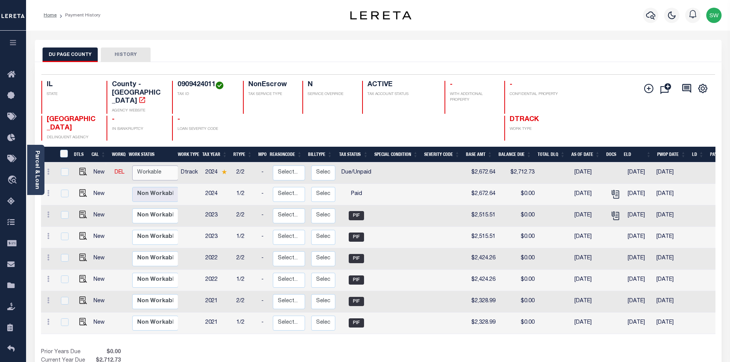
drag, startPoint x: 140, startPoint y: 161, endPoint x: 163, endPoint y: 162, distance: 22.3
click at [140, 166] on select "Non Workable Workable" at bounding box center [155, 173] width 46 height 15
checkbox input "true"
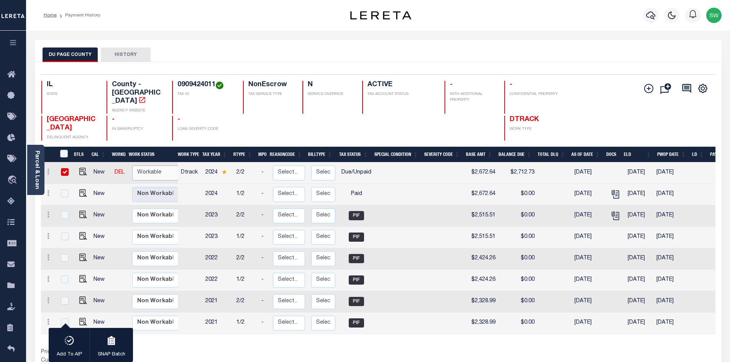
select select "true"
click at [132, 166] on select "Non Workable Workable" at bounding box center [155, 173] width 46 height 15
checkbox input "false"
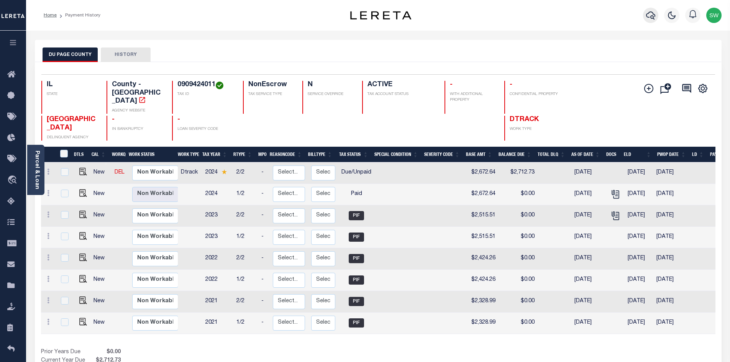
click at [649, 19] on icon "button" at bounding box center [651, 15] width 9 height 9
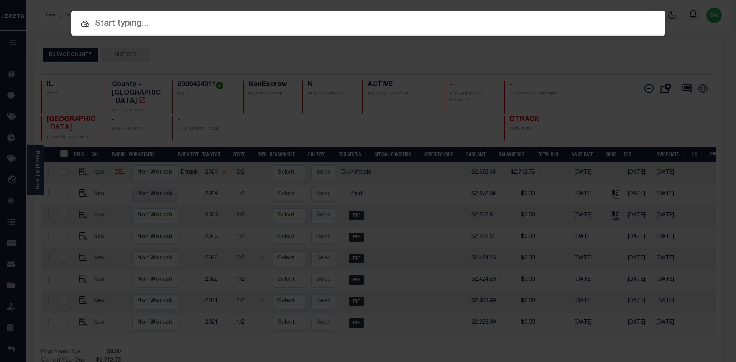
click at [130, 28] on input "text" at bounding box center [368, 23] width 594 height 13
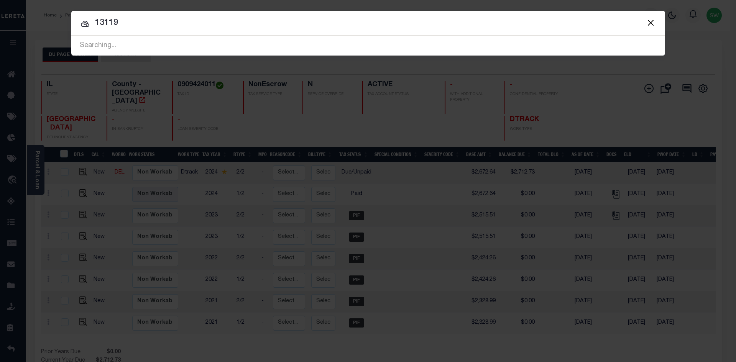
type input "13119"
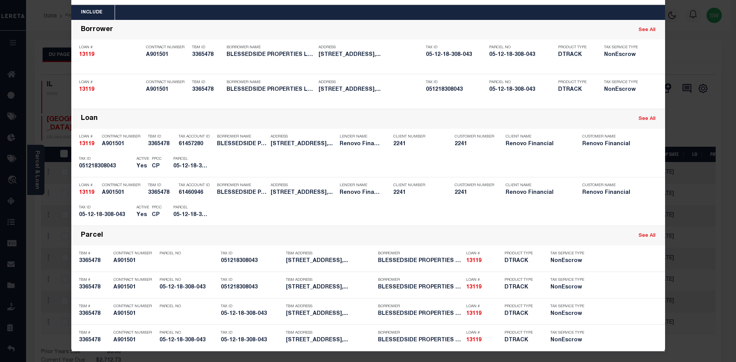
scroll to position [32, 0]
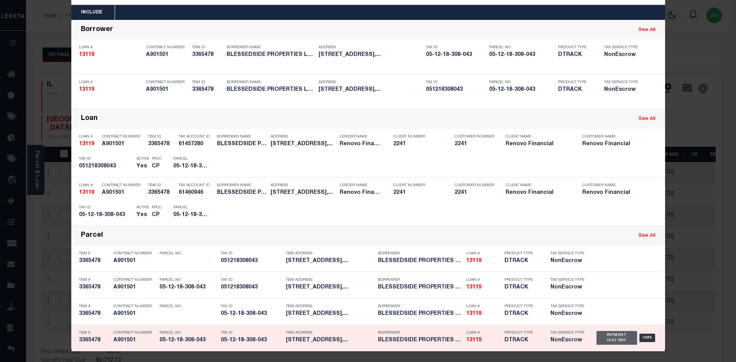
click at [610, 340] on div "Payment History" at bounding box center [617, 338] width 41 height 14
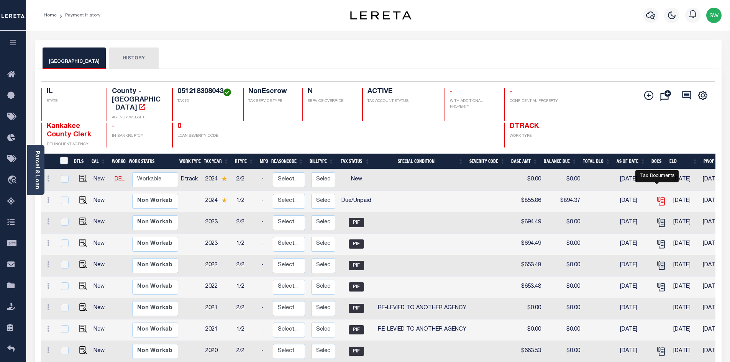
click at [656, 196] on icon "" at bounding box center [661, 201] width 10 height 10
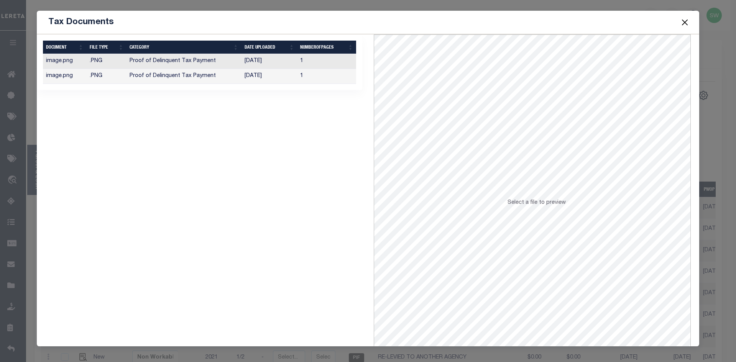
click at [160, 79] on td "Proof of Delinquent Tax Payment" at bounding box center [184, 76] width 115 height 15
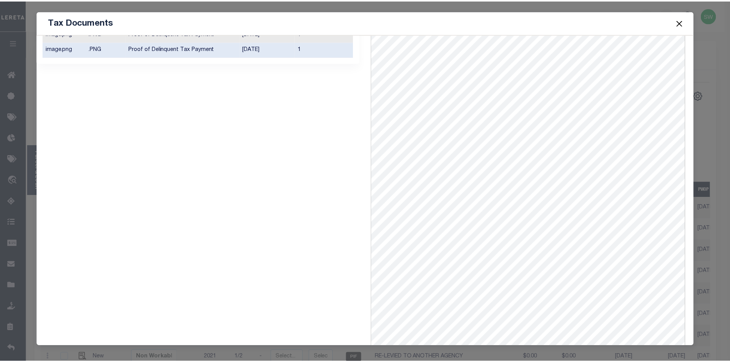
scroll to position [33, 0]
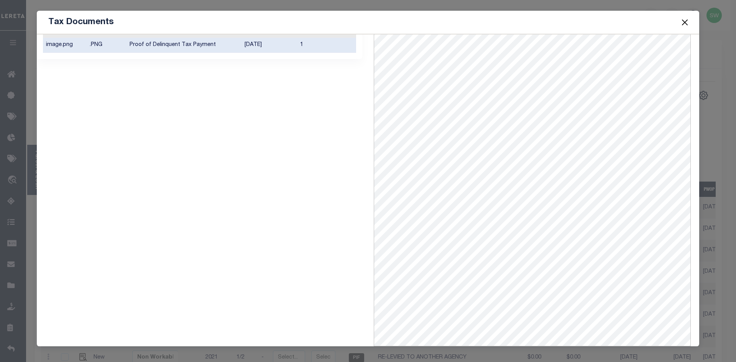
click at [683, 23] on button "Close" at bounding box center [685, 22] width 10 height 10
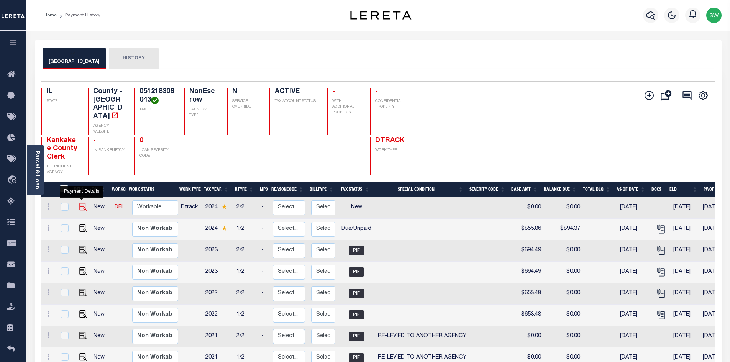
click at [81, 203] on img "" at bounding box center [83, 207] width 8 height 8
checkbox input "true"
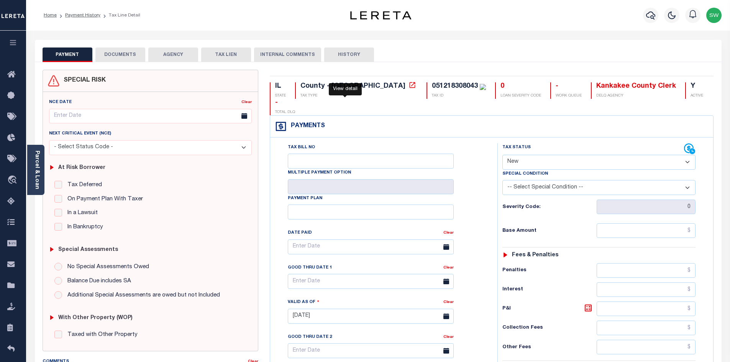
click at [410, 87] on icon at bounding box center [413, 85] width 6 height 6
click at [432, 83] on div "051218308043" at bounding box center [455, 86] width 46 height 7
drag, startPoint x: 409, startPoint y: 83, endPoint x: 364, endPoint y: 86, distance: 44.9
click at [432, 86] on div "051218308043" at bounding box center [459, 86] width 54 height 8
copy div "051218308043"
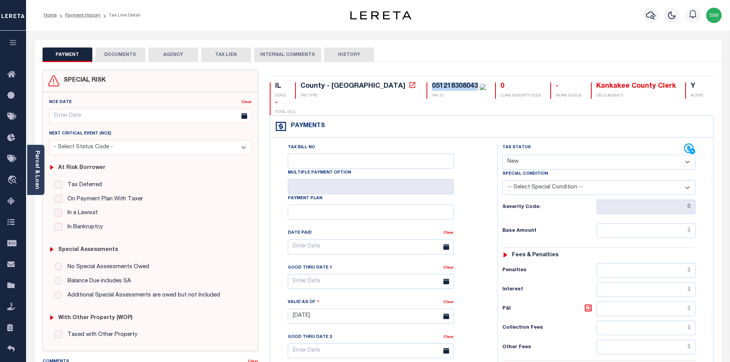
click at [685, 155] on select "- Select Status Code - Open Due/Unpaid Paid Incomplete No Tax Due Internal Refu…" at bounding box center [599, 162] width 193 height 15
select select "DUE"
click at [503, 155] on select "- Select Status Code - Open Due/Unpaid Paid Incomplete No Tax Due Internal Refu…" at bounding box center [599, 162] width 193 height 15
type input "[DATE]"
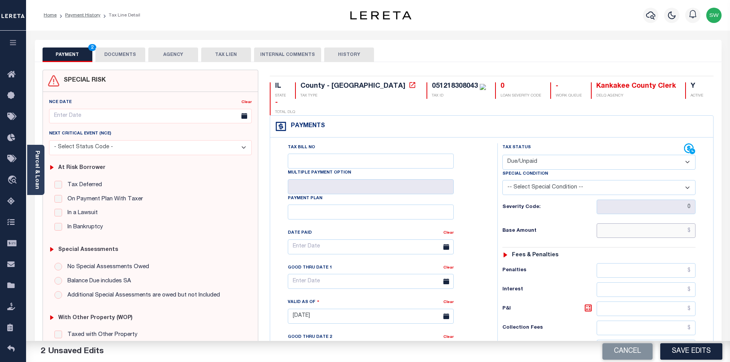
click at [619, 224] on input "text" at bounding box center [646, 231] width 99 height 15
click at [618, 224] on input "text" at bounding box center [646, 231] width 99 height 15
type input "$855.86"
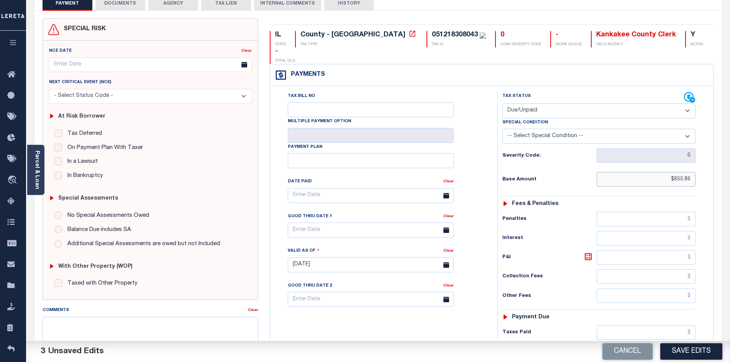
scroll to position [81, 0]
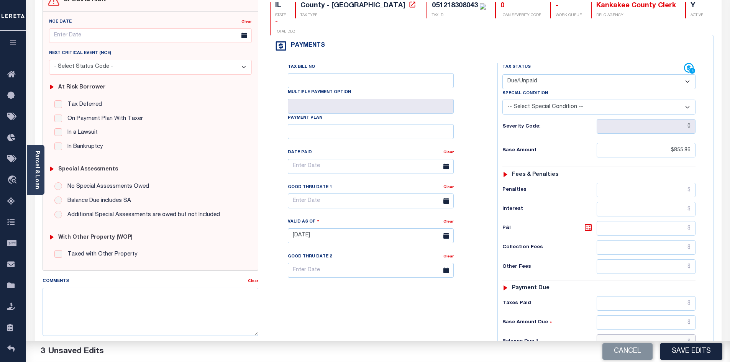
click at [646, 335] on input "text" at bounding box center [646, 342] width 99 height 15
type input "$868.70"
click at [589, 223] on icon at bounding box center [588, 227] width 9 height 9
type input "$12.84"
click at [413, 289] on div "Tax Bill No Multiple Payment Option Payment Plan Clear" at bounding box center [382, 232] width 220 height 339
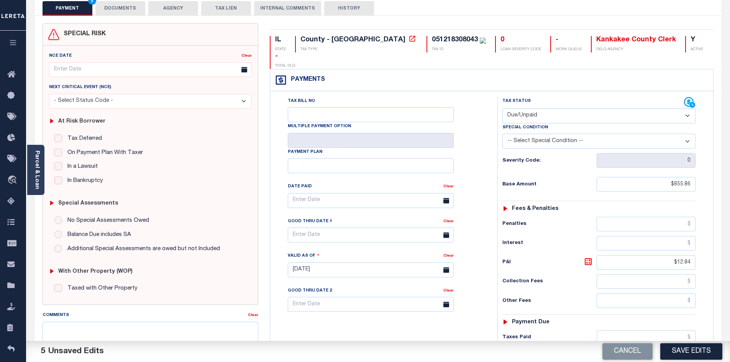
scroll to position [0, 0]
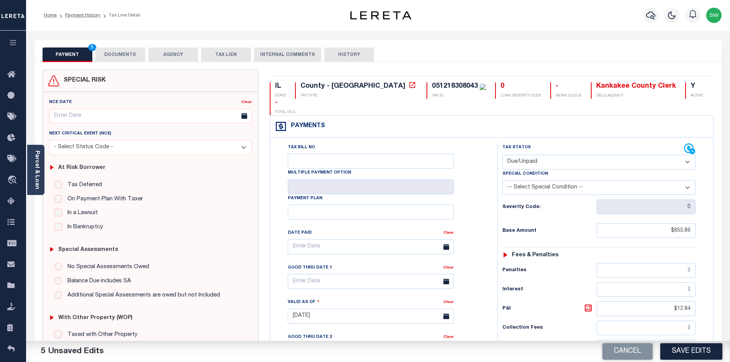
click at [131, 52] on button "DOCUMENTS" at bounding box center [120, 55] width 50 height 15
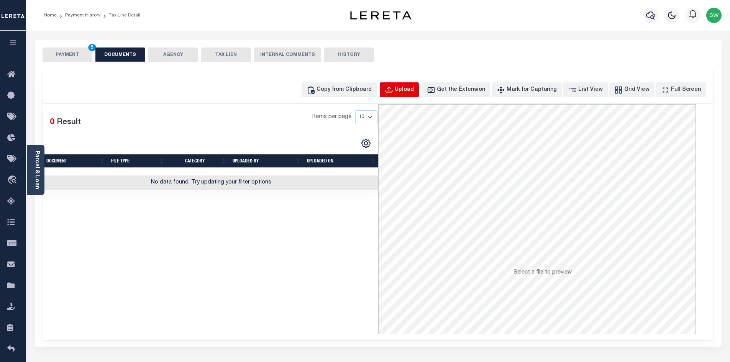
click at [414, 92] on div "Upload" at bounding box center [404, 90] width 19 height 8
select select "POP"
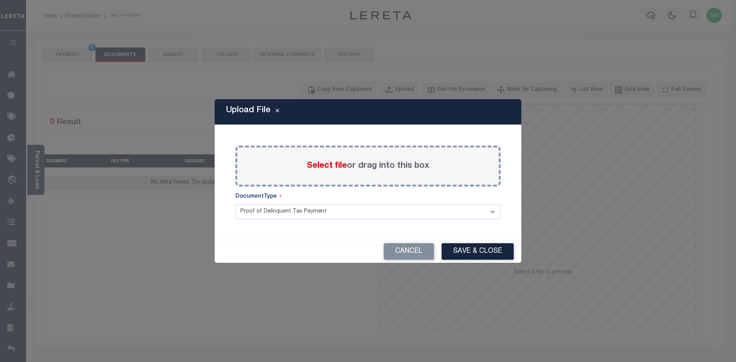
click at [310, 173] on label "Select file or drag into this box" at bounding box center [368, 166] width 123 height 13
click at [0, 0] on input "Select file or drag into this box" at bounding box center [0, 0] width 0 height 0
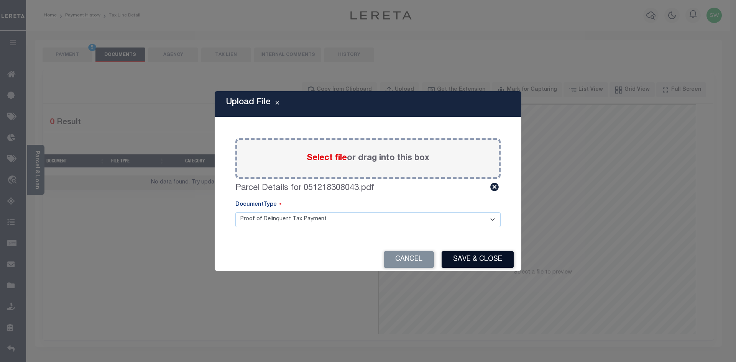
click at [465, 262] on button "Save & Close" at bounding box center [478, 260] width 72 height 16
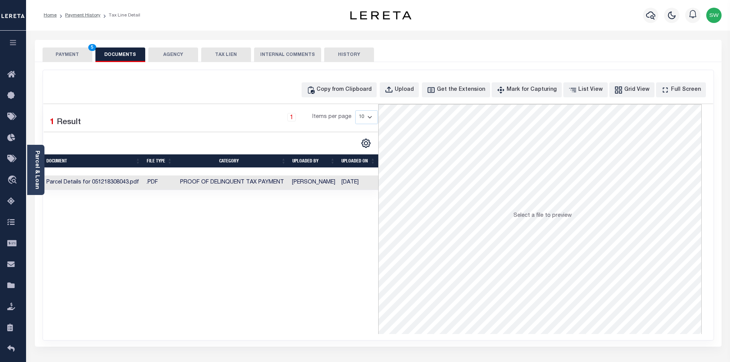
drag, startPoint x: 337, startPoint y: 286, endPoint x: 334, endPoint y: 283, distance: 4.1
click at [336, 285] on div "Selected 1 Result 1 Items per page 10 25 50 100" at bounding box center [210, 219] width 335 height 230
click at [68, 52] on button "PAYMENT 5" at bounding box center [68, 55] width 50 height 15
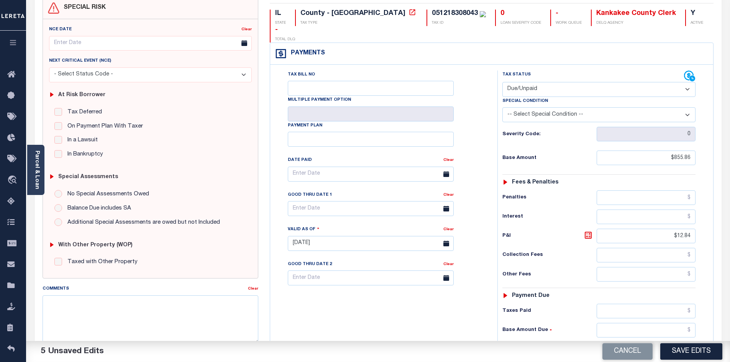
scroll to position [76, 0]
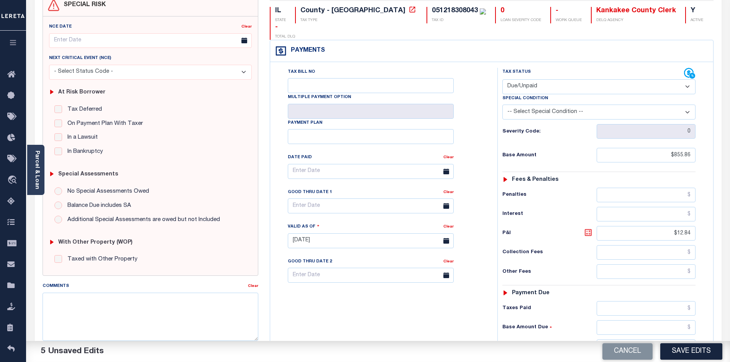
click at [586, 228] on icon at bounding box center [588, 232] width 9 height 9
click at [457, 280] on div "Tax Bill No Multiple Payment Option Payment Plan Clear" at bounding box center [382, 237] width 220 height 339
click at [709, 353] on button "Save Edits" at bounding box center [692, 352] width 62 height 16
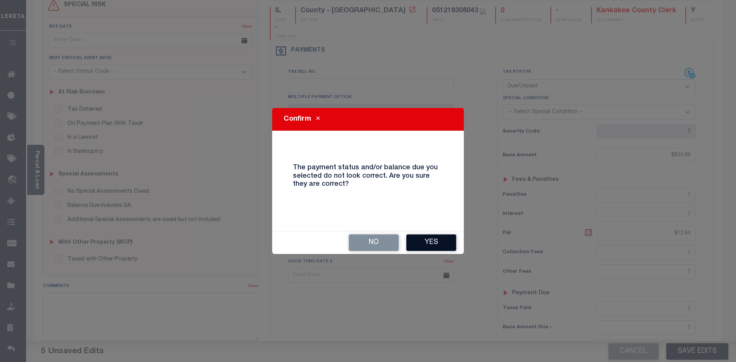
click at [420, 241] on button "Yes" at bounding box center [431, 243] width 50 height 16
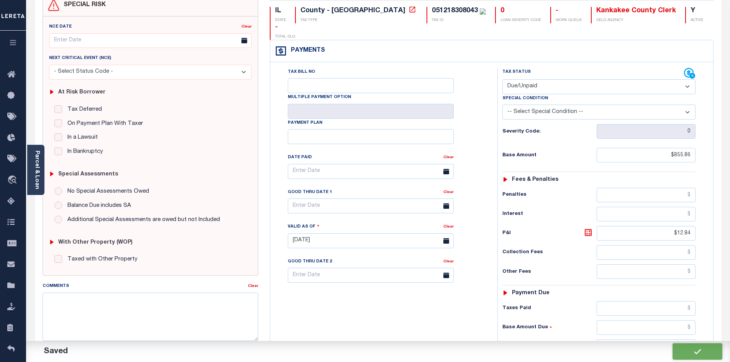
checkbox input "false"
type input "$855.86"
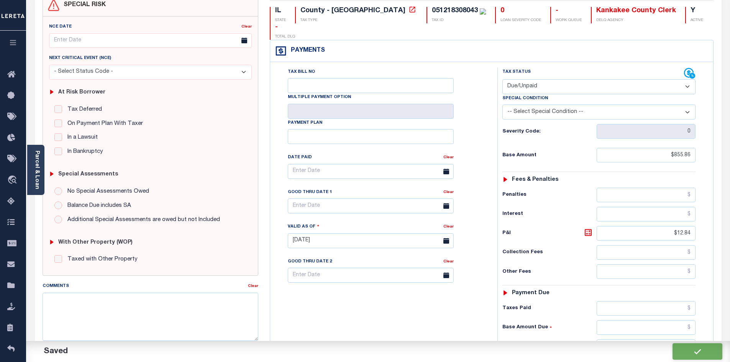
type input "$12.84"
type input "$868.7"
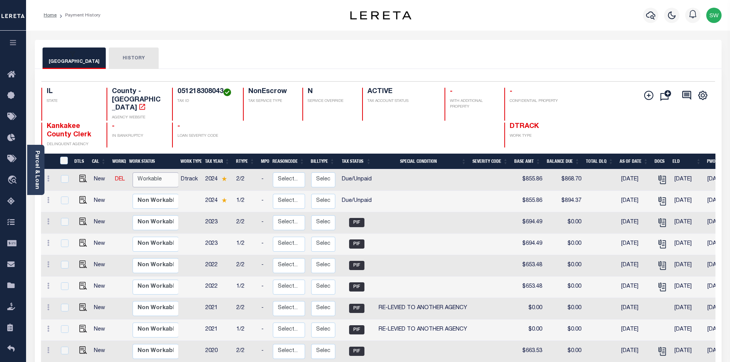
click at [162, 173] on select "Non Workable Workable" at bounding box center [156, 180] width 46 height 15
checkbox input "true"
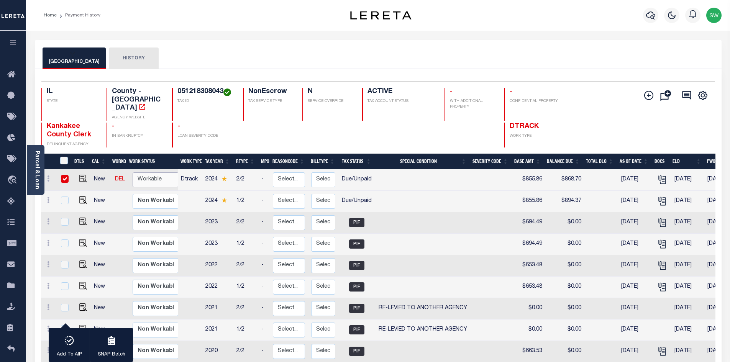
select select "true"
click at [133, 173] on select "Non Workable Workable" at bounding box center [156, 180] width 46 height 15
checkbox input "false"
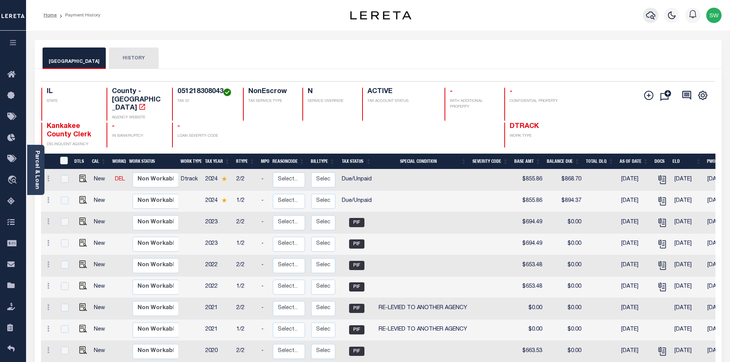
click at [648, 16] on icon "button" at bounding box center [651, 15] width 9 height 9
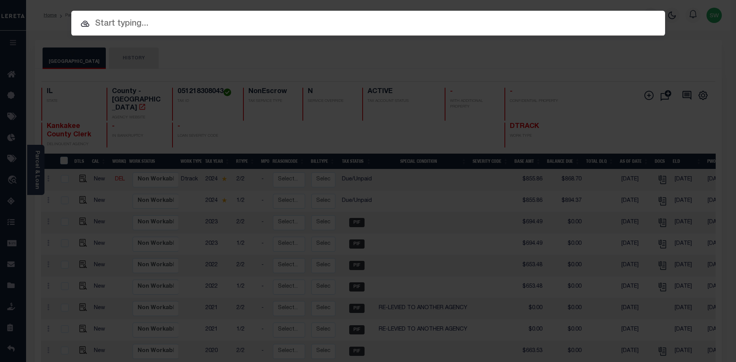
click at [138, 26] on input "text" at bounding box center [368, 23] width 594 height 13
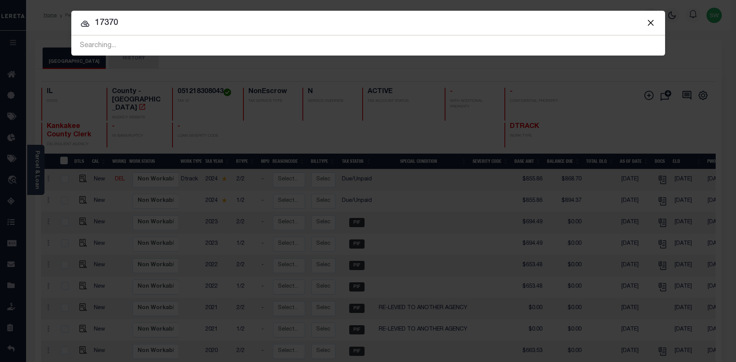
click at [150, 27] on input "17370" at bounding box center [368, 22] width 594 height 13
type input "17370"
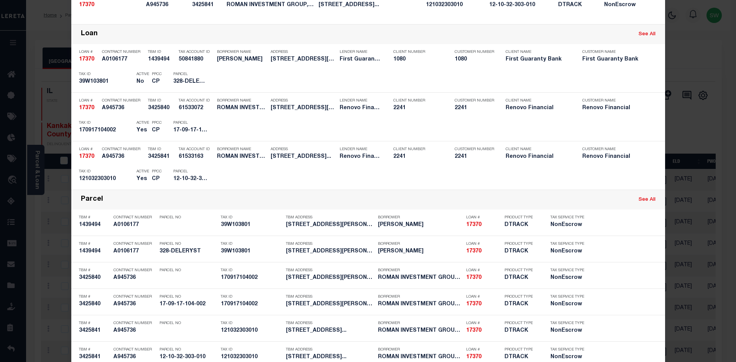
scroll to position [168, 0]
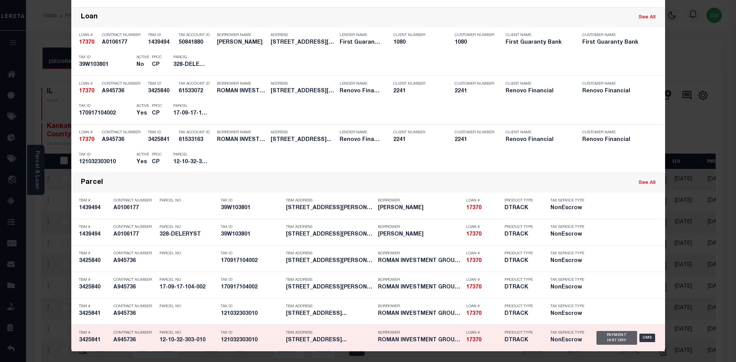
click at [619, 339] on div "Payment History" at bounding box center [617, 338] width 41 height 14
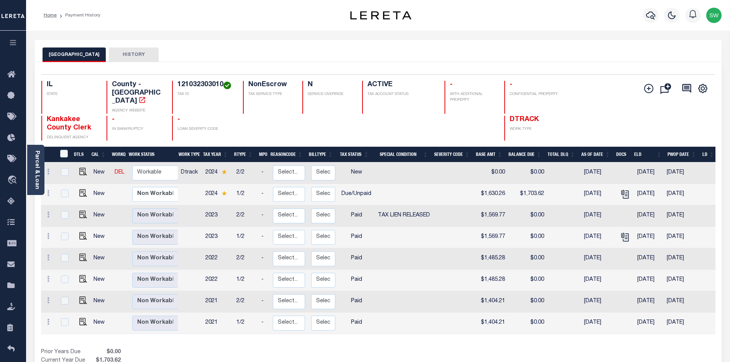
click at [207, 89] on h4 "121032303010" at bounding box center [206, 85] width 56 height 8
drag, startPoint x: 224, startPoint y: 82, endPoint x: 177, endPoint y: 87, distance: 46.6
click at [178, 87] on h4 "121032303010" at bounding box center [206, 85] width 56 height 8
copy h4 "121032303010"
click at [83, 189] on img "" at bounding box center [83, 193] width 8 height 8
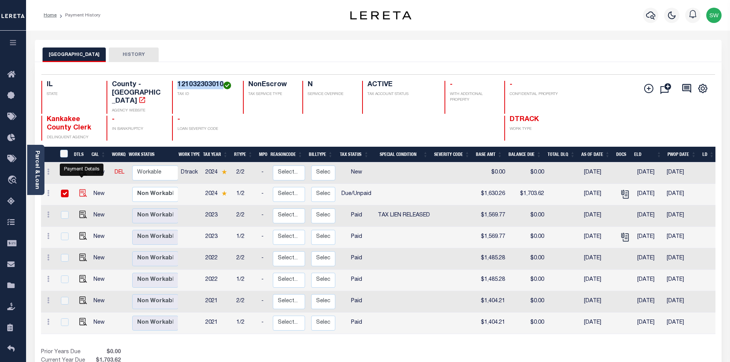
checkbox input "true"
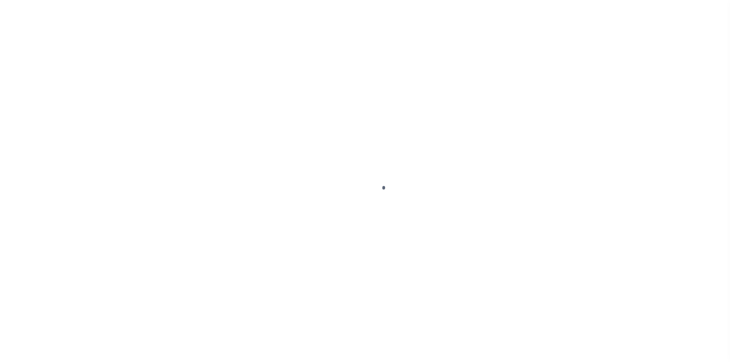
select select "DUE"
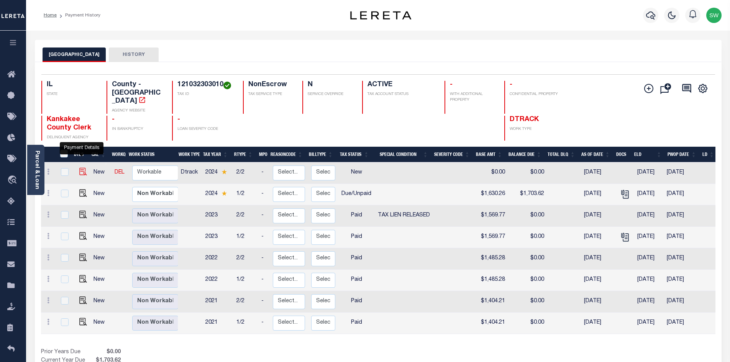
click at [82, 168] on img "" at bounding box center [83, 172] width 8 height 8
checkbox input "true"
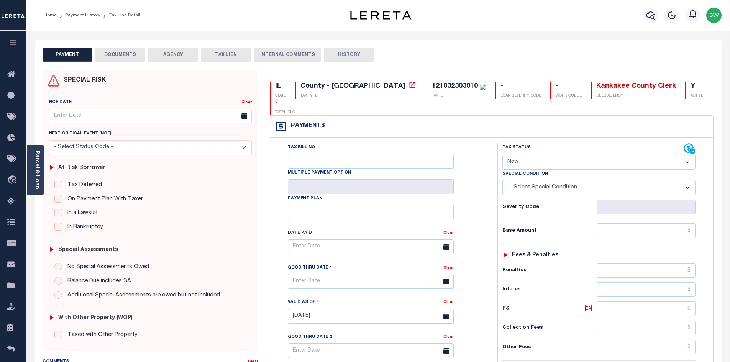
click at [688, 155] on select "- Select Status Code - Open Due/Unpaid Paid Incomplete No Tax Due Internal Refu…" at bounding box center [599, 162] width 193 height 15
select select "DUE"
click at [503, 155] on select "- Select Status Code - Open Due/Unpaid Paid Incomplete No Tax Due Internal Refu…" at bounding box center [599, 162] width 193 height 15
type input "[DATE]"
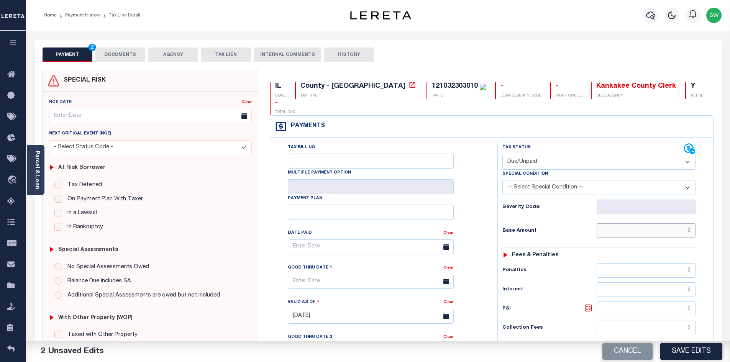
click at [646, 224] on input "text" at bounding box center [646, 231] width 99 height 15
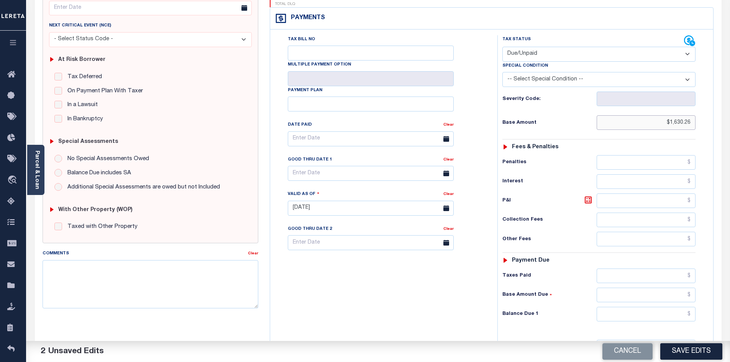
scroll to position [114, 0]
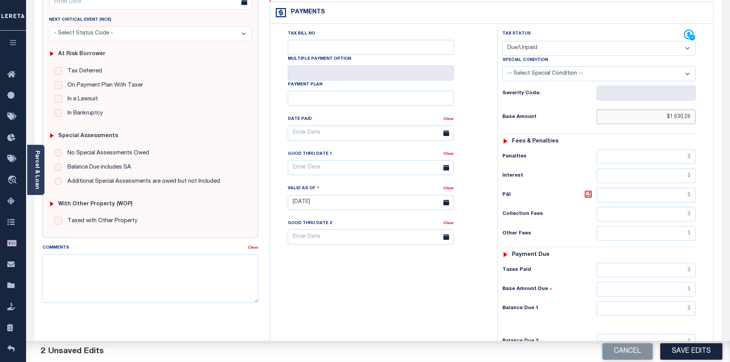
type input "$1,630.26"
click at [641, 301] on input "text" at bounding box center [646, 308] width 99 height 15
type input "$1,654.71"
click at [591, 191] on icon at bounding box center [588, 194] width 7 height 7
type input "$24.45"
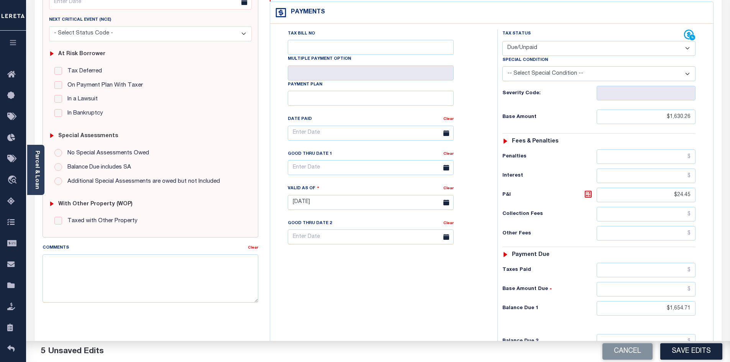
click at [422, 289] on div "Tax Bill No Multiple Payment Option Payment Plan Clear" at bounding box center [382, 199] width 220 height 339
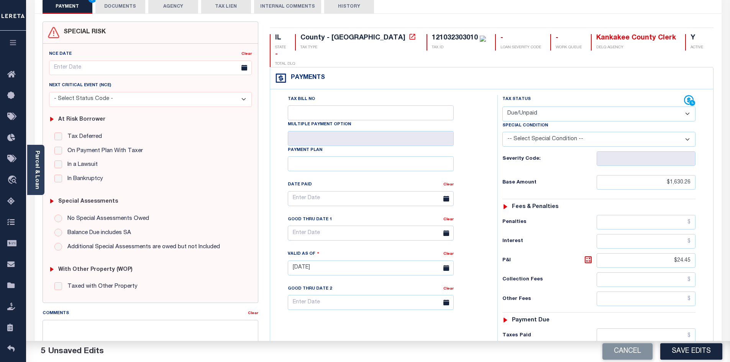
scroll to position [0, 0]
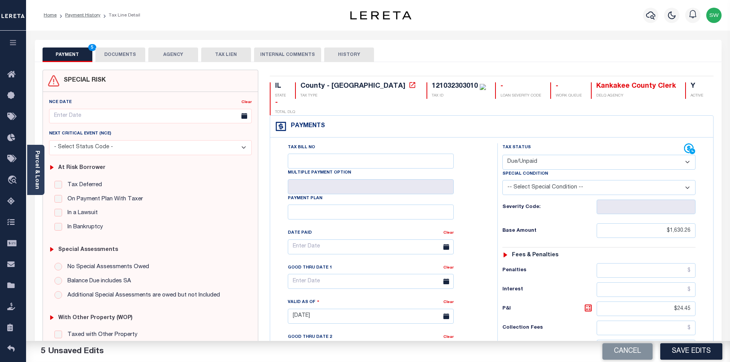
click at [130, 57] on button "DOCUMENTS" at bounding box center [120, 55] width 50 height 15
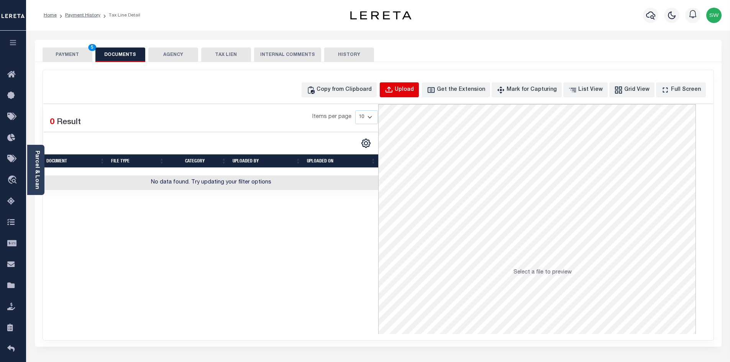
click at [413, 87] on div "Upload" at bounding box center [404, 90] width 19 height 8
select select "POP"
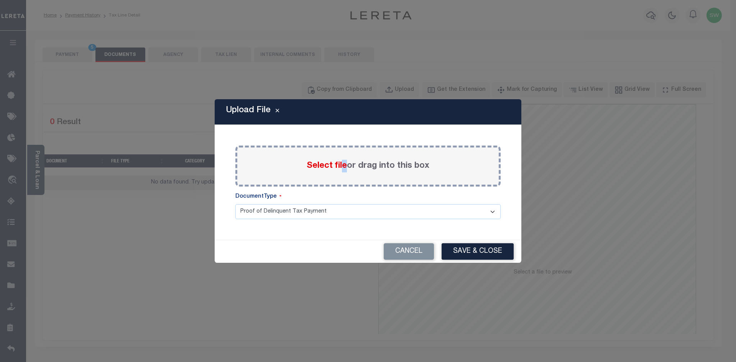
click at [344, 169] on span "Select file" at bounding box center [327, 166] width 40 height 8
click at [324, 168] on span "Select file" at bounding box center [327, 166] width 40 height 8
click at [0, 0] on input "Select file or drag into this box" at bounding box center [0, 0] width 0 height 0
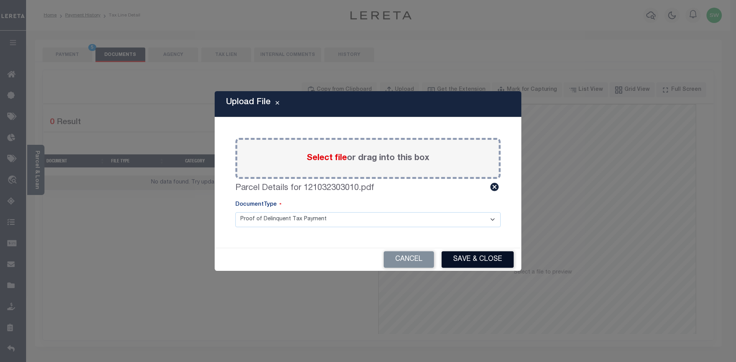
click at [485, 263] on button "Save & Close" at bounding box center [478, 260] width 72 height 16
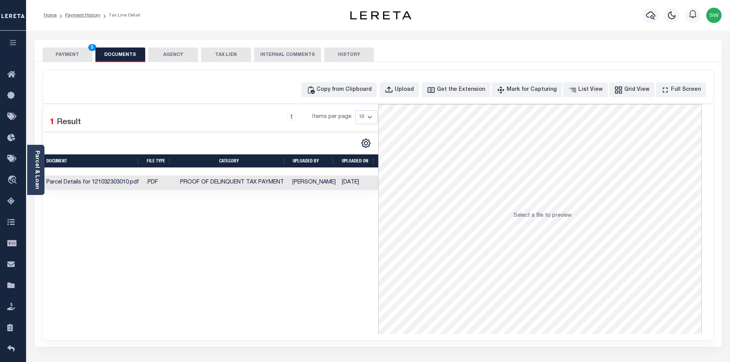
click at [63, 55] on button "PAYMENT 5" at bounding box center [68, 55] width 50 height 15
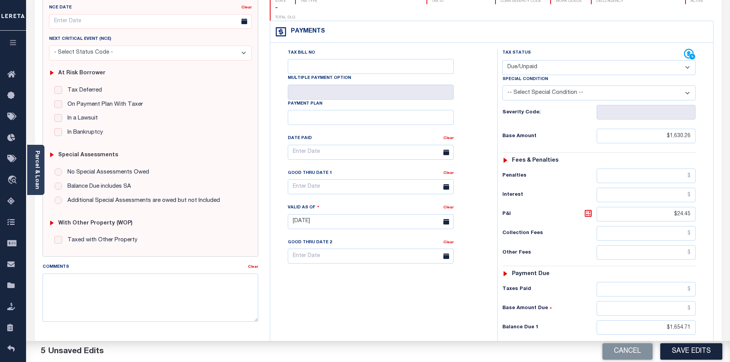
scroll to position [99, 0]
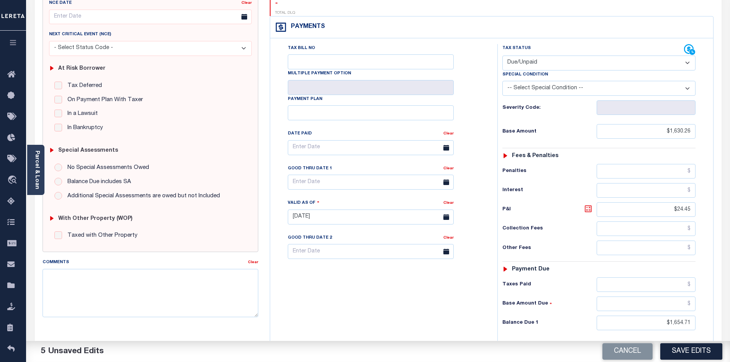
click at [588, 204] on icon at bounding box center [588, 208] width 9 height 9
drag, startPoint x: 412, startPoint y: 307, endPoint x: 478, endPoint y: 306, distance: 66.0
click at [412, 308] on div "Tax Bill No Multiple Payment Option Payment Plan Clear" at bounding box center [382, 213] width 220 height 339
click at [689, 348] on button "Save Edits" at bounding box center [692, 352] width 62 height 16
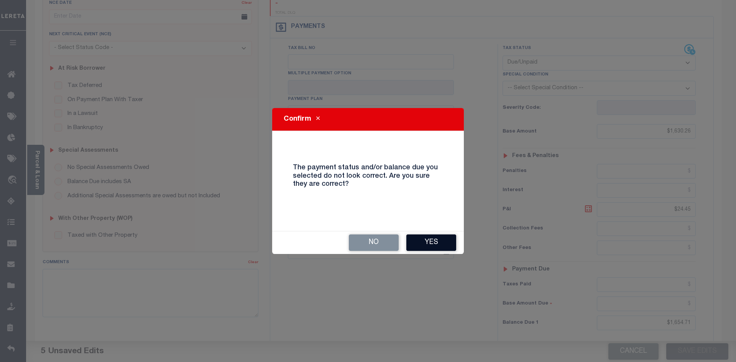
click at [427, 245] on button "Yes" at bounding box center [431, 243] width 50 height 16
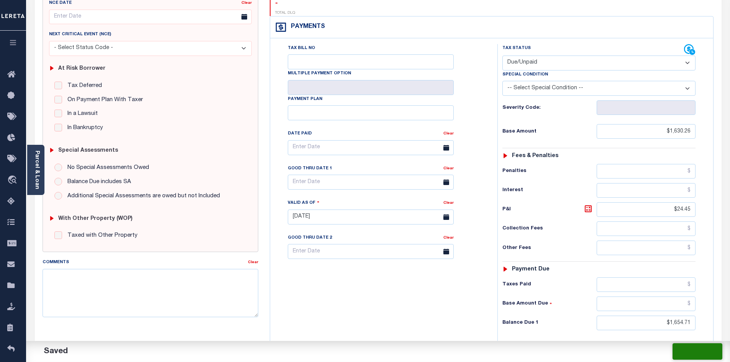
checkbox input "false"
type input "$1,630.26"
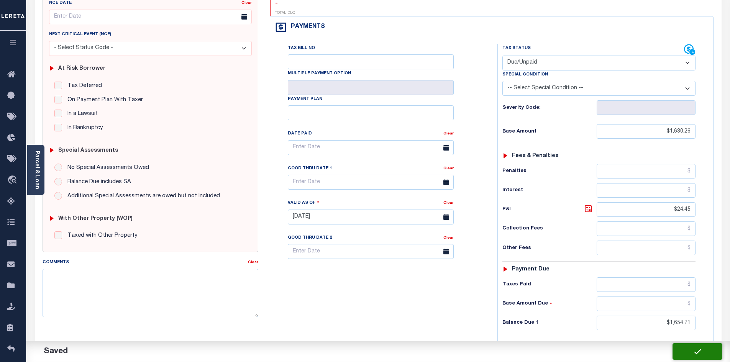
type input "$24.45"
type input "$1,654.71"
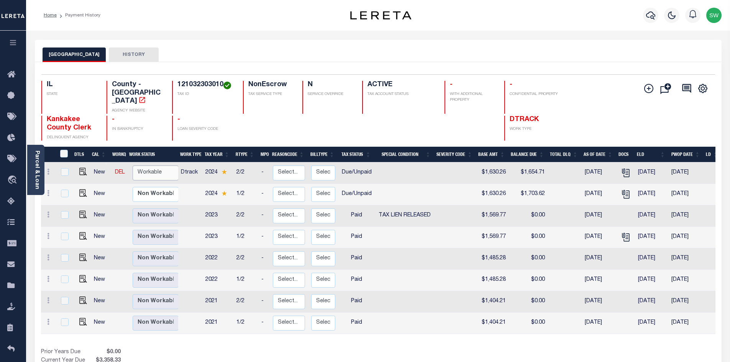
click at [158, 166] on select "Non Workable Workable" at bounding box center [156, 173] width 46 height 15
checkbox input "true"
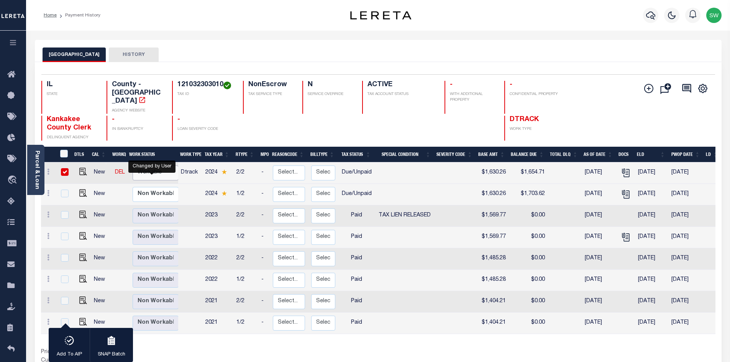
select select "true"
click at [133, 166] on select "Non Workable Workable" at bounding box center [156, 173] width 46 height 15
checkbox input "false"
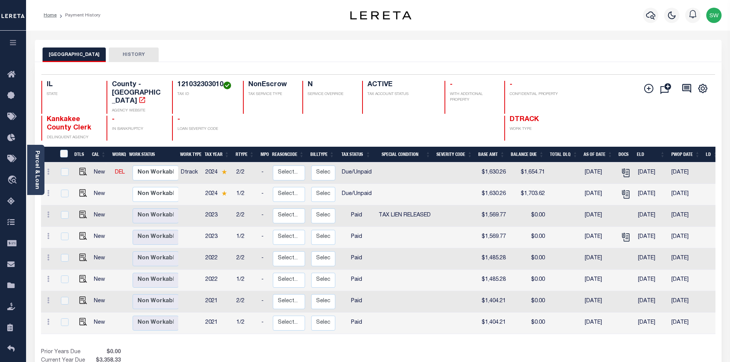
click at [202, 50] on div "KANKAKEE COUNTY HISTORY" at bounding box center [379, 55] width 672 height 14
click at [648, 16] on icon "button" at bounding box center [651, 15] width 9 height 9
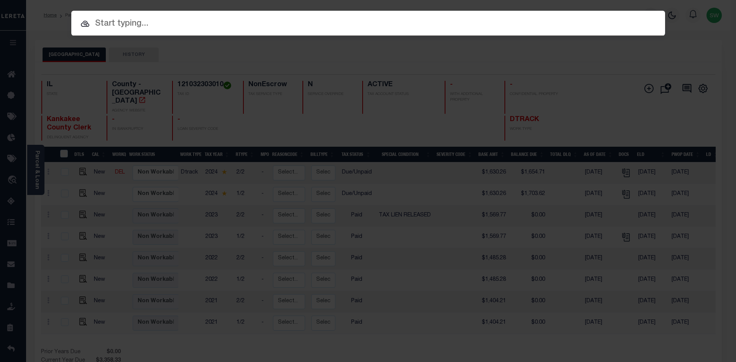
click at [140, 26] on input "text" at bounding box center [368, 23] width 594 height 13
paste input "121032303010"
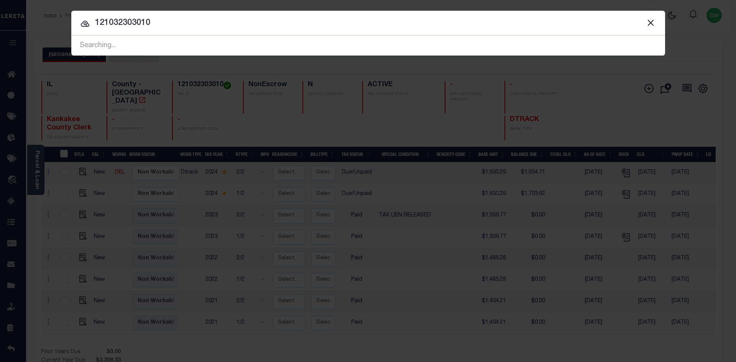
drag, startPoint x: 103, startPoint y: 31, endPoint x: 73, endPoint y: 28, distance: 29.7
click at [73, 28] on div "Include Loans TBM Customers Borrowers Payments (Lender Non-Disb) Payments (Lend…" at bounding box center [368, 33] width 594 height 45
drag, startPoint x: 162, startPoint y: 24, endPoint x: 93, endPoint y: 33, distance: 70.0
click at [93, 33] on div "Include Loans TBM Customers Borrowers Payments (Lender Non-Disb) Payments (Lend…" at bounding box center [368, 33] width 594 height 45
type input "18718"
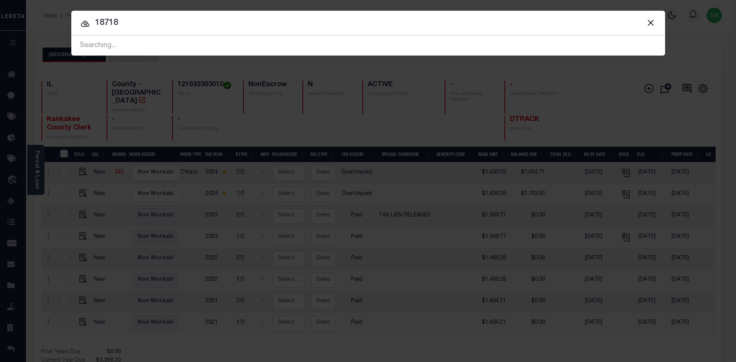
click at [128, 26] on input "18718" at bounding box center [368, 22] width 594 height 13
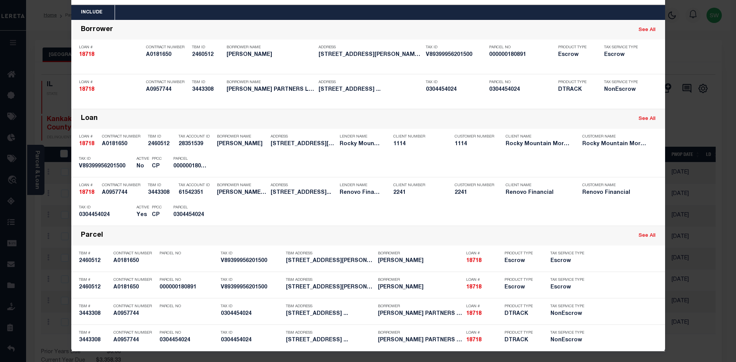
scroll to position [32, 0]
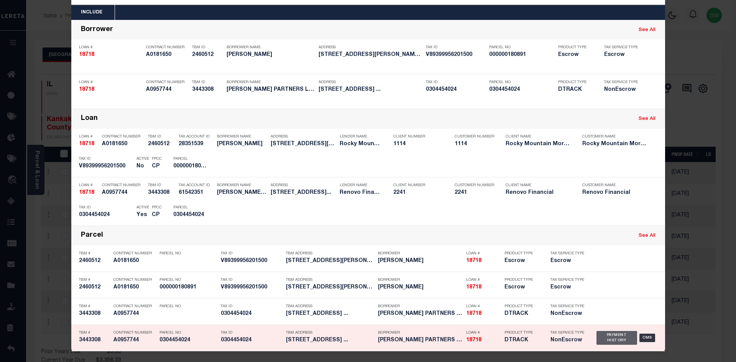
click at [609, 336] on div "Payment History" at bounding box center [617, 338] width 41 height 14
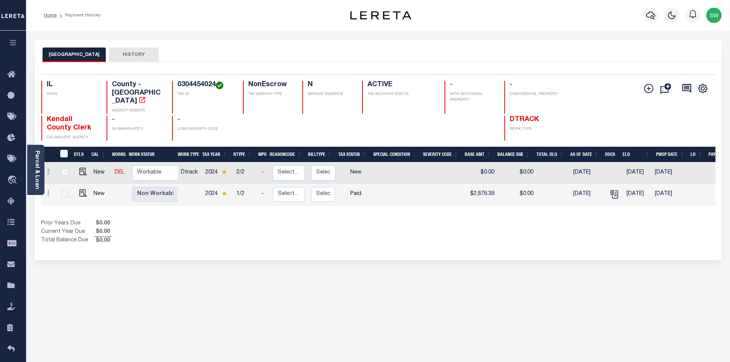
click at [355, 221] on div "Prior Years Due $0.00 Current Year Due $0.00 Total Balance Due $0.00" at bounding box center [209, 233] width 337 height 26
click at [613, 191] on icon "" at bounding box center [615, 195] width 6 height 8
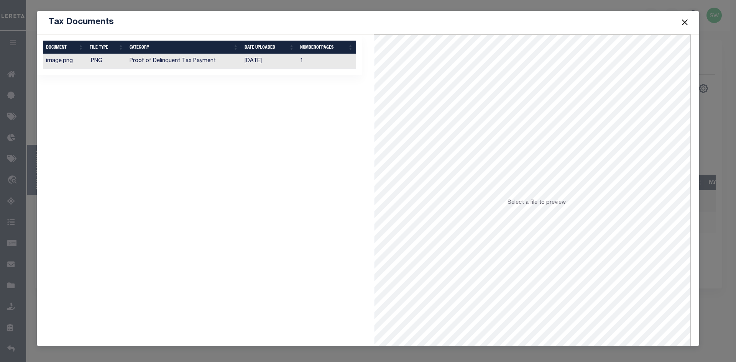
click at [183, 64] on td "Proof of Delinquent Tax Payment" at bounding box center [184, 61] width 115 height 15
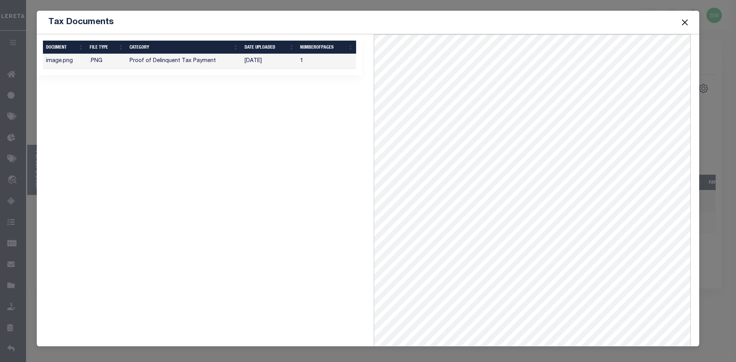
click at [688, 23] on button "Close" at bounding box center [685, 22] width 10 height 10
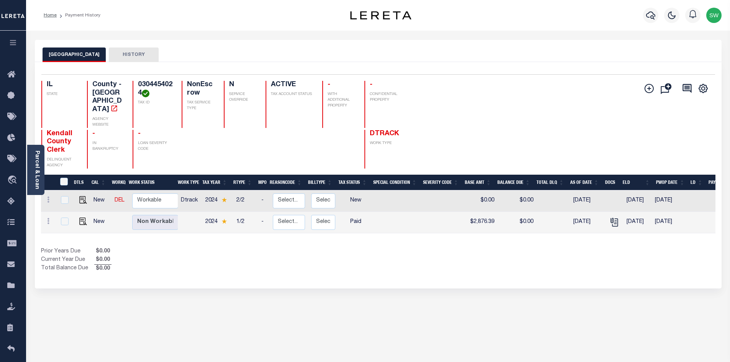
drag, startPoint x: 262, startPoint y: 248, endPoint x: 372, endPoint y: 189, distance: 124.7
click at [263, 248] on div "Prior Years Due $0.00 Current Year Due $0.00 Total Balance Due $0.00" at bounding box center [209, 261] width 337 height 26
click at [81, 196] on img "" at bounding box center [83, 200] width 8 height 8
checkbox input "true"
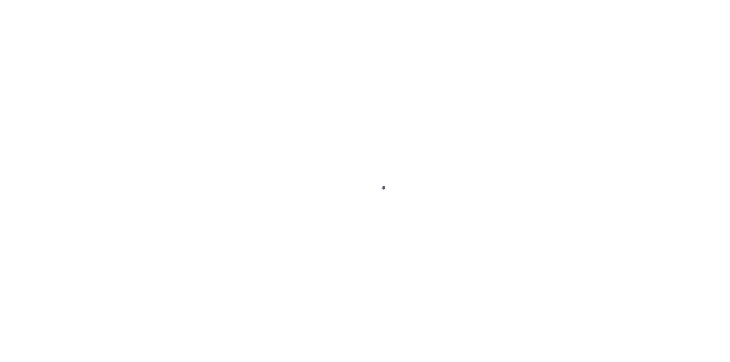
select select "NW2"
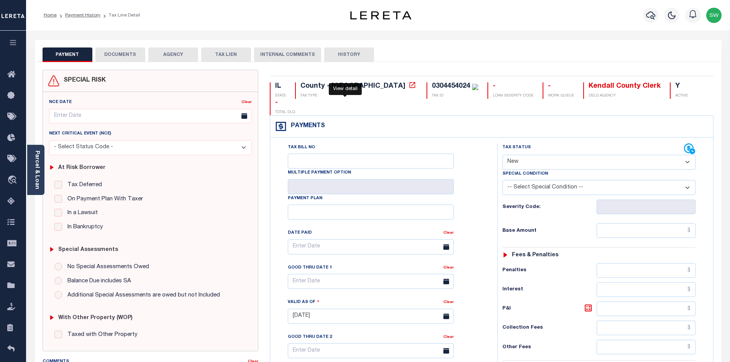
click at [409, 86] on icon at bounding box center [413, 85] width 8 height 8
drag, startPoint x: 403, startPoint y: 84, endPoint x: 365, endPoint y: 83, distance: 37.6
click at [432, 83] on div "0304454024" at bounding box center [451, 86] width 38 height 7
copy div "0304454024"
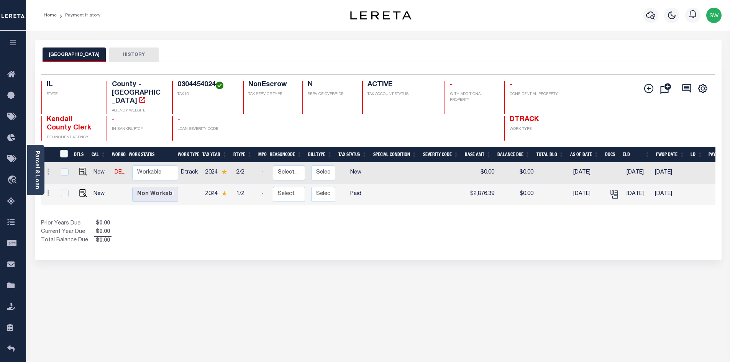
click at [484, 250] on div "KENDALL COUNTY HISTORY Selected 2 Results" at bounding box center [378, 256] width 699 height 433
click at [37, 161] on link "Parcel & Loan" at bounding box center [36, 170] width 5 height 39
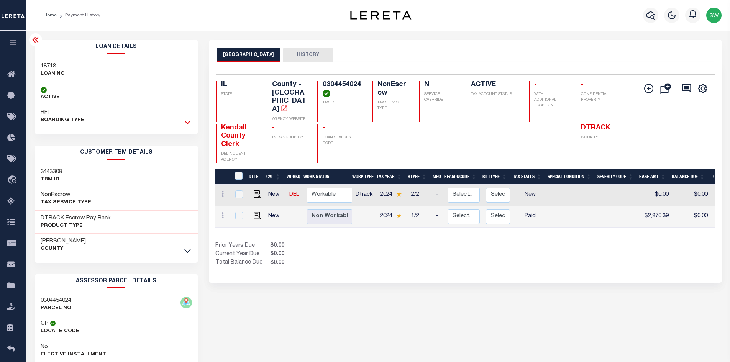
click at [191, 122] on icon at bounding box center [187, 122] width 7 height 8
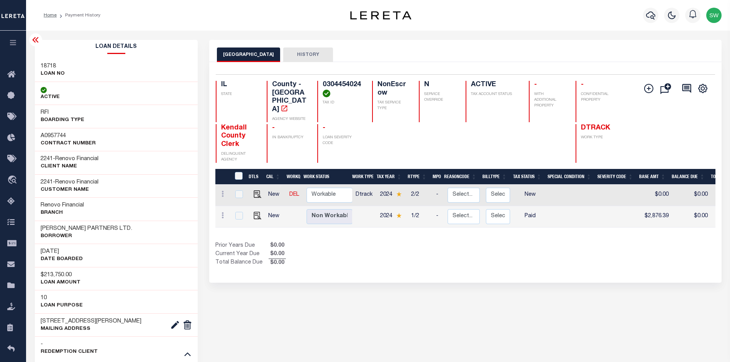
drag, startPoint x: 293, startPoint y: 319, endPoint x: 291, endPoint y: 315, distance: 4.5
click at [652, 18] on icon "button" at bounding box center [651, 16] width 9 height 8
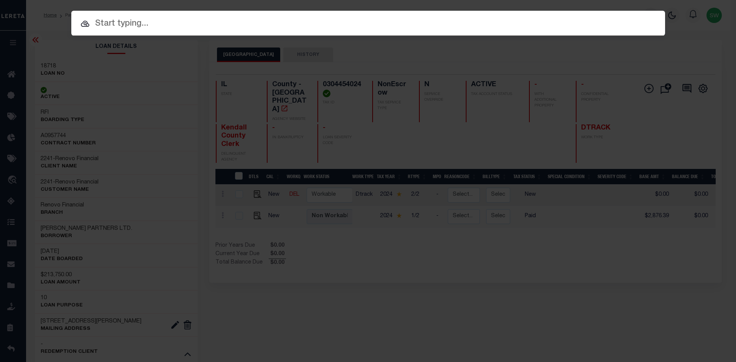
click at [144, 26] on input "text" at bounding box center [368, 23] width 594 height 13
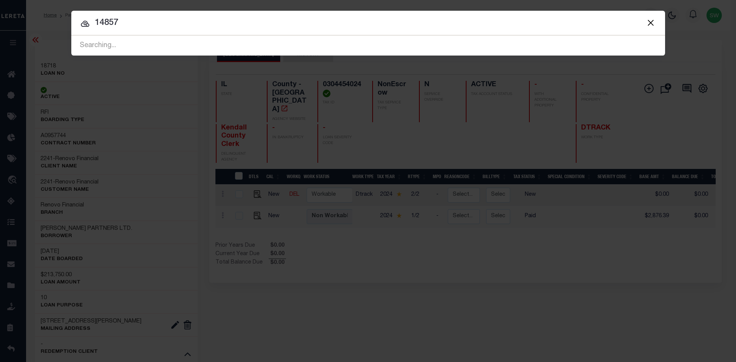
type input "14857"
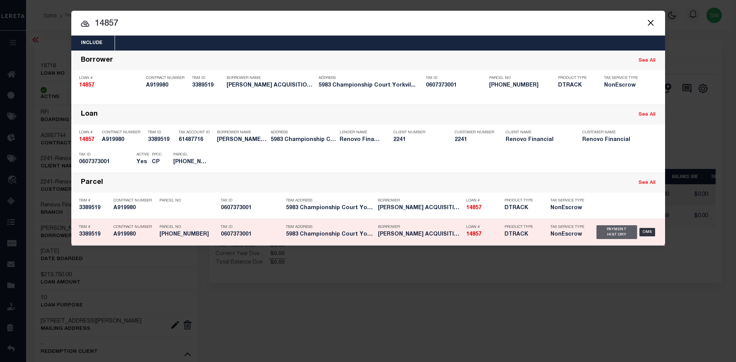
click at [619, 235] on div "Payment History" at bounding box center [617, 232] width 41 height 14
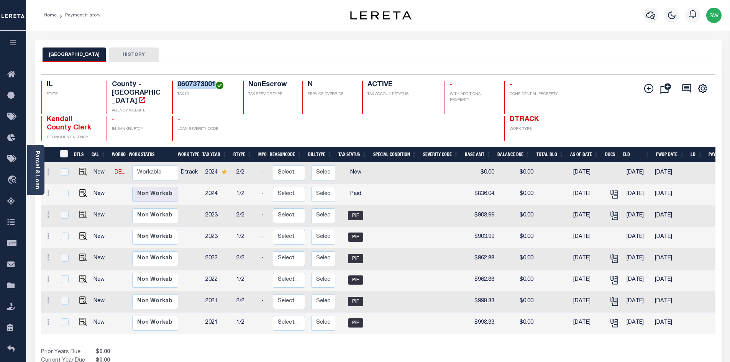
drag, startPoint x: 214, startPoint y: 82, endPoint x: 179, endPoint y: 83, distance: 35.3
click at [179, 83] on h4 "0607373001" at bounding box center [206, 85] width 56 height 8
copy h4 "0607373001"
click at [82, 168] on img "" at bounding box center [83, 172] width 8 height 8
checkbox input "true"
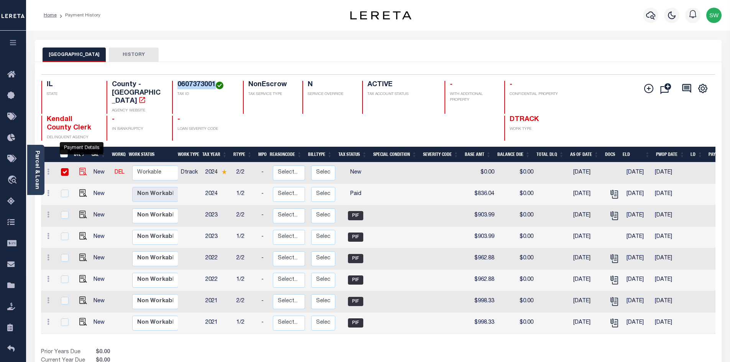
checkbox input "true"
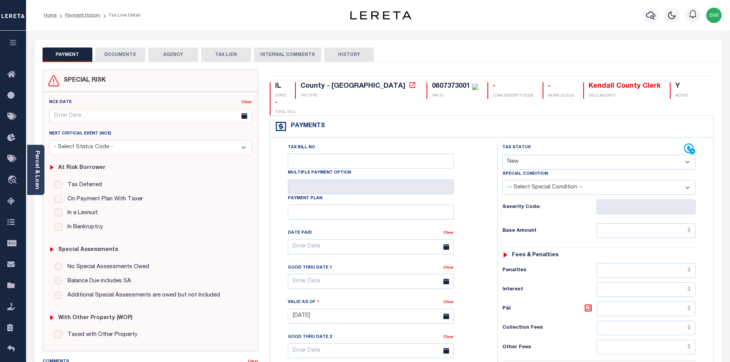
click at [687, 155] on select "- Select Status Code - Open Due/Unpaid Paid Incomplete No Tax Due Internal Refu…" at bounding box center [599, 162] width 193 height 15
select select "PYD"
click at [503, 155] on select "- Select Status Code - Open Due/Unpaid Paid Incomplete No Tax Due Internal Refu…" at bounding box center [599, 162] width 193 height 15
type input "[DATE]"
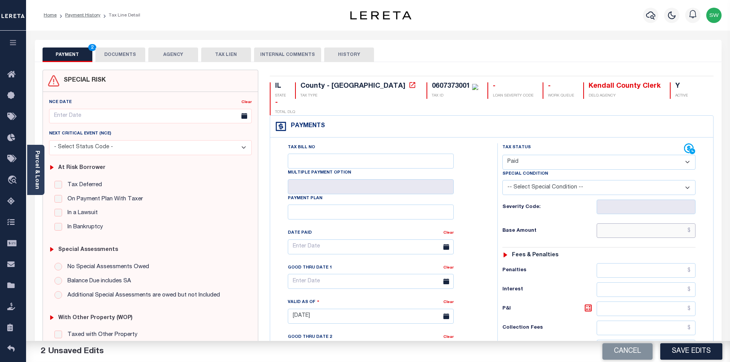
click at [614, 224] on input "text" at bounding box center [646, 231] width 99 height 15
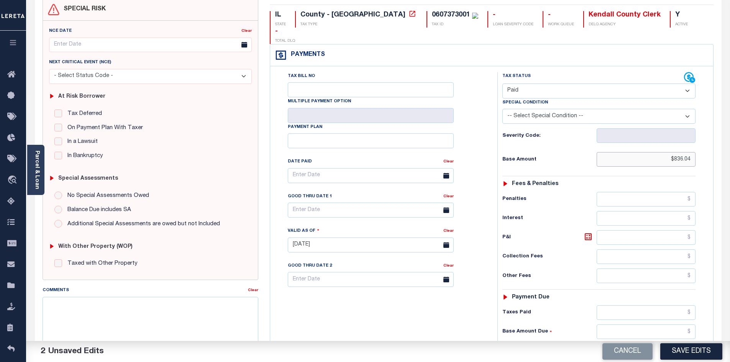
scroll to position [82, 0]
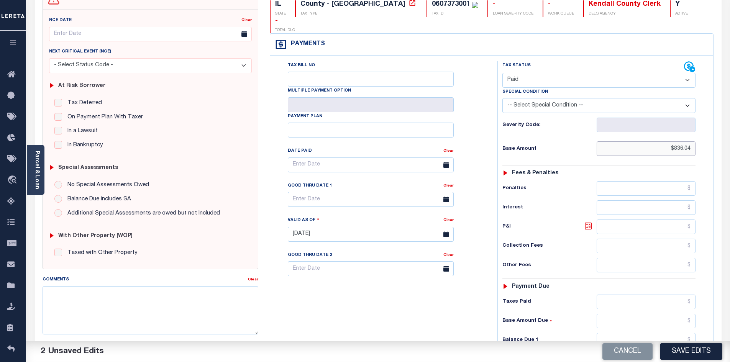
type input "$836.04"
click at [640, 295] on input "text" at bounding box center [646, 302] width 99 height 15
type input "$836.04"
click at [671, 333] on input "text" at bounding box center [646, 340] width 99 height 15
type input "$0.00"
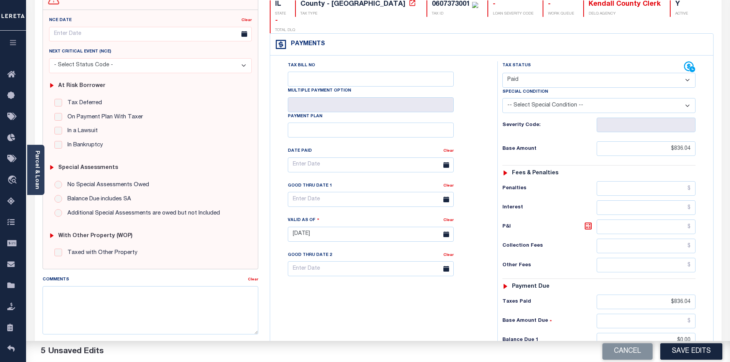
drag, startPoint x: 419, startPoint y: 295, endPoint x: 431, endPoint y: 290, distance: 12.3
click at [423, 293] on div "Tax Bill No Multiple Payment Option Payment Plan Clear" at bounding box center [382, 230] width 220 height 339
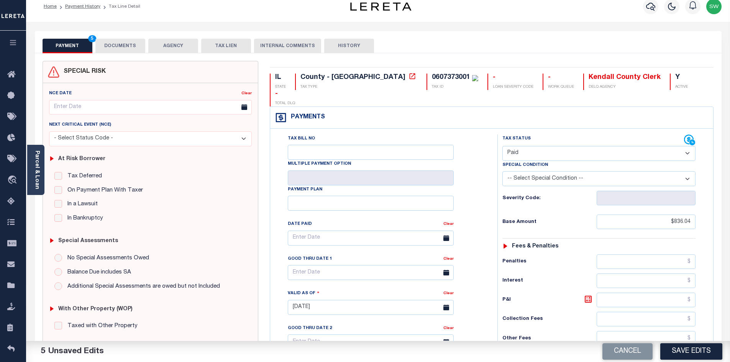
scroll to position [0, 0]
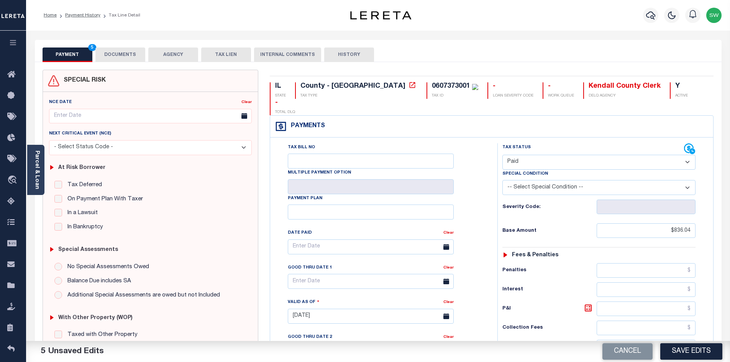
click at [117, 51] on button "DOCUMENTS" at bounding box center [120, 55] width 50 height 15
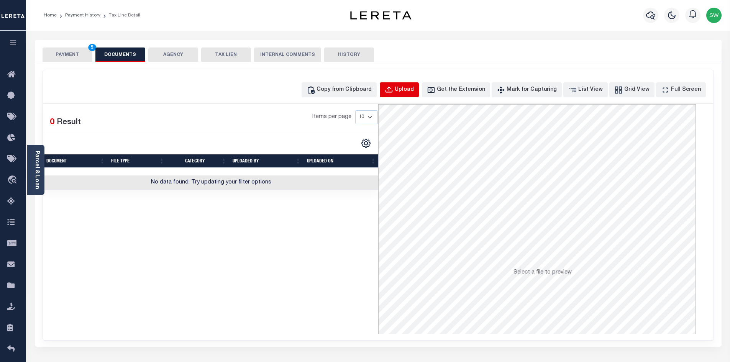
click at [414, 89] on div "Upload" at bounding box center [404, 90] width 19 height 8
select select "POP"
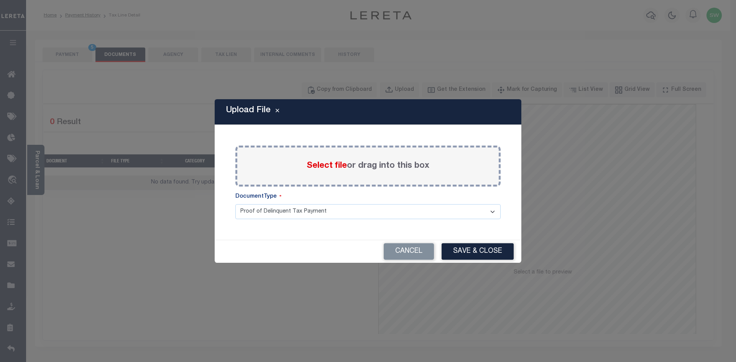
click at [362, 170] on label "Select file or drag into this box" at bounding box center [368, 166] width 123 height 13
click at [0, 0] on input "Select file or drag into this box" at bounding box center [0, 0] width 0 height 0
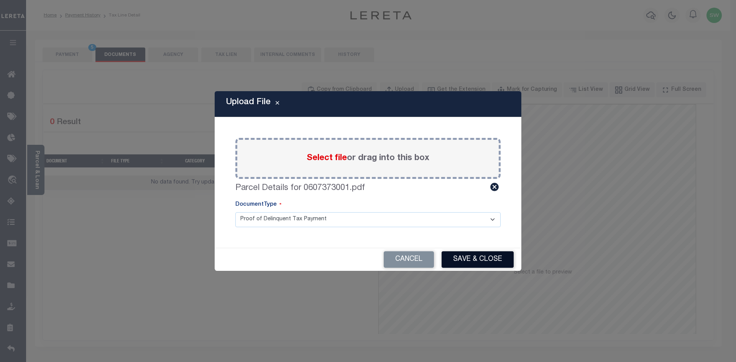
click at [481, 262] on button "Save & Close" at bounding box center [478, 260] width 72 height 16
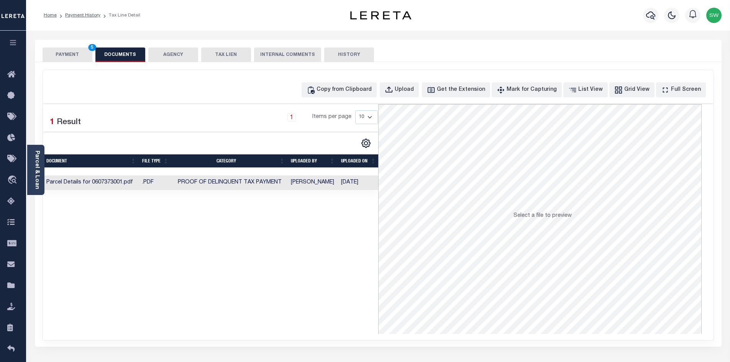
click at [319, 274] on div "Selected 1 Result 1 Items per page 10 25 50 100" at bounding box center [210, 219] width 335 height 230
click at [71, 53] on button "PAYMENT 5" at bounding box center [68, 55] width 50 height 15
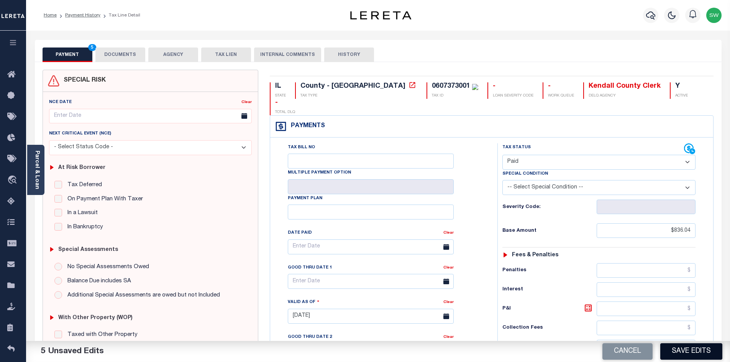
click at [699, 355] on button "Save Edits" at bounding box center [692, 352] width 62 height 16
checkbox input "false"
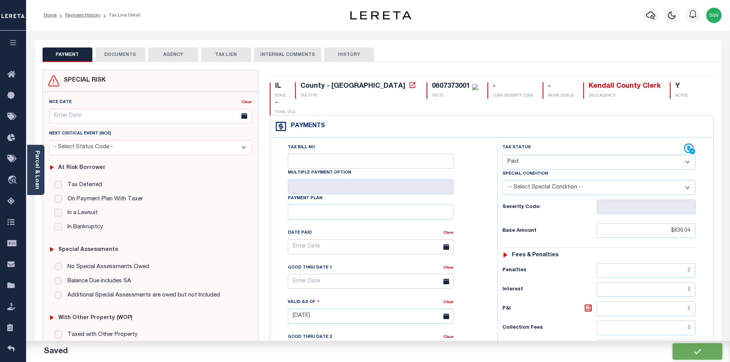
type input "$836.04"
type input "$0"
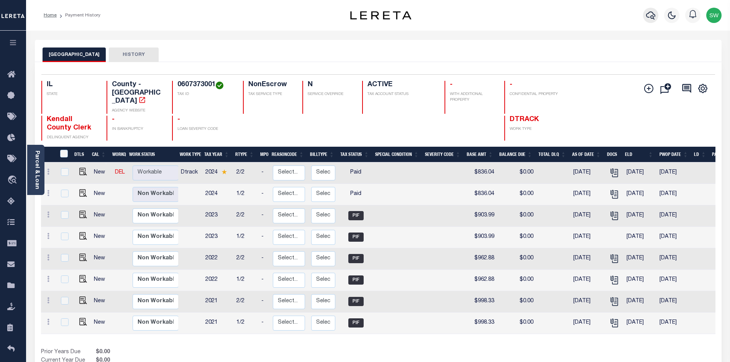
click at [649, 18] on icon "button" at bounding box center [651, 16] width 9 height 8
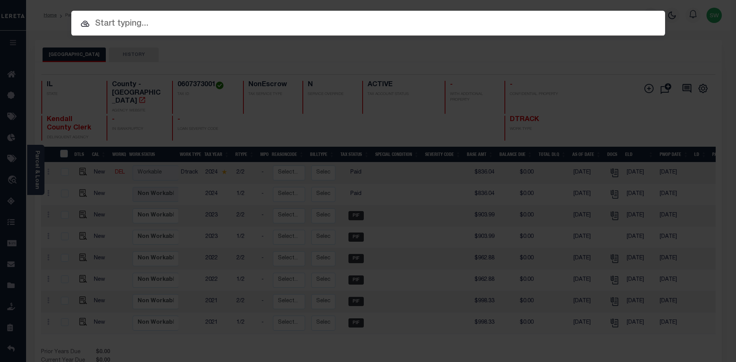
click at [144, 28] on input "text" at bounding box center [368, 23] width 594 height 13
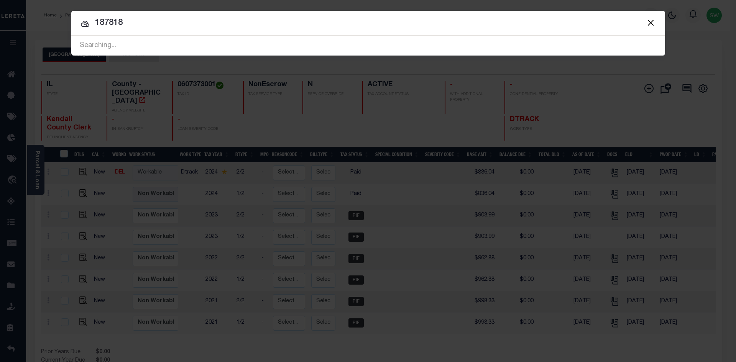
type input "187818"
click at [153, 20] on input "187818" at bounding box center [368, 22] width 594 height 13
drag, startPoint x: 138, startPoint y: 27, endPoint x: 87, endPoint y: 29, distance: 50.7
click at [87, 29] on input "187818" at bounding box center [368, 22] width 594 height 13
type input "18718"
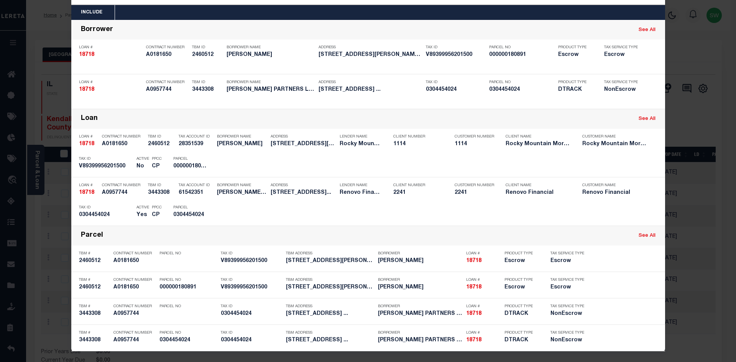
scroll to position [32, 0]
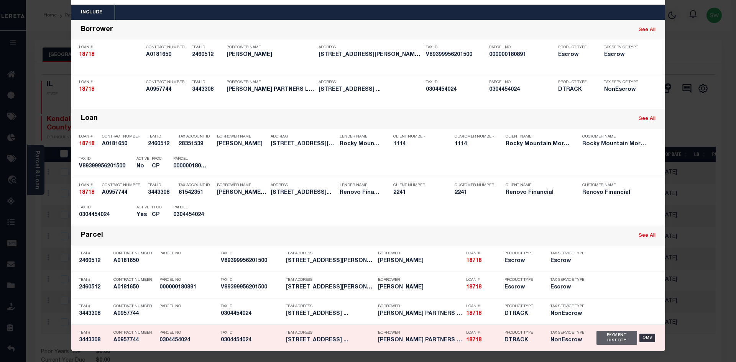
click at [605, 339] on div "Payment History" at bounding box center [617, 338] width 41 height 14
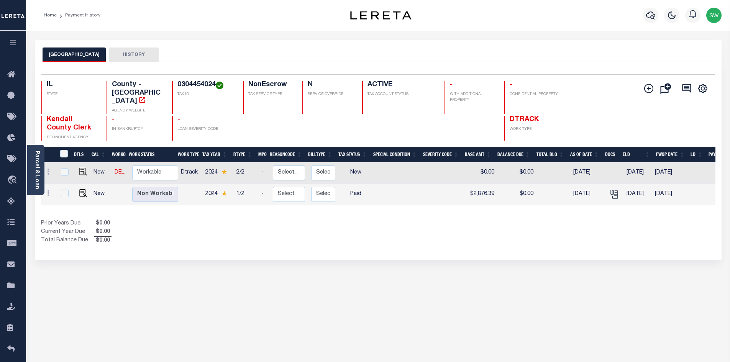
click at [316, 248] on div "Selected 2 Results 1 Items per page 25 50 100 IL STATE TAX ID N" at bounding box center [378, 161] width 687 height 198
click at [469, 229] on div "Show Tax Lines before Bill Release Date Prior Years Due $0.00 Current Year Due …" at bounding box center [378, 233] width 675 height 26
click at [84, 168] on img "" at bounding box center [83, 172] width 8 height 8
checkbox input "true"
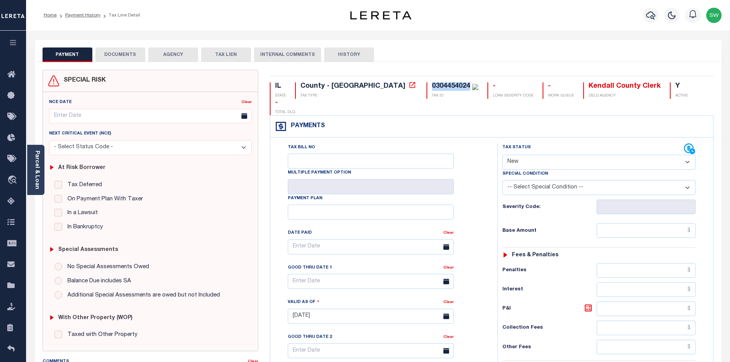
drag, startPoint x: 403, startPoint y: 87, endPoint x: 358, endPoint y: 90, distance: 45.0
click at [358, 90] on div "IL STATE County - IL TAX TYPE 0304454024 TAX ID - LOAN SEVERITY CODE - WORK QUE…" at bounding box center [492, 98] width 444 height 33
copy div "0304454024"
click at [686, 155] on select "- Select Status Code - Open Due/Unpaid Paid Incomplete No Tax Due Internal Refu…" at bounding box center [599, 162] width 193 height 15
select select "PYD"
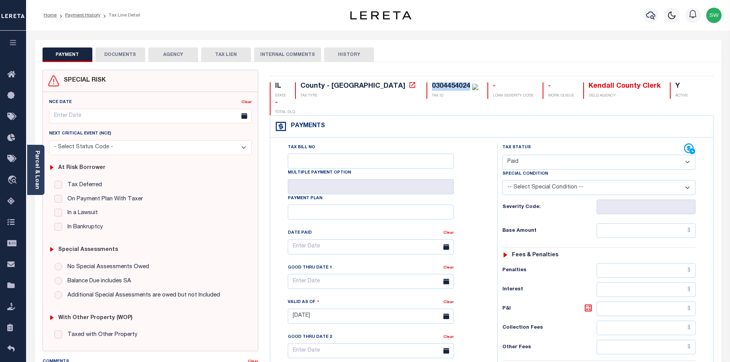
click at [503, 155] on select "- Select Status Code - Open Due/Unpaid Paid Incomplete No Tax Due Internal Refu…" at bounding box center [599, 162] width 193 height 15
type input "[DATE]"
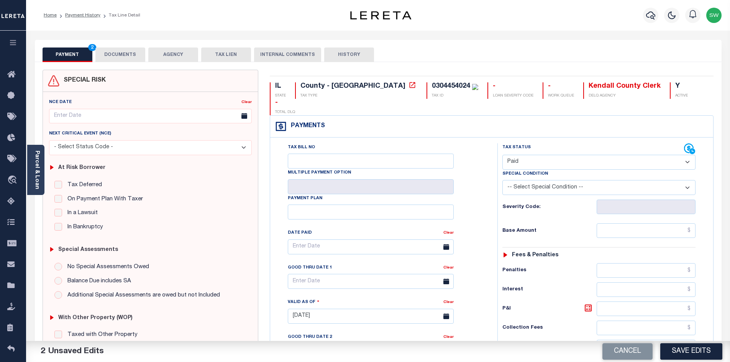
click at [548, 116] on div "Payments Warning! Search Status is not "Completed", amounts can not be keyed." at bounding box center [491, 127] width 443 height 22
click at [624, 224] on input "text" at bounding box center [646, 231] width 99 height 15
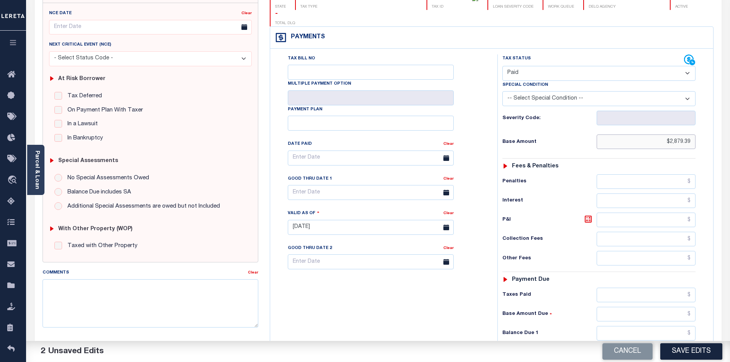
scroll to position [92, 0]
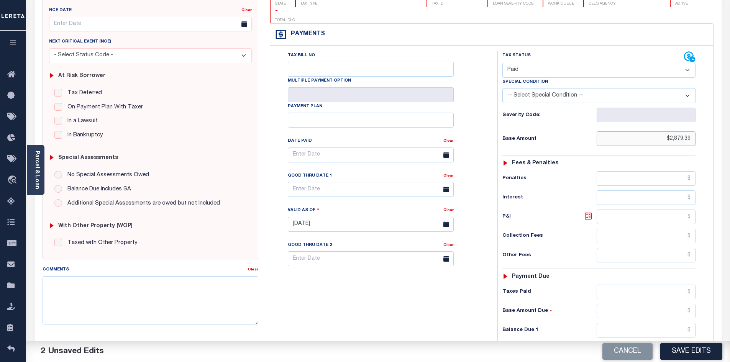
type input "$2,879.39"
click at [635, 285] on input "text" at bounding box center [646, 292] width 99 height 15
type input "$2,879.39"
click at [677, 323] on input "text" at bounding box center [646, 330] width 99 height 15
type input "$0.00"
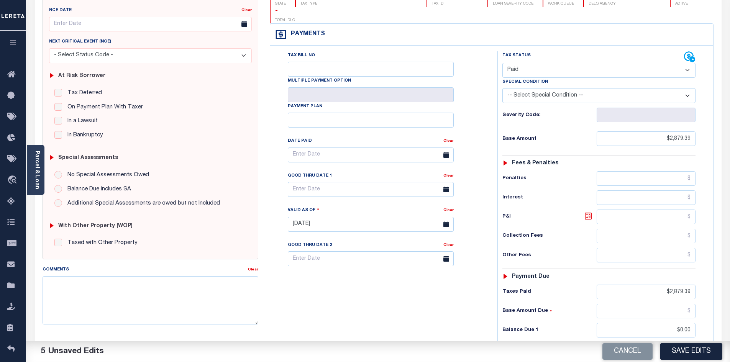
click at [436, 305] on div "Tax Bill No Multiple Payment Option Payment Plan Clear" at bounding box center [382, 220] width 220 height 339
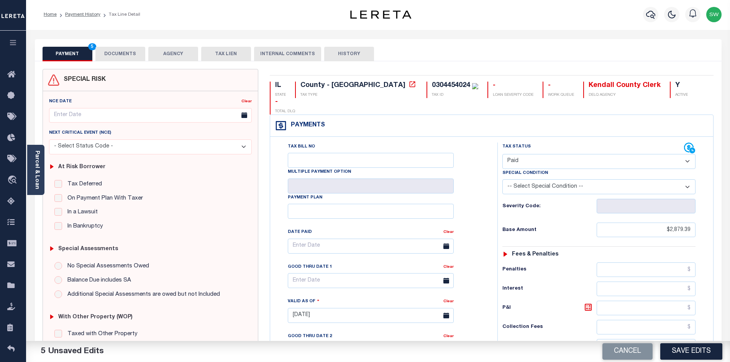
scroll to position [0, 0]
click at [122, 52] on button "DOCUMENTS" at bounding box center [120, 55] width 50 height 15
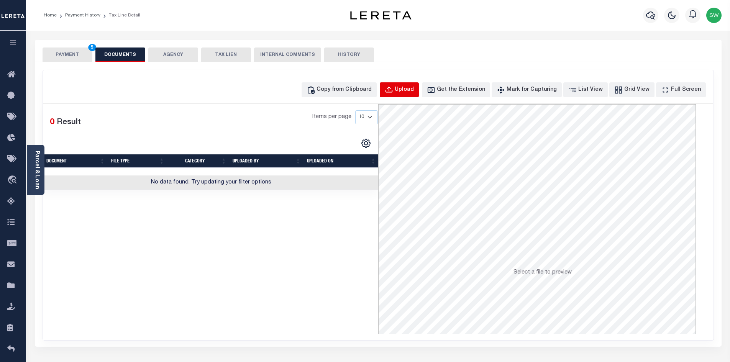
click at [413, 94] on div "Upload" at bounding box center [404, 90] width 19 height 8
select select "POP"
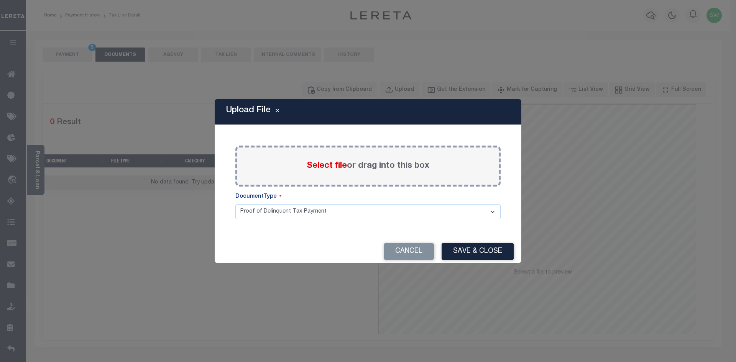
click at [339, 166] on span "Select file" at bounding box center [327, 166] width 40 height 8
click at [0, 0] on input "Select file or drag into this box" at bounding box center [0, 0] width 0 height 0
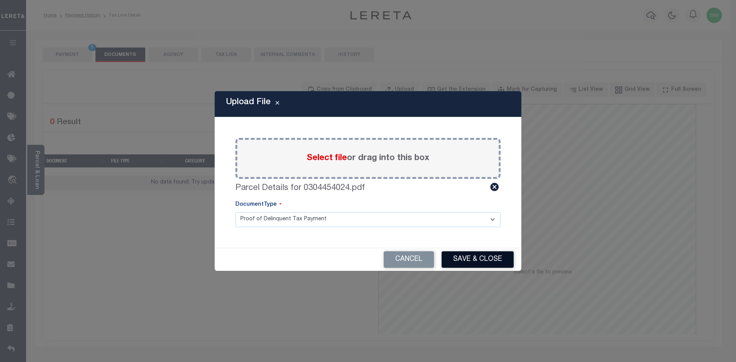
click at [477, 260] on button "Save & Close" at bounding box center [478, 260] width 72 height 16
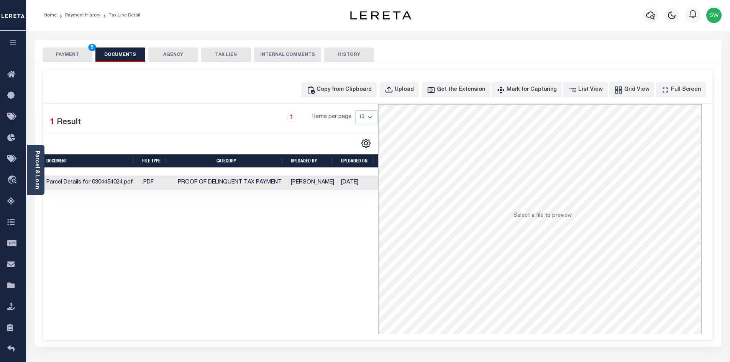
drag, startPoint x: 353, startPoint y: 239, endPoint x: 362, endPoint y: 223, distance: 18.4
click at [353, 239] on div "Selected 1 Result 1 Items per page 10 25 50 100" at bounding box center [210, 219] width 335 height 230
click at [77, 51] on button "PAYMENT 5" at bounding box center [68, 55] width 50 height 15
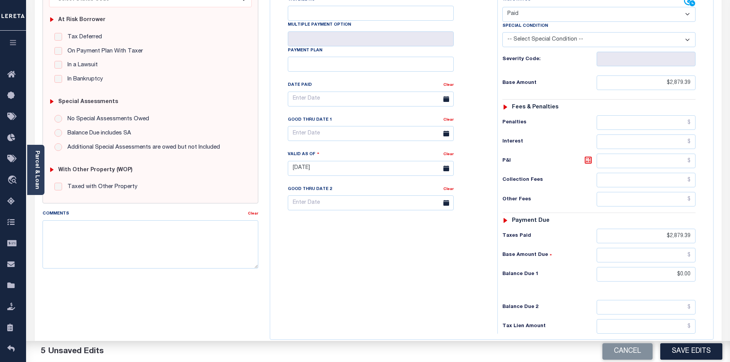
scroll to position [147, 0]
click at [694, 348] on button "Save Edits" at bounding box center [692, 352] width 62 height 16
checkbox input "false"
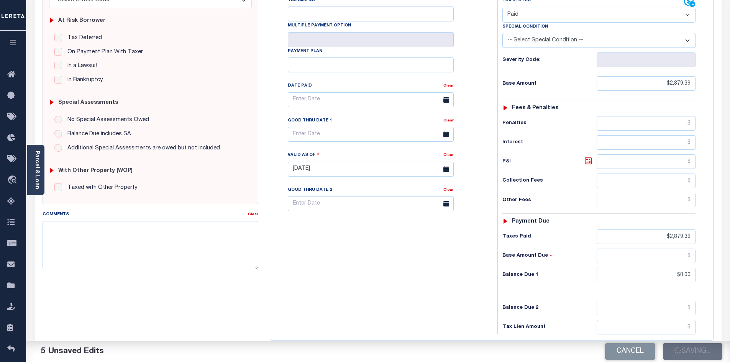
checkbox input "false"
type input "$2,879.39"
type input "$0"
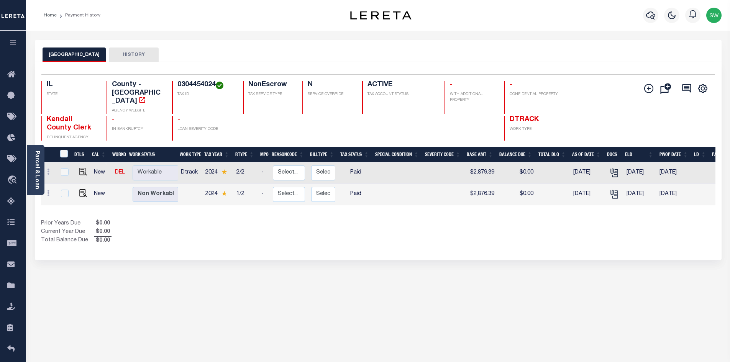
click at [433, 226] on div "Show Tax Lines before Bill Release Date Prior Years Due $0.00 Current Year Due …" at bounding box center [378, 233] width 675 height 26
click at [227, 223] on div "Prior Years Due $0.00 Current Year Due $0.00 Total Balance Due $0.00" at bounding box center [209, 233] width 337 height 26
click at [213, 223] on div "Prior Years Due $0.00 Current Year Due $0.00 Total Balance Due $0.00" at bounding box center [209, 233] width 337 height 26
click at [654, 18] on icon "button" at bounding box center [651, 15] width 9 height 9
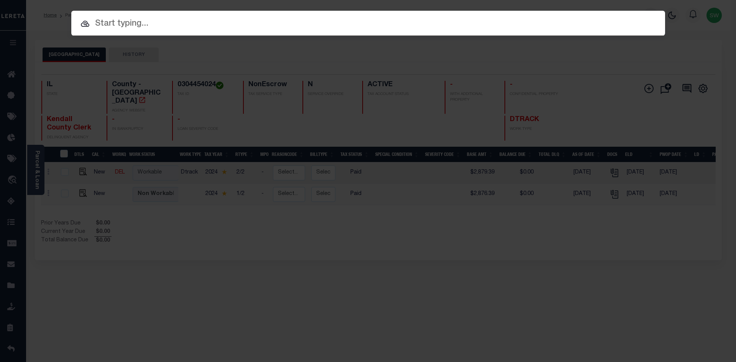
click at [133, 31] on div at bounding box center [368, 23] width 594 height 25
click at [138, 27] on input "text" at bounding box center [368, 23] width 594 height 13
paste input "21301040421097"
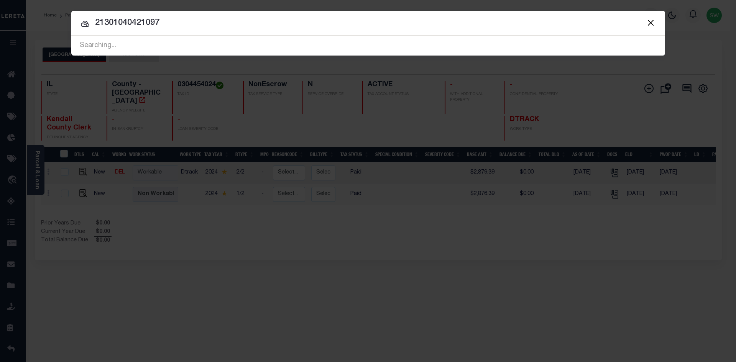
click at [179, 24] on input "21301040421097" at bounding box center [368, 22] width 594 height 13
drag, startPoint x: 173, startPoint y: 27, endPoint x: 86, endPoint y: 18, distance: 86.7
click at [86, 18] on input "21301040421097" at bounding box center [368, 22] width 594 height 13
type input "9512"
click at [154, 26] on input "9512" at bounding box center [368, 22] width 594 height 13
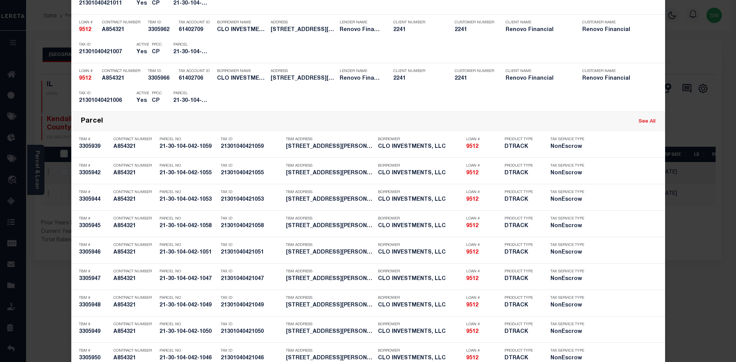
scroll to position [2133, 0]
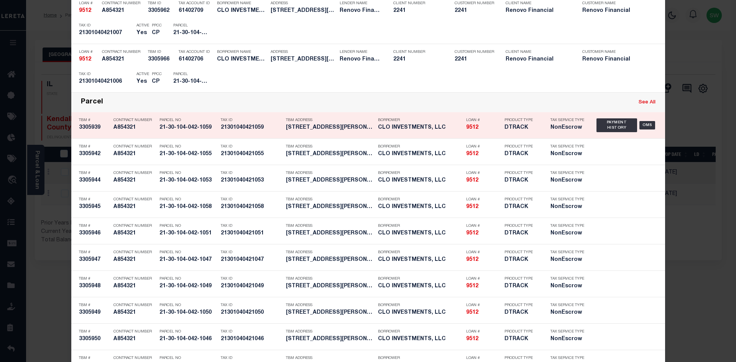
click at [206, 128] on h5 "21-30-104-042-1059" at bounding box center [189, 128] width 58 height 7
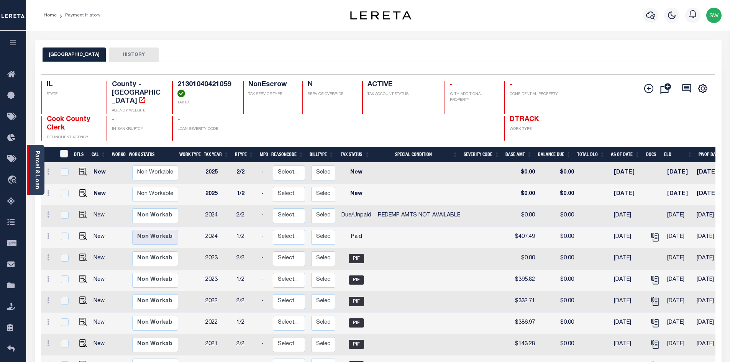
click at [36, 179] on link "Parcel & Loan" at bounding box center [36, 170] width 5 height 39
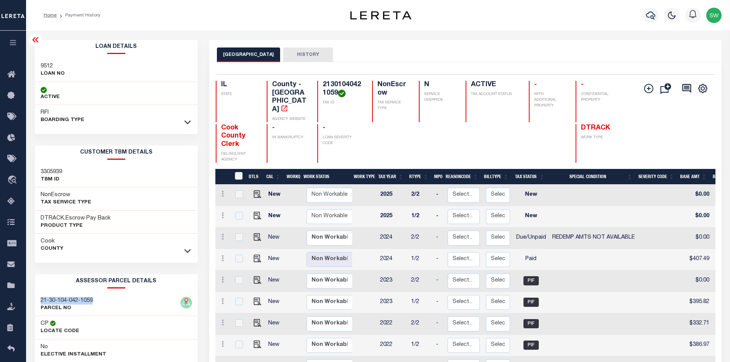
drag, startPoint x: 95, startPoint y: 301, endPoint x: 34, endPoint y: 303, distance: 61.8
click at [34, 303] on div "Loan Details 9512 LOAN NO ACTIVE" at bounding box center [116, 285] width 175 height 491
copy h3 "21-30-104-042-1059"
click at [655, 18] on icon "button" at bounding box center [651, 15] width 9 height 9
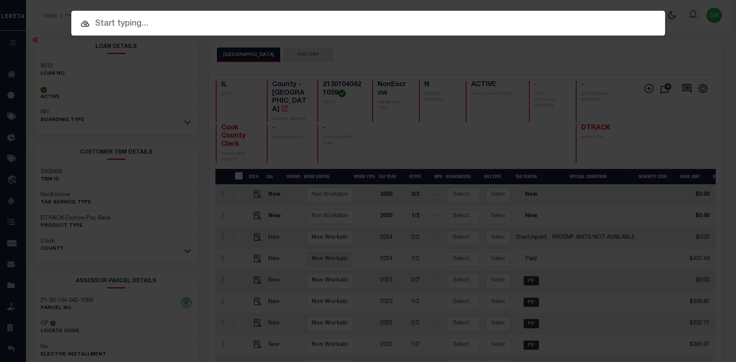
click at [148, 25] on input "text" at bounding box center [368, 23] width 594 height 13
paste input "21-30-104-042-1059"
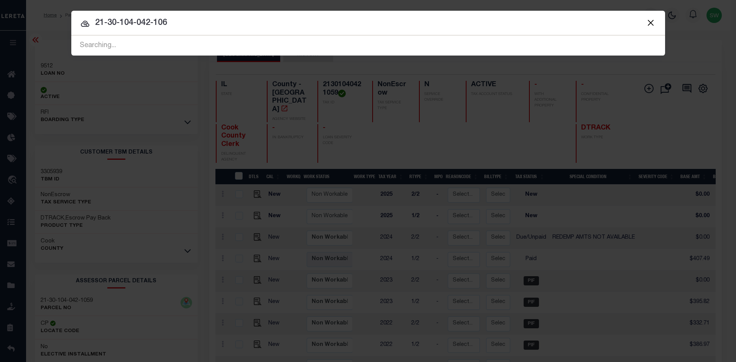
type input "21-30-104-042-1060"
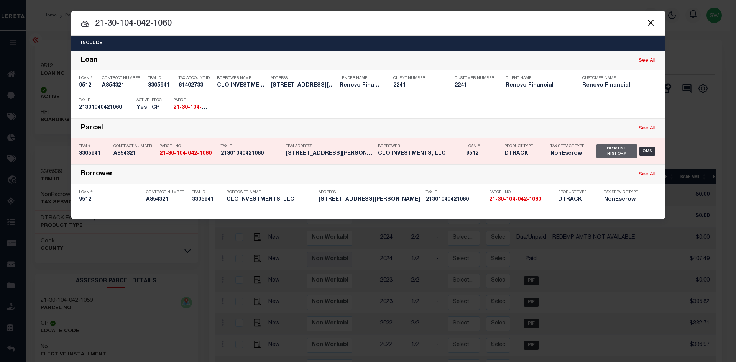
click at [612, 157] on div "Payment History" at bounding box center [617, 152] width 41 height 14
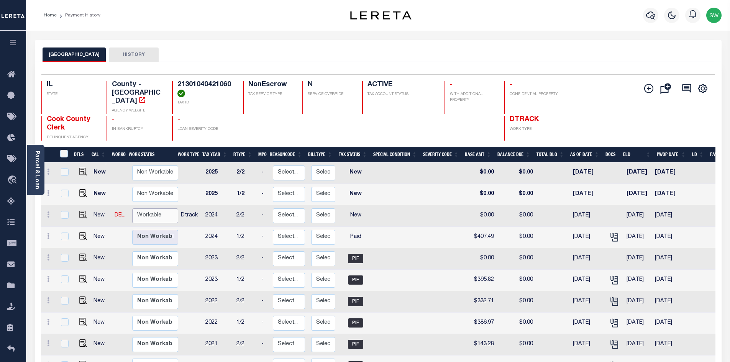
click at [151, 209] on select "Non Workable Workable" at bounding box center [155, 216] width 46 height 15
checkbox input "true"
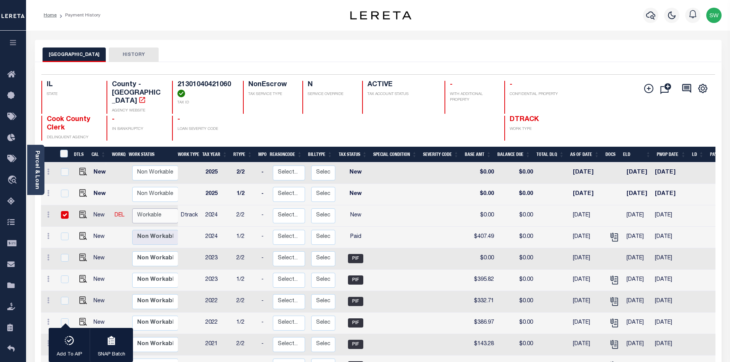
select select "true"
click at [132, 209] on select "Non Workable Workable" at bounding box center [155, 216] width 46 height 15
checkbox input "false"
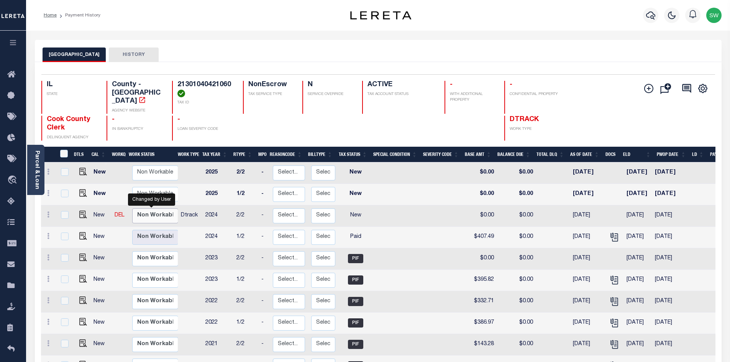
click at [155, 212] on select "Non Workable Workable" at bounding box center [155, 216] width 46 height 15
checkbox input "true"
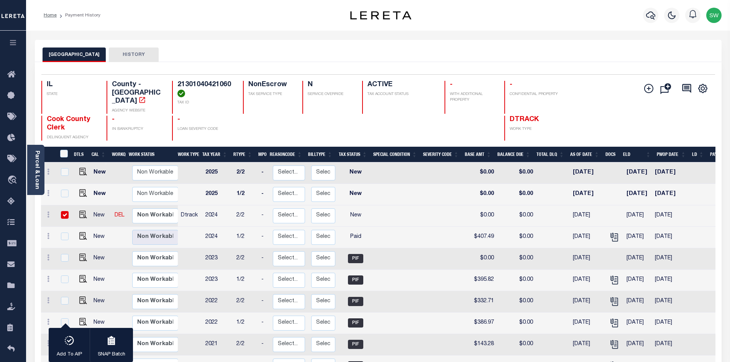
click at [191, 208] on td "Dtrack" at bounding box center [190, 216] width 25 height 21
checkbox input "false"
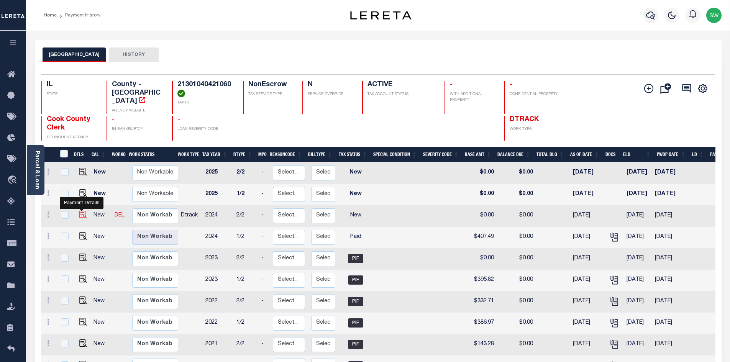
click at [82, 211] on img "" at bounding box center [83, 215] width 8 height 8
checkbox input "true"
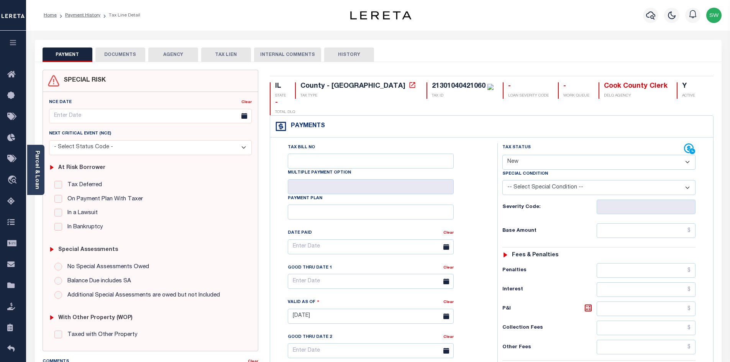
click at [686, 155] on select "- Select Status Code - Open Due/Unpaid Paid Incomplete No Tax Due Internal Refu…" at bounding box center [599, 162] width 193 height 15
select select "DUE"
click at [503, 155] on select "- Select Status Code - Open Due/Unpaid Paid Incomplete No Tax Due Internal Refu…" at bounding box center [599, 162] width 193 height 15
type input "[DATE]"
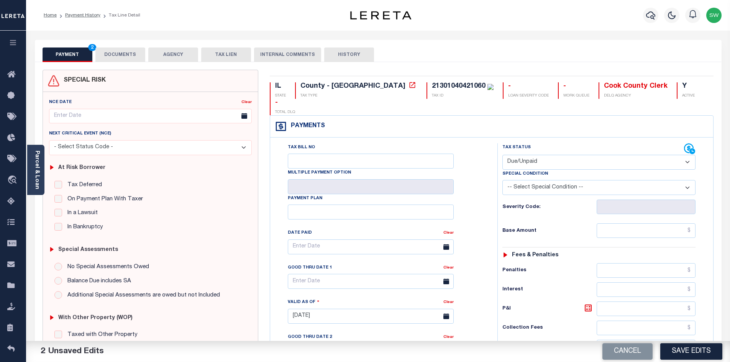
click at [690, 180] on select "-- Select Special Condition -- 3RD PARTY TAX LIEN AGENCY TAX LIEN (A.K.A Inside…" at bounding box center [599, 187] width 193 height 15
select select "24"
click at [503, 180] on select "-- Select Special Condition -- 3RD PARTY TAX LIEN AGENCY TAX LIEN (A.K.A Inside…" at bounding box center [599, 187] width 193 height 15
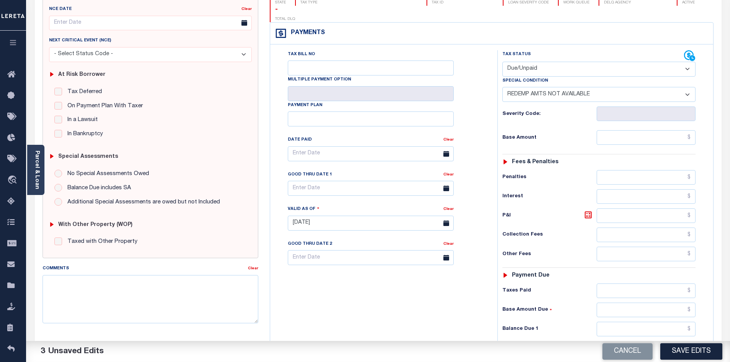
scroll to position [99, 0]
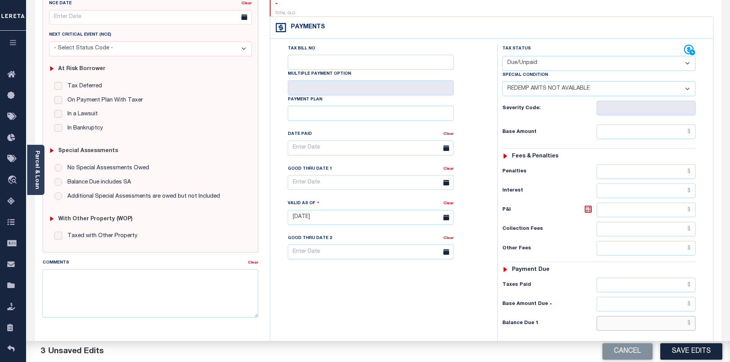
click at [647, 316] on input "text" at bounding box center [646, 323] width 99 height 15
type input "$0.00"
click at [466, 305] on div "Tax Bill No Multiple Payment Option Payment Plan Clear" at bounding box center [382, 213] width 220 height 339
click at [675, 346] on button "Save Edits" at bounding box center [692, 352] width 62 height 16
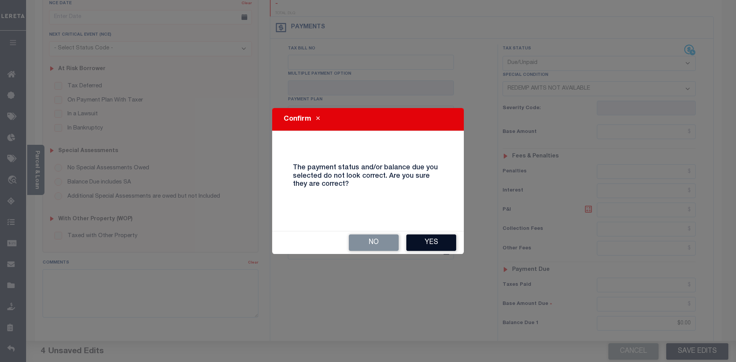
click at [427, 244] on button "Yes" at bounding box center [431, 243] width 50 height 16
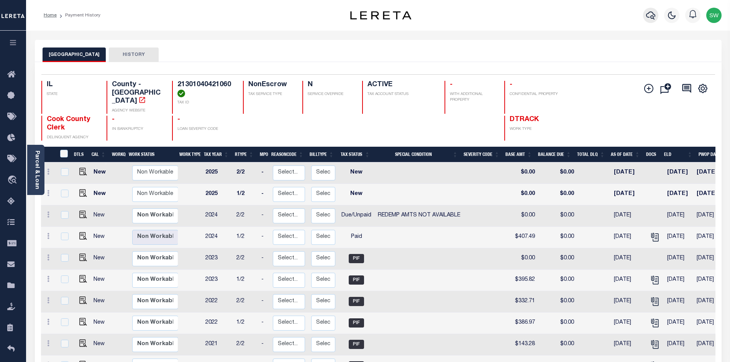
click at [653, 19] on icon "button" at bounding box center [651, 16] width 9 height 8
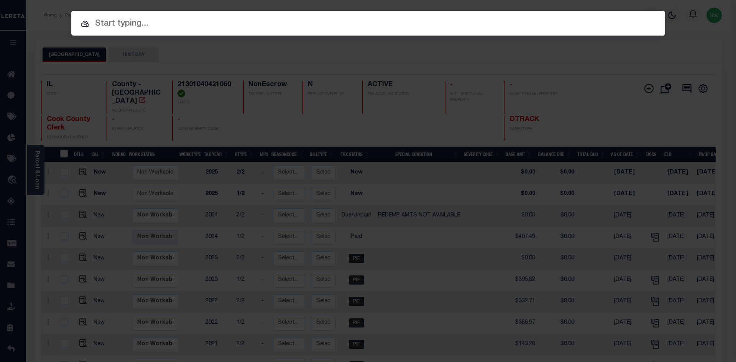
click at [140, 26] on input "text" at bounding box center [368, 23] width 594 height 13
paste input "21-30-104-042-1059"
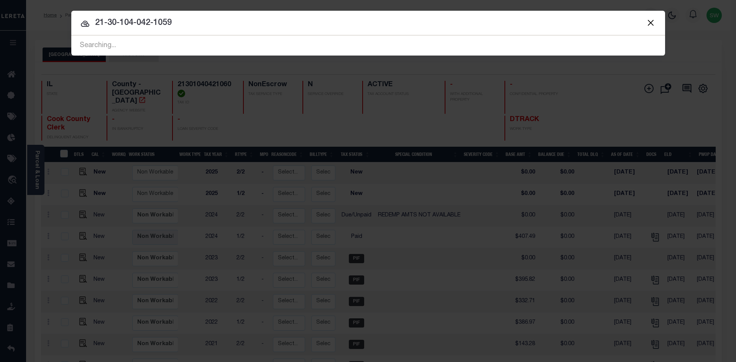
click at [184, 23] on input "21-30-104-042-1059" at bounding box center [368, 22] width 594 height 13
type input "21-30-104-042-1061"
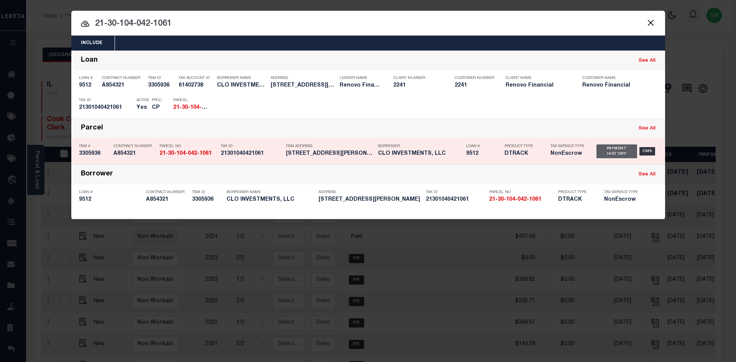
click at [617, 154] on div "Payment History" at bounding box center [617, 152] width 41 height 14
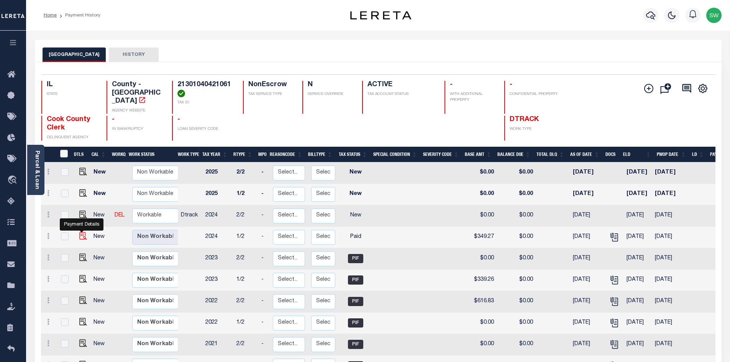
click at [80, 232] on img "" at bounding box center [83, 236] width 8 height 8
checkbox input "true"
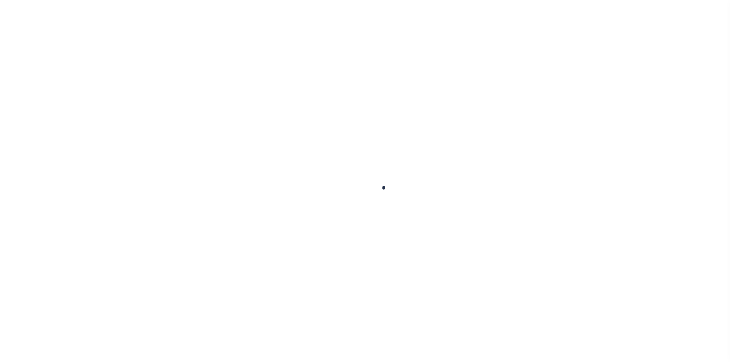
select select "PYD"
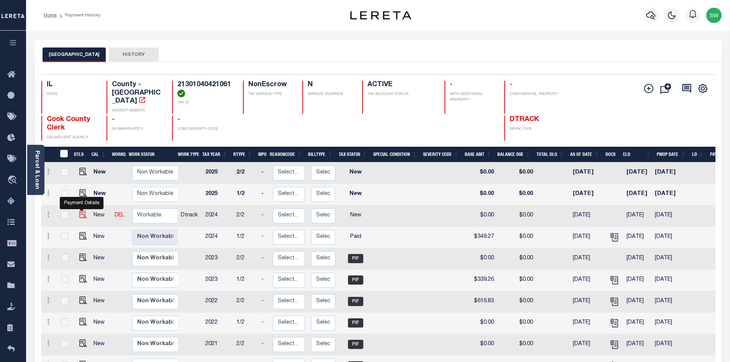
click at [81, 211] on img "" at bounding box center [83, 215] width 8 height 8
checkbox input "true"
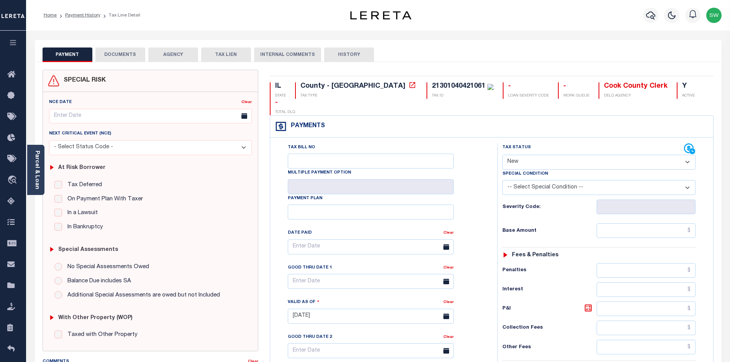
click select "- Select Status Code - Open Due/Unpaid Paid Incomplete No Tax Due Internal Refu…"
select select "DUE"
click select "- Select Status Code - Open Due/Unpaid Paid Incomplete No Tax Due Internal Refu…"
type input "09/29/2025"
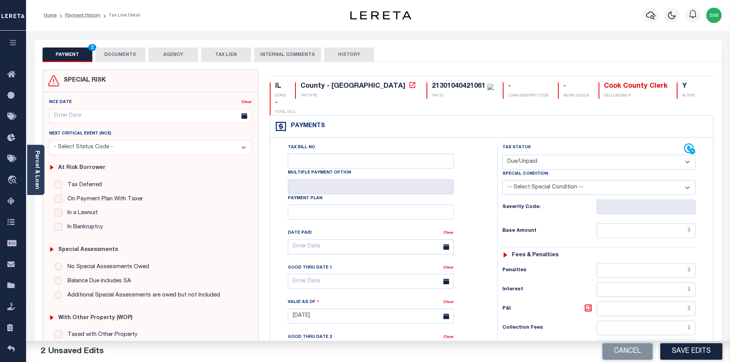
click select "-- Select Special Condition -- 3RD PARTY TAX LIEN AGENCY TAX LIEN (A.K.A Inside…"
select select "24"
click select "-- Select Special Condition -- 3RD PARTY TAX LIEN AGENCY TAX LIEN (A.K.A Inside…"
click div "Tax Bill No Multiple Payment Option Payment Plan Clear"
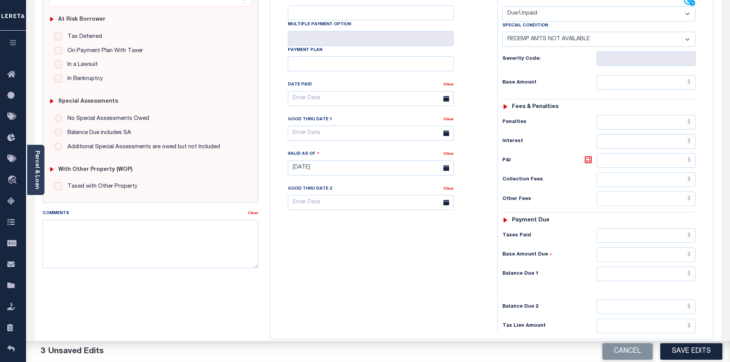
scroll to position [149, 0]
click input "text"
type input "$0.00"
click div "Tax Bill No Multiple Payment Option Payment Plan Clear"
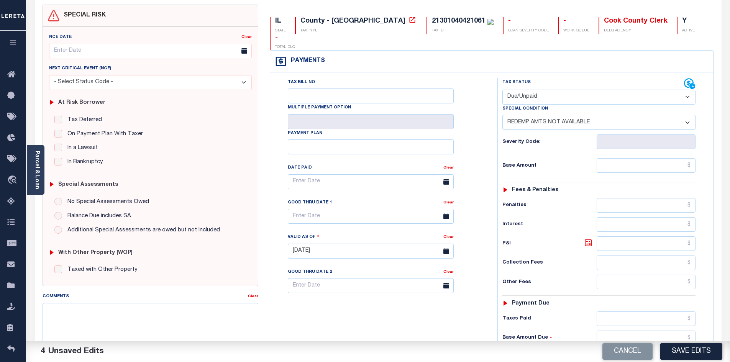
scroll to position [63, 0]
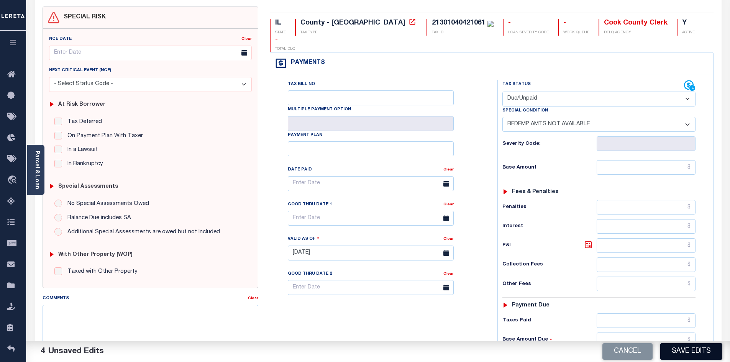
click button "Save Edits"
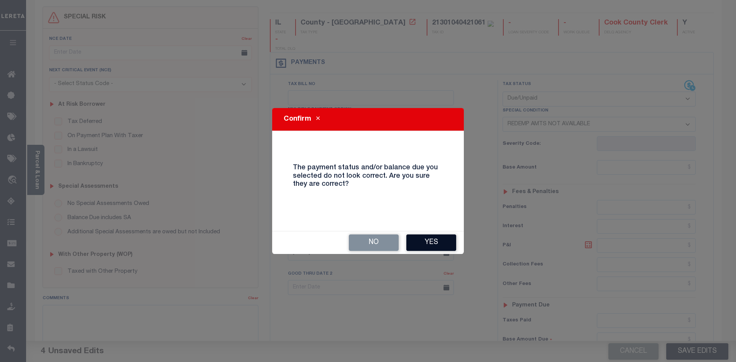
click button "Yes"
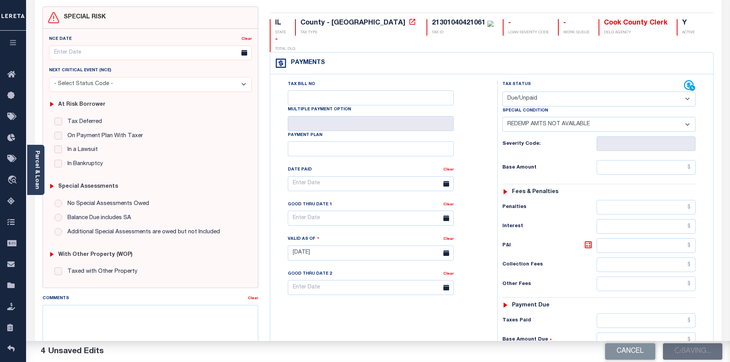
checkbox input "false"
type input "$0"
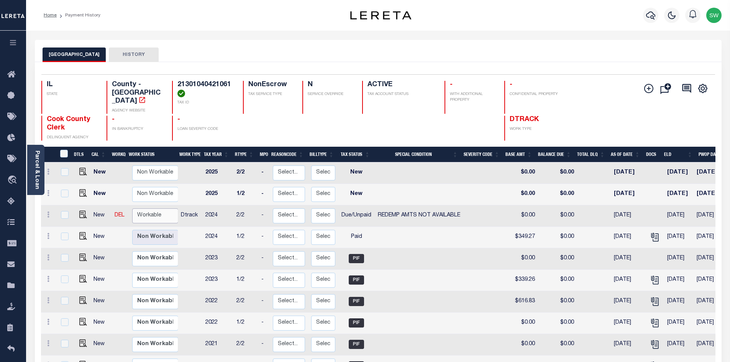
click at [155, 209] on select "Non Workable Workable" at bounding box center [155, 216] width 46 height 15
checkbox input "true"
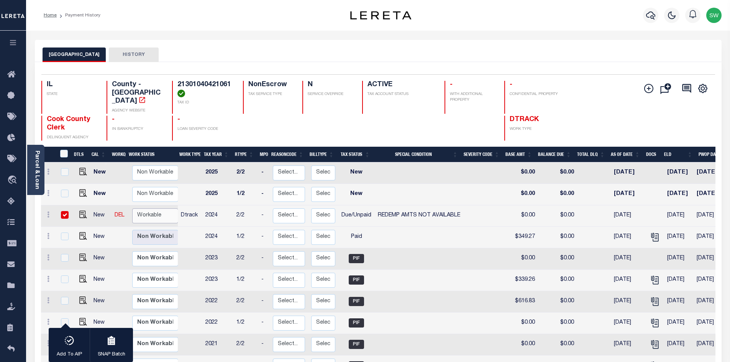
select select "true"
click at [132, 209] on select "Non Workable Workable" at bounding box center [155, 216] width 46 height 15
checkbox input "false"
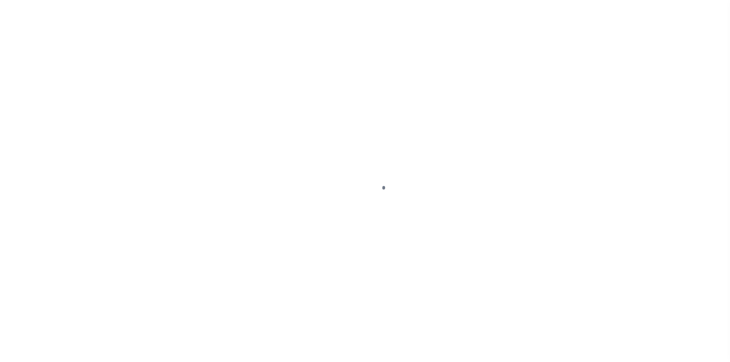
select select "DUE"
select select "24"
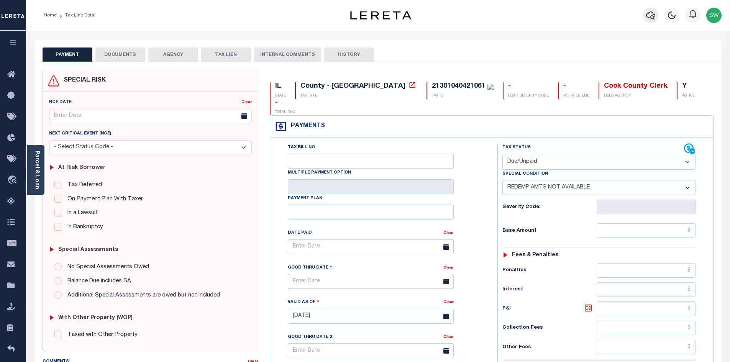
click at [655, 15] on icon "button" at bounding box center [651, 16] width 9 height 8
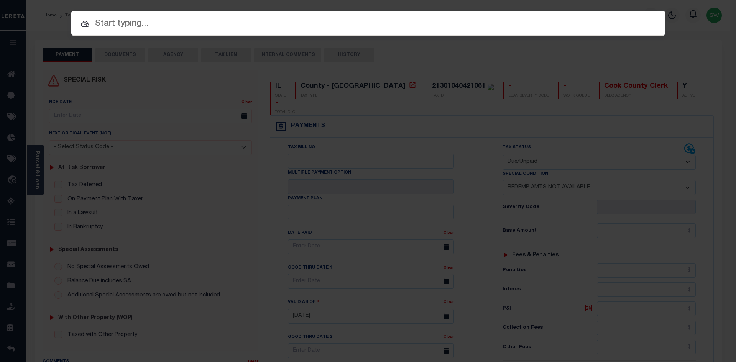
click at [130, 25] on input "text" at bounding box center [368, 23] width 594 height 13
paste input "21-30-104-042-1059"
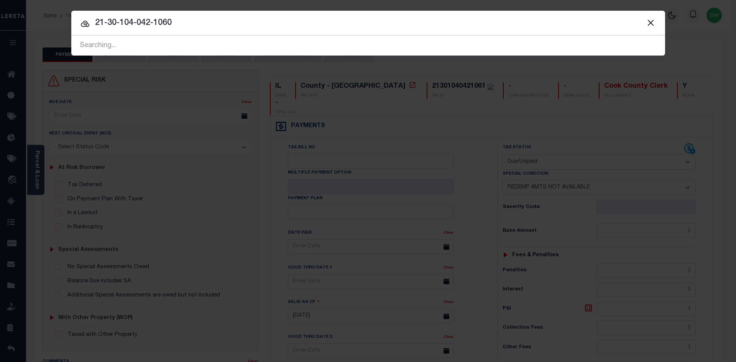
type input "21-30-104-042-1060"
click at [216, 33] on div at bounding box center [368, 23] width 594 height 25
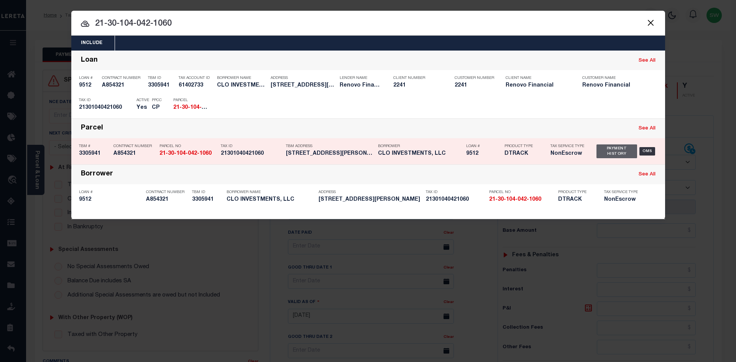
click at [619, 154] on div "Payment History" at bounding box center [617, 152] width 41 height 14
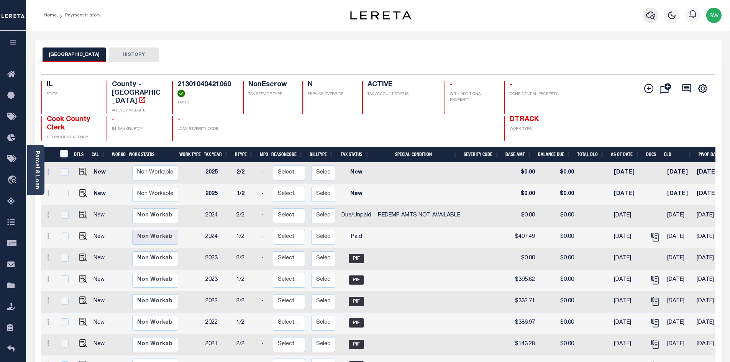
click at [647, 20] on icon "button" at bounding box center [651, 15] width 9 height 9
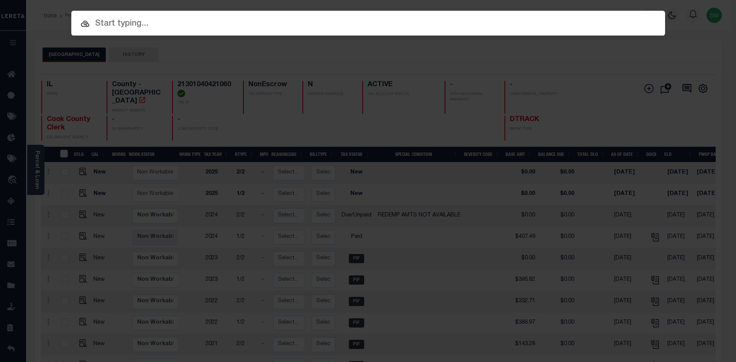
click at [151, 22] on input "text" at bounding box center [368, 23] width 594 height 13
click at [110, 24] on input "text" at bounding box center [368, 23] width 594 height 13
paste input "21-30-104-042-1059"
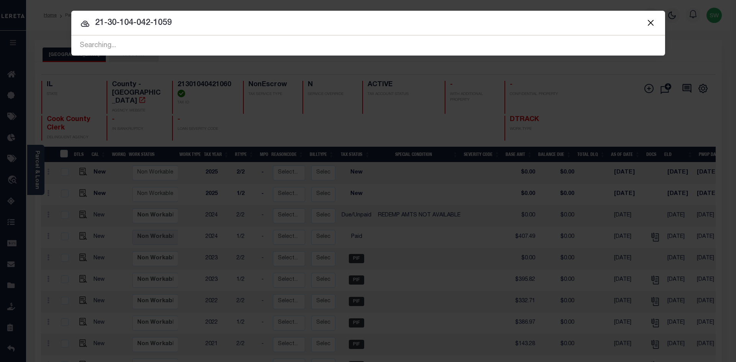
click at [183, 26] on input "21-30-104-042-1059" at bounding box center [368, 22] width 594 height 13
type input "21-30-104-042-1062"
drag, startPoint x: 183, startPoint y: 26, endPoint x: 95, endPoint y: 14, distance: 88.6
click at [95, 14] on div "Include Loans TBM Customers Borrowers Payments (Lender Non-Disb) Payments (Lend…" at bounding box center [368, 33] width 594 height 45
click at [180, 36] on div "Searching..." at bounding box center [368, 46] width 594 height 20
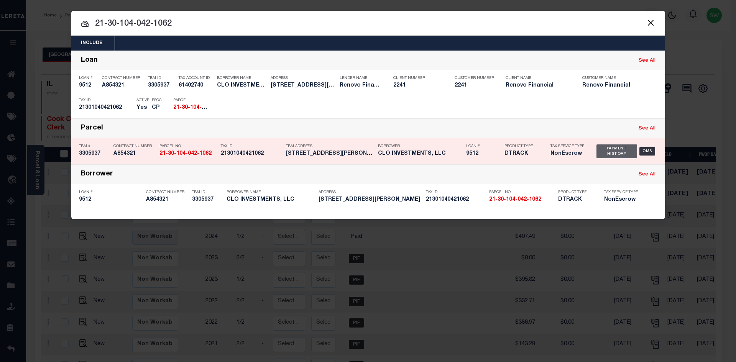
click at [614, 157] on div "Payment History" at bounding box center [617, 152] width 41 height 14
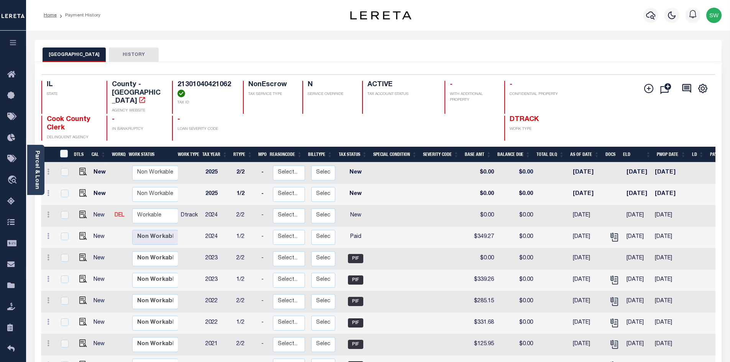
click at [77, 213] on link at bounding box center [82, 215] width 12 height 5
checkbox input "true"
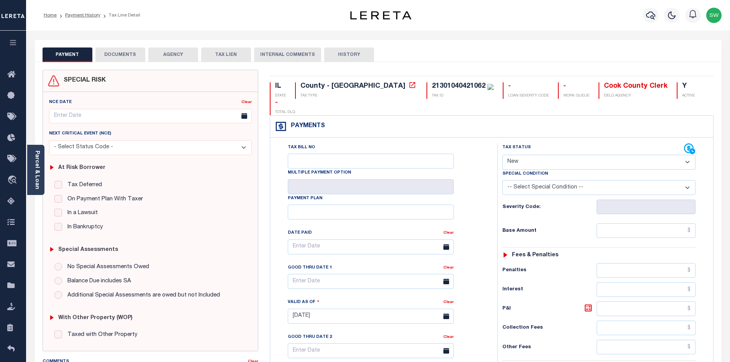
click at [687, 155] on select "- Select Status Code - Open Due/Unpaid Paid Incomplete No Tax Due Internal Refu…" at bounding box center [599, 162] width 193 height 15
select select "DUE"
click at [503, 155] on select "- Select Status Code - Open Due/Unpaid Paid Incomplete No Tax Due Internal Refu…" at bounding box center [599, 162] width 193 height 15
type input "[DATE]"
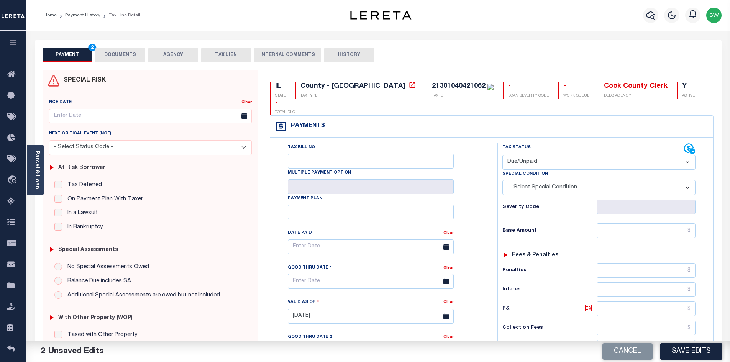
click at [687, 180] on select "-- Select Special Condition -- 3RD PARTY TAX LIEN AGENCY TAX LIEN (A.K.A Inside…" at bounding box center [599, 187] width 193 height 15
select select "24"
click at [503, 180] on select "-- Select Special Condition -- 3RD PARTY TAX LIEN AGENCY TAX LIEN (A.K.A Inside…" at bounding box center [599, 187] width 193 height 15
click at [488, 145] on div "Tax Bill No Multiple Payment Option Payment Plan Clear" at bounding box center [382, 312] width 220 height 339
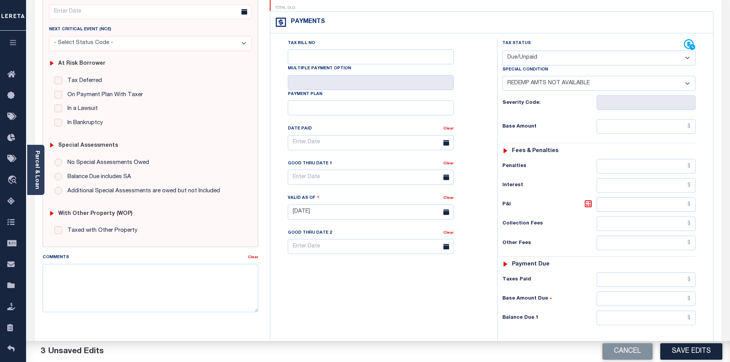
scroll to position [109, 0]
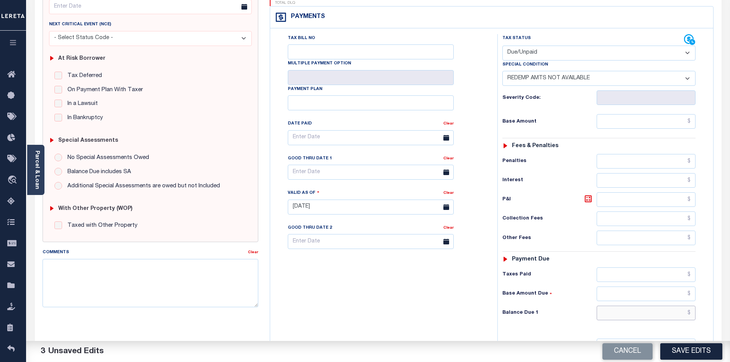
click at [669, 306] on input "text" at bounding box center [646, 313] width 99 height 15
type input "$0.00"
click at [461, 305] on div "Tax Bill No Multiple Payment Option Payment Plan Clear" at bounding box center [382, 203] width 220 height 339
click at [689, 354] on button "Save Edits" at bounding box center [692, 352] width 62 height 16
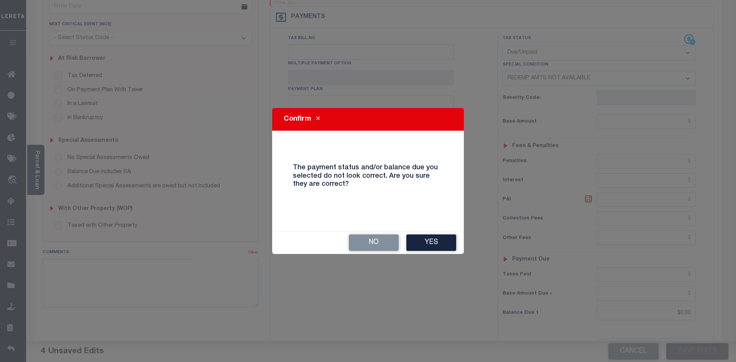
click at [427, 249] on button "Yes" at bounding box center [431, 243] width 50 height 16
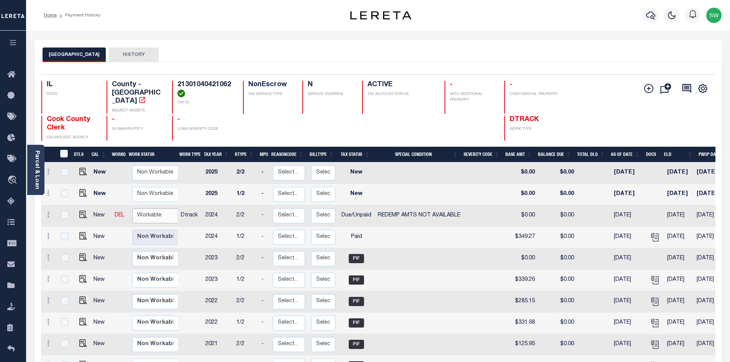
click at [162, 209] on select "Non Workable Workable" at bounding box center [155, 216] width 46 height 15
checkbox input "true"
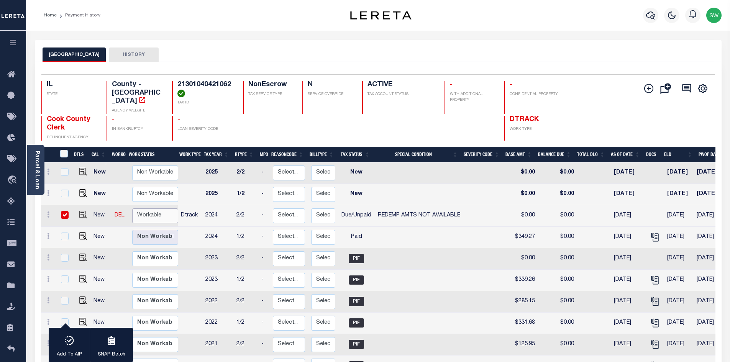
select select "true"
click at [132, 209] on select "Non Workable Workable" at bounding box center [155, 216] width 46 height 15
checkbox input "false"
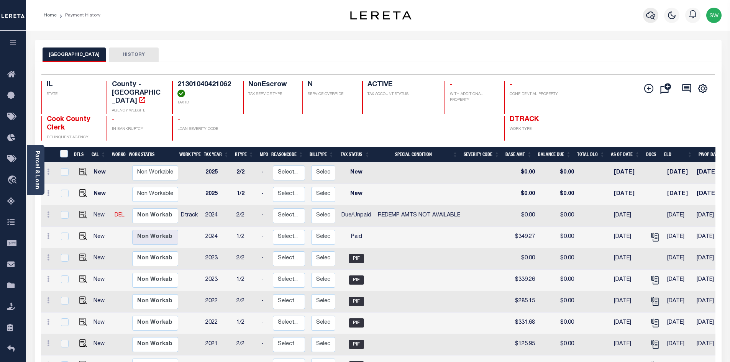
click at [648, 18] on icon "button" at bounding box center [651, 16] width 9 height 8
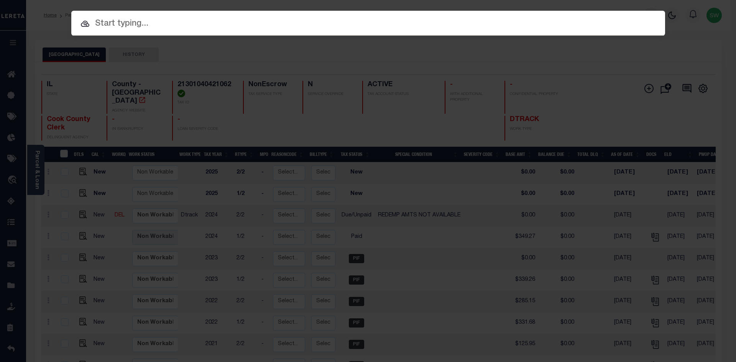
click at [105, 27] on input "text" at bounding box center [368, 23] width 594 height 13
paste input "21-30-104-042-1062"
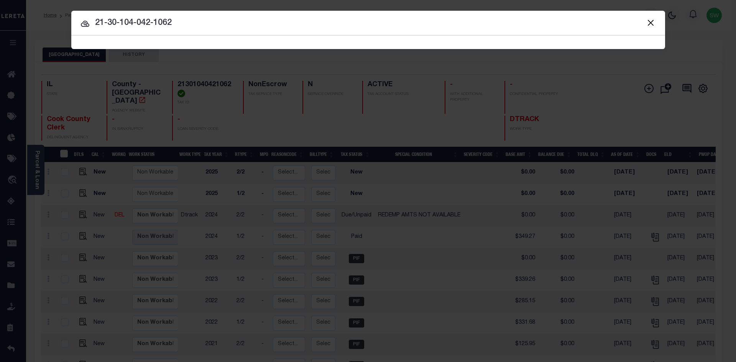
click at [176, 27] on input "21-30-104-042-1062" at bounding box center [368, 22] width 594 height 13
type input "21-30-104-042-1063"
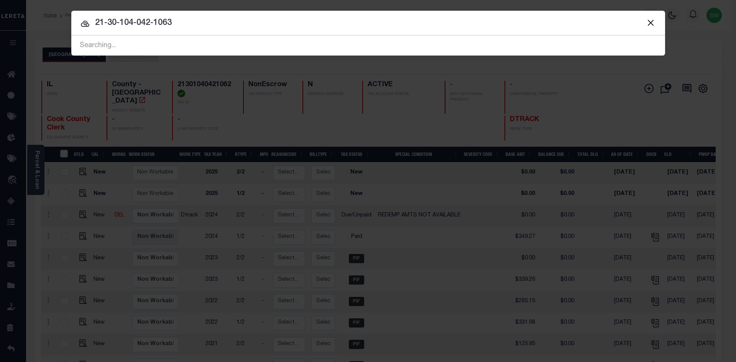
click at [206, 29] on input "21-30-104-042-1063" at bounding box center [368, 22] width 594 height 13
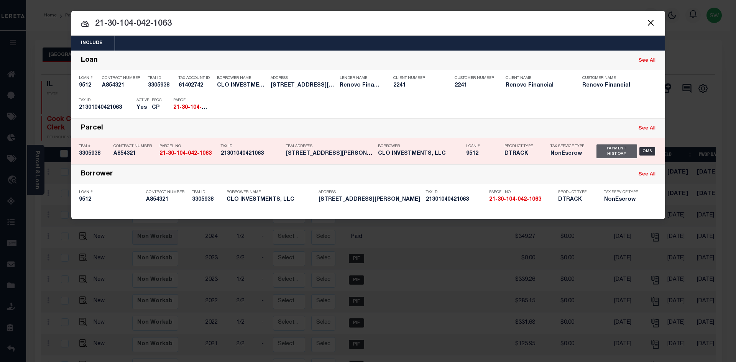
click at [615, 148] on div "Payment History" at bounding box center [617, 152] width 41 height 14
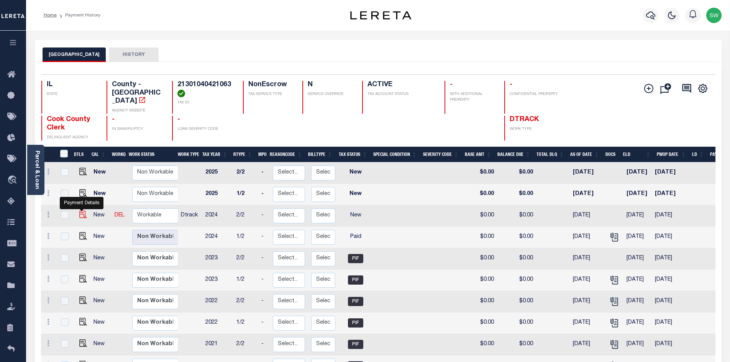
click at [84, 211] on img "" at bounding box center [83, 215] width 8 height 8
checkbox input "true"
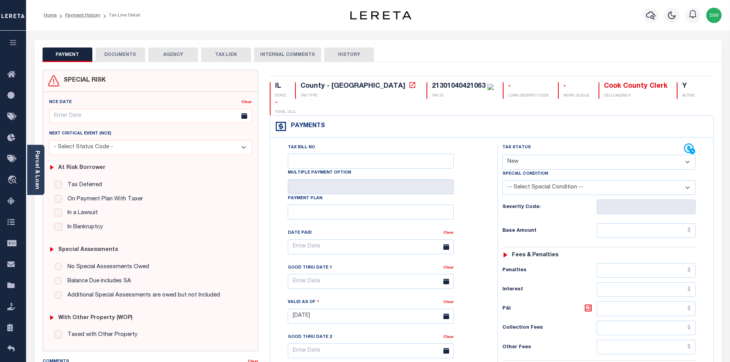
click at [689, 155] on select "- Select Status Code - Open Due/Unpaid Paid Incomplete No Tax Due Internal Refu…" at bounding box center [599, 162] width 193 height 15
select select "DUE"
click at [503, 155] on select "- Select Status Code - Open Due/Unpaid Paid Incomplete No Tax Due Internal Refu…" at bounding box center [599, 162] width 193 height 15
type input "[DATE]"
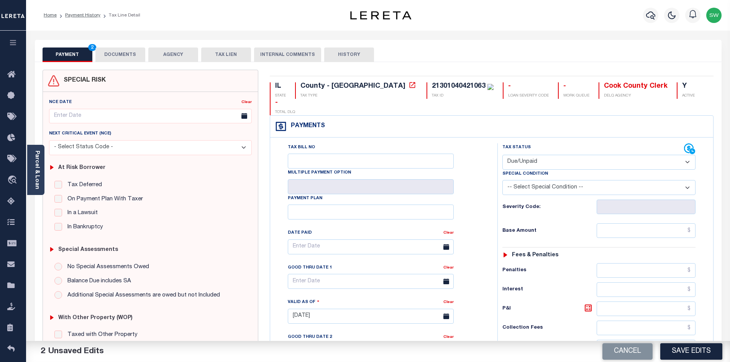
click at [489, 171] on div "Tax Bill No Multiple Payment Option Payment Plan Clear" at bounding box center [382, 312] width 220 height 339
click at [632, 224] on input "text" at bounding box center [646, 231] width 99 height 15
click at [686, 180] on select "-- Select Special Condition -- 3RD PARTY TAX LIEN AGENCY TAX LIEN (A.K.A Inside…" at bounding box center [599, 187] width 193 height 15
select select "24"
click at [503, 180] on select "-- Select Special Condition -- 3RD PARTY TAX LIEN AGENCY TAX LIEN (A.K.A Inside…" at bounding box center [599, 187] width 193 height 15
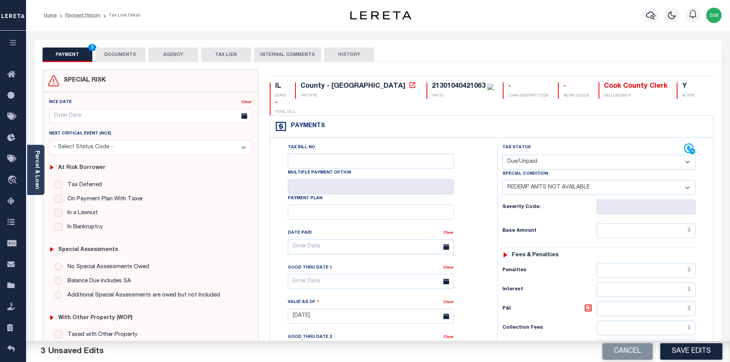
click at [482, 143] on div "Tax Bill No Multiple Payment Option Payment Plan Clear" at bounding box center [382, 250] width 208 height 215
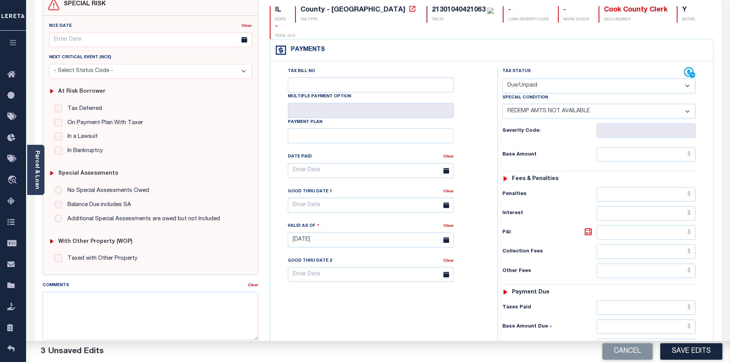
scroll to position [79, 0]
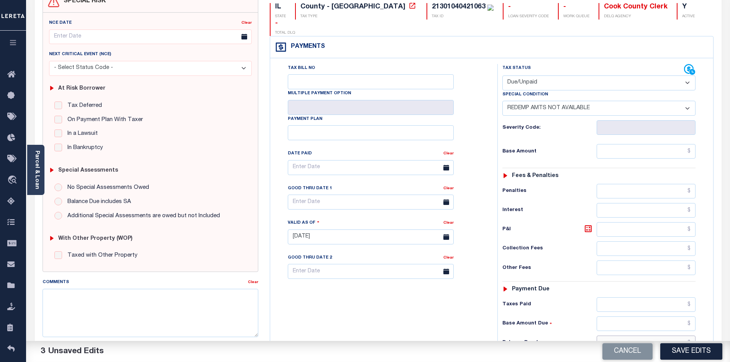
click at [647, 336] on input "text" at bounding box center [646, 343] width 99 height 15
type input "$0.00"
click at [462, 300] on div "Tax Bill No Multiple Payment Option Payment Plan Clear" at bounding box center [382, 233] width 220 height 339
click at [697, 352] on button "Save Edits" at bounding box center [692, 352] width 62 height 16
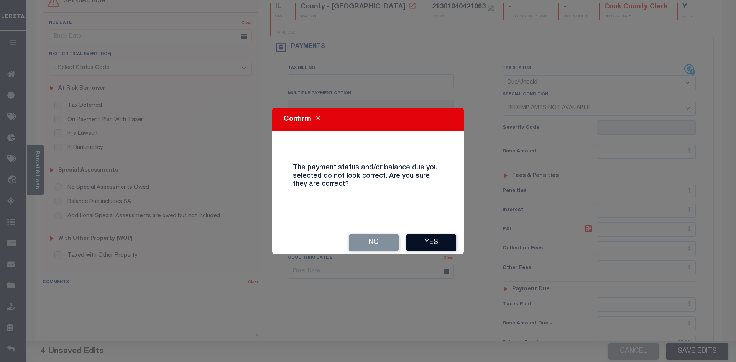
click at [423, 242] on button "Yes" at bounding box center [431, 243] width 50 height 16
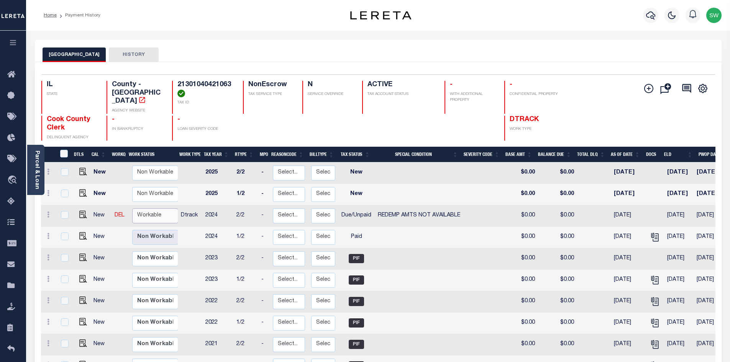
click at [153, 209] on select "Non Workable Workable" at bounding box center [155, 216] width 46 height 15
checkbox input "true"
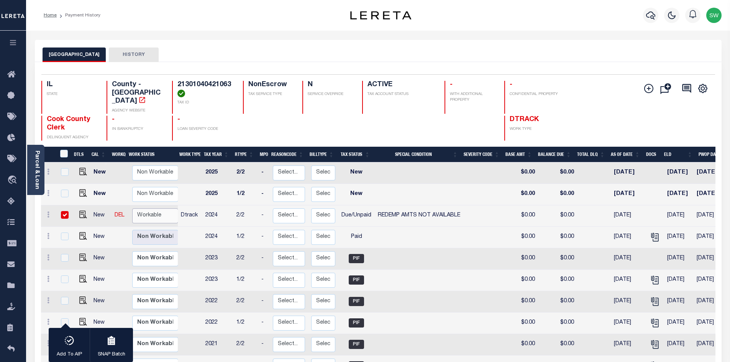
select select "true"
click at [132, 209] on select "Non Workable Workable" at bounding box center [155, 216] width 46 height 15
checkbox input "false"
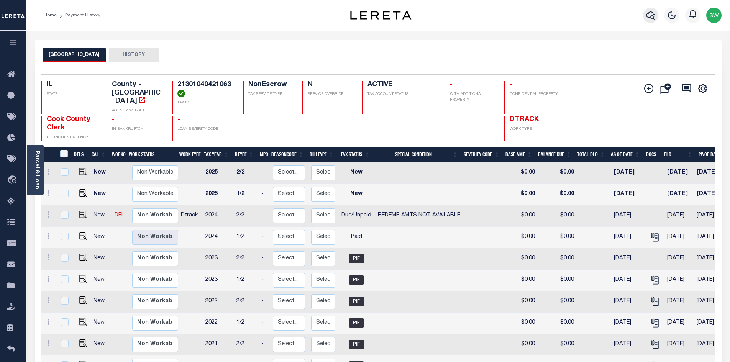
click at [644, 16] on button "button" at bounding box center [650, 15] width 15 height 15
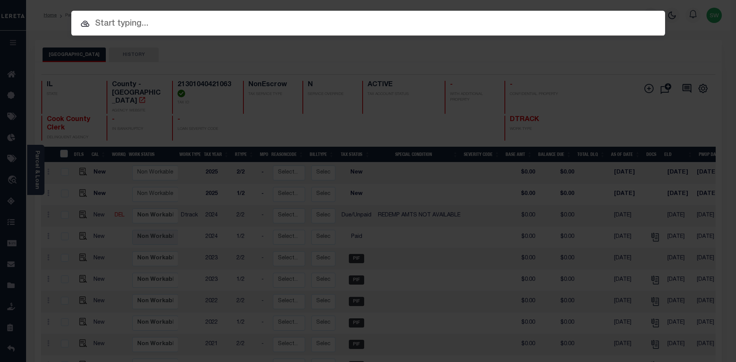
click at [145, 26] on input "text" at bounding box center [368, 23] width 594 height 13
paste input "21-30-104-042-1062"
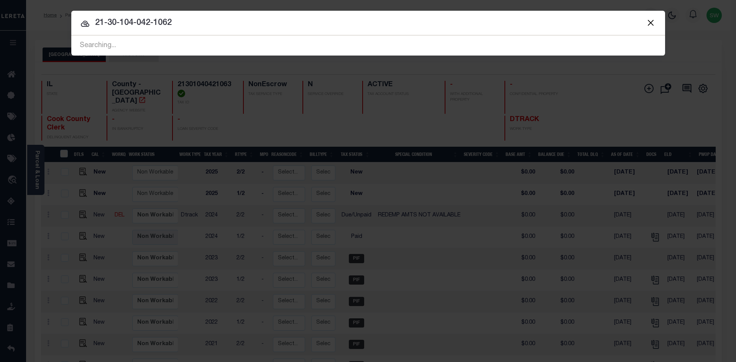
click at [197, 24] on input "21-30-104-042-1062" at bounding box center [368, 22] width 594 height 13
type input "21-30-104-042-1064"
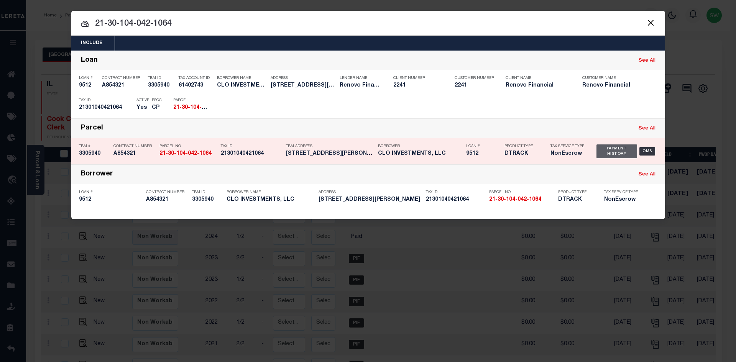
click at [617, 153] on div "Payment History" at bounding box center [617, 152] width 41 height 14
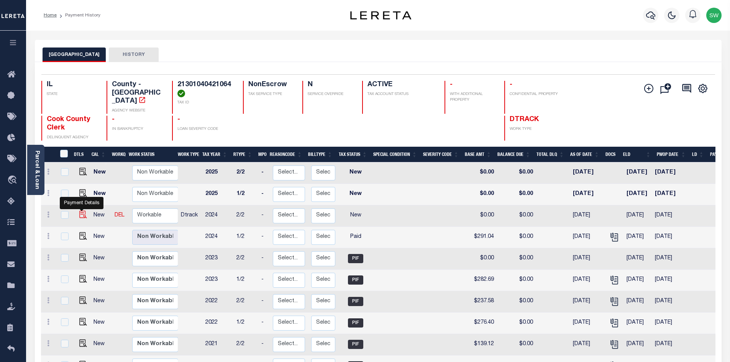
click at [79, 211] on img "" at bounding box center [83, 215] width 8 height 8
checkbox input "true"
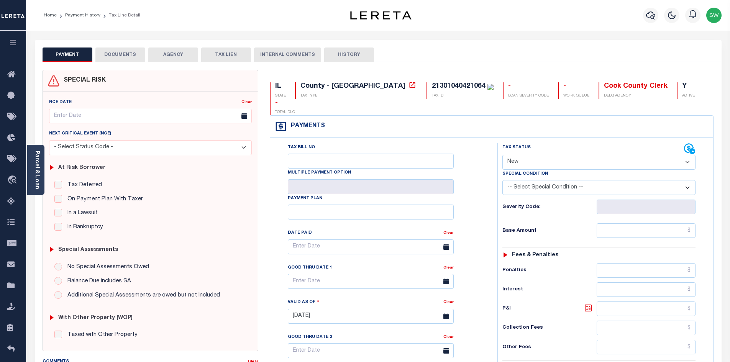
click at [686, 155] on select "- Select Status Code - Open Due/Unpaid Paid Incomplete No Tax Due Internal Refu…" at bounding box center [599, 162] width 193 height 15
select select "DUE"
click at [503, 155] on select "- Select Status Code - Open Due/Unpaid Paid Incomplete No Tax Due Internal Refu…" at bounding box center [599, 162] width 193 height 15
type input "[DATE]"
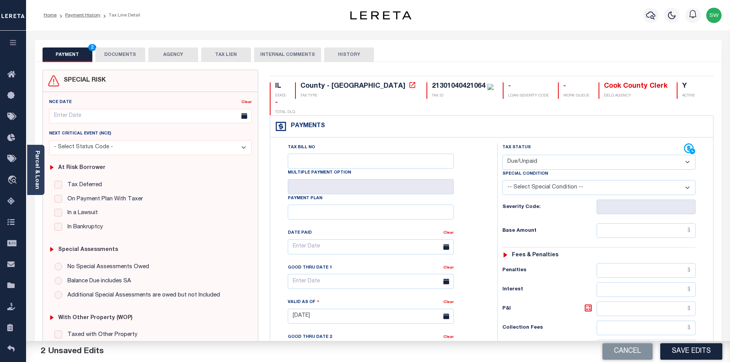
click at [480, 188] on div "Tax Bill No Multiple Payment Option Payment Plan Clear" at bounding box center [382, 250] width 208 height 215
click at [622, 224] on input "text" at bounding box center [646, 231] width 99 height 15
click at [644, 224] on input "text" at bounding box center [646, 231] width 99 height 15
click at [714, 202] on div "IL STATE County - IL TAX TYPE 21301040421064 TAX ID - LOAN SEVERITY CODE - WORK…" at bounding box center [492, 319] width 456 height 498
click at [613, 224] on input "text" at bounding box center [646, 231] width 99 height 15
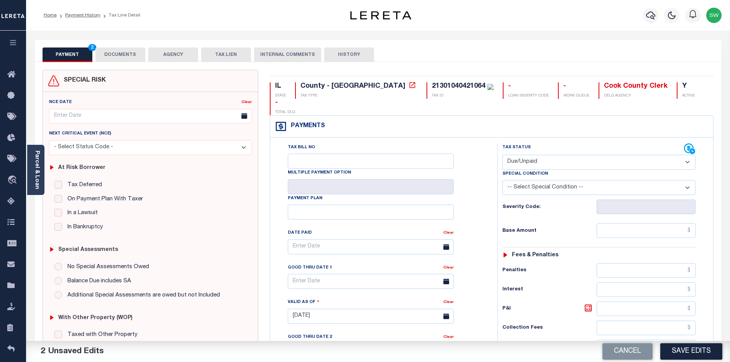
click at [480, 220] on div "Tax Bill No Multiple Payment Option Payment Plan Clear" at bounding box center [382, 250] width 208 height 215
click at [613, 224] on input "text" at bounding box center [646, 231] width 99 height 15
click at [651, 224] on input "text" at bounding box center [646, 231] width 99 height 15
drag, startPoint x: 686, startPoint y: 171, endPoint x: 679, endPoint y: 176, distance: 9.6
click at [687, 180] on select "-- Select Special Condition -- 3RD PARTY TAX LIEN AGENCY TAX LIEN (A.K.A Inside…" at bounding box center [599, 187] width 193 height 15
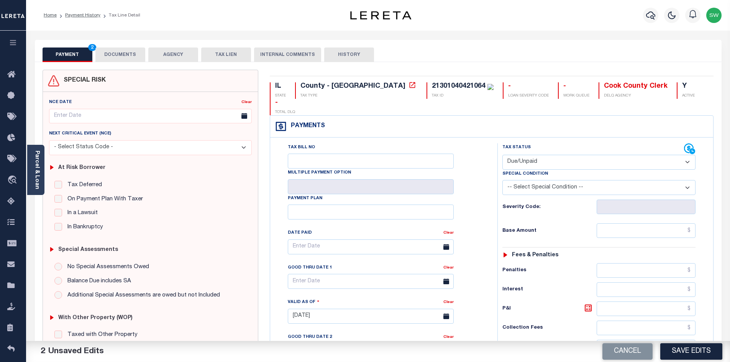
select select "24"
click at [503, 180] on select "-- Select Special Condition -- 3RD PARTY TAX LIEN AGENCY TAX LIEN (A.K.A Inside…" at bounding box center [599, 187] width 193 height 15
click at [482, 152] on div "Tax Bill No Multiple Payment Option Payment Plan Clear" at bounding box center [382, 250] width 208 height 215
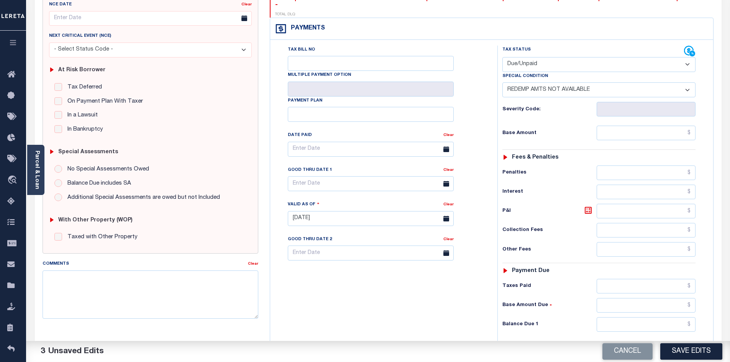
scroll to position [113, 0]
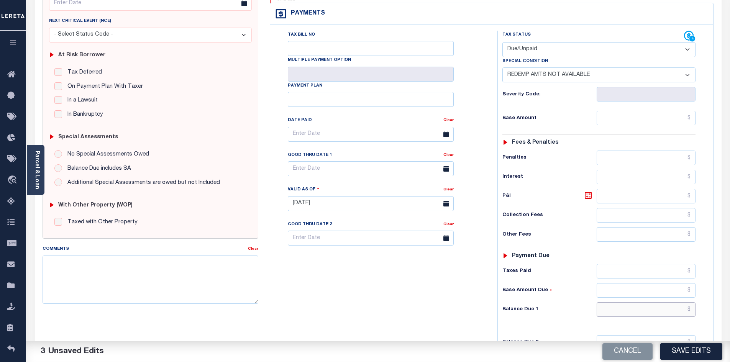
click at [643, 303] on input "text" at bounding box center [646, 310] width 99 height 15
type input "$0.00"
click at [435, 309] on div "Tax Bill No Multiple Payment Option Payment Plan Clear" at bounding box center [382, 200] width 220 height 339
click at [695, 353] on button "Save Edits" at bounding box center [692, 352] width 62 height 16
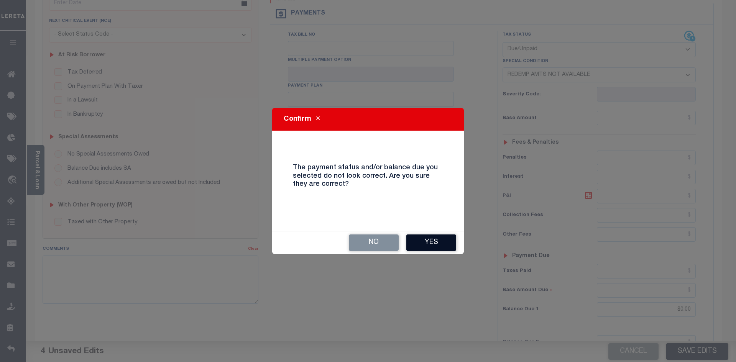
click at [438, 244] on button "Yes" at bounding box center [431, 243] width 50 height 16
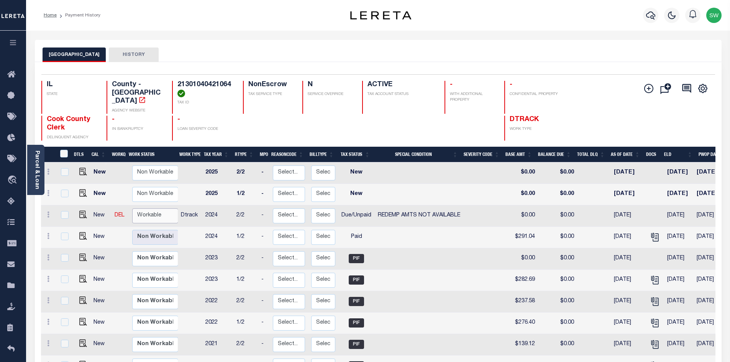
click at [153, 209] on select "Non Workable Workable" at bounding box center [155, 216] width 46 height 15
checkbox input "true"
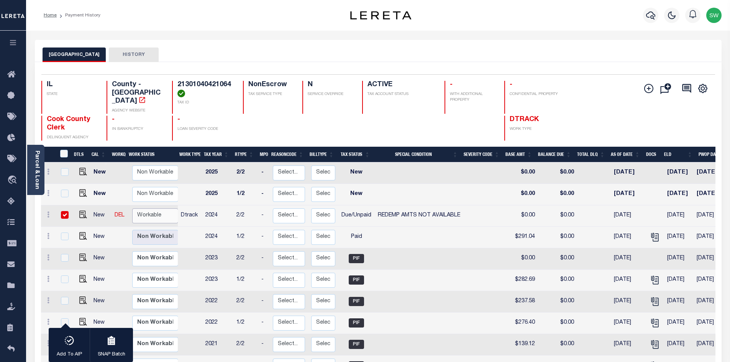
select select "true"
click at [132, 209] on select "Non Workable Workable" at bounding box center [155, 216] width 46 height 15
checkbox input "false"
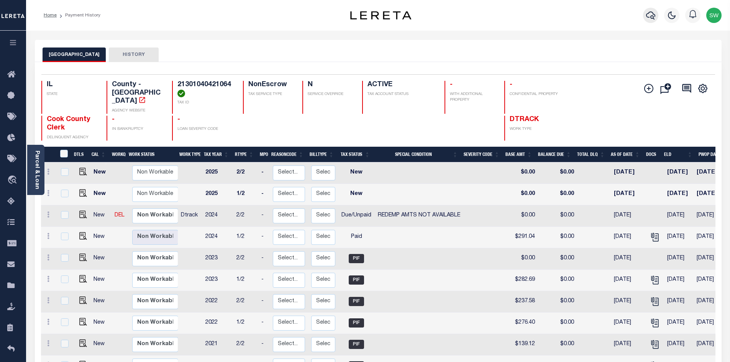
click at [653, 14] on icon "button" at bounding box center [651, 16] width 9 height 8
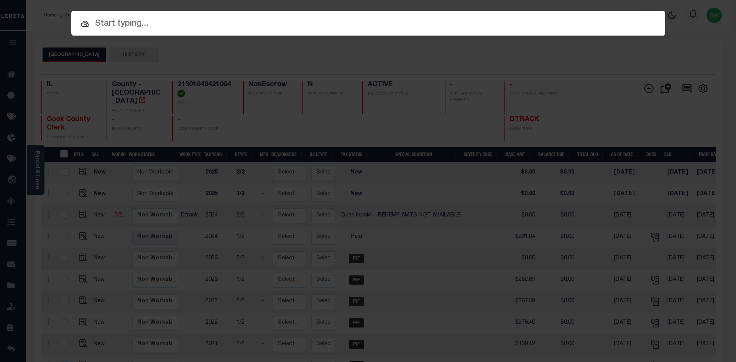
click at [145, 24] on input "text" at bounding box center [368, 23] width 594 height 13
paste input "21-30-104-042-1062"
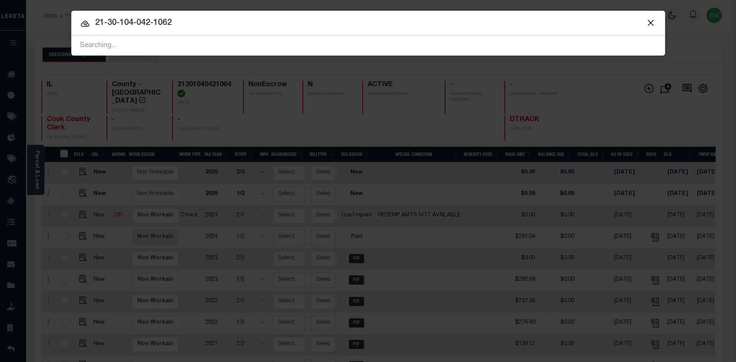
click at [182, 19] on input "21-30-104-042-1062" at bounding box center [368, 22] width 594 height 13
type input "21-30-104-042-1065"
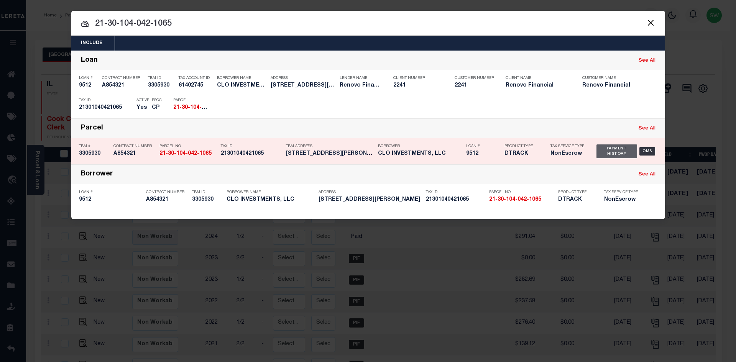
click at [614, 153] on div "Payment History" at bounding box center [617, 152] width 41 height 14
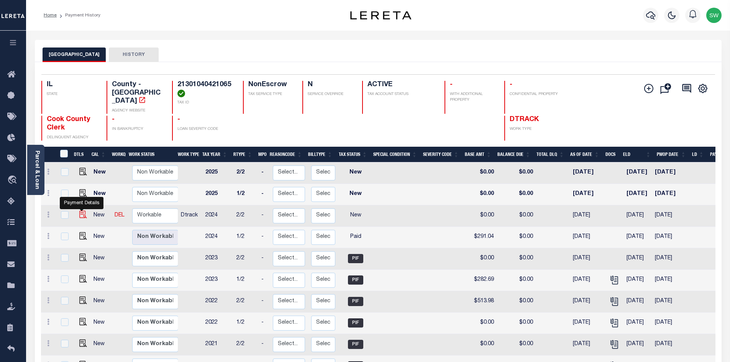
click at [81, 211] on img "" at bounding box center [83, 215] width 8 height 8
checkbox input "true"
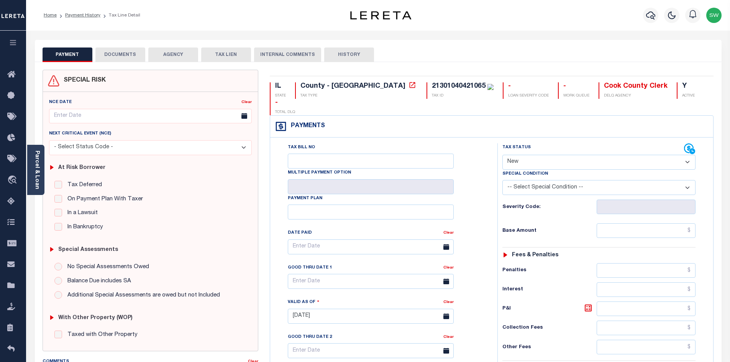
click at [688, 155] on select "- Select Status Code - Open Due/Unpaid Paid Incomplete No Tax Due Internal Refu…" at bounding box center [599, 162] width 193 height 15
select select "DUE"
click at [503, 155] on select "- Select Status Code - Open Due/Unpaid Paid Incomplete No Tax Due Internal Refu…" at bounding box center [599, 162] width 193 height 15
type input "09/29/2025"
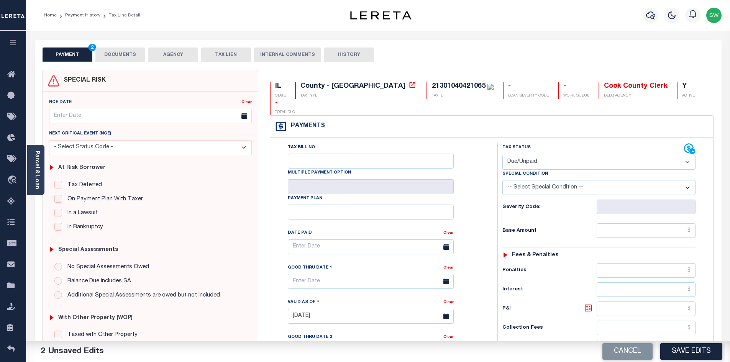
click at [484, 214] on div "Tax Bill No Multiple Payment Option Payment Plan Clear" at bounding box center [382, 250] width 208 height 215
click at [688, 180] on select "-- Select Special Condition -- 3RD PARTY TAX LIEN AGENCY TAX LIEN (A.K.A Inside…" at bounding box center [599, 187] width 193 height 15
select select "24"
click at [503, 180] on select "-- Select Special Condition -- 3RD PARTY TAX LIEN AGENCY TAX LIEN (A.K.A Inside…" at bounding box center [599, 187] width 193 height 15
click at [495, 143] on div "Tax Status Status" at bounding box center [602, 312] width 220 height 339
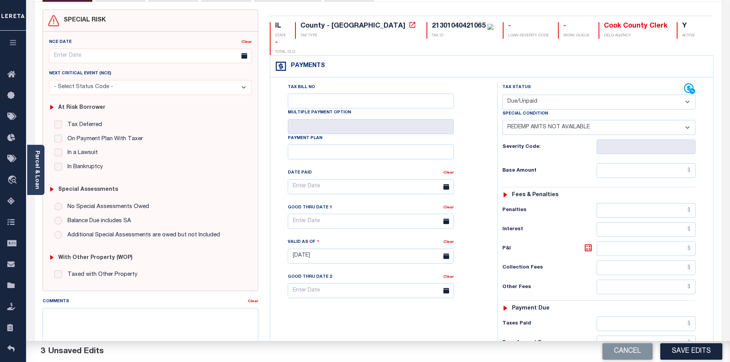
scroll to position [76, 0]
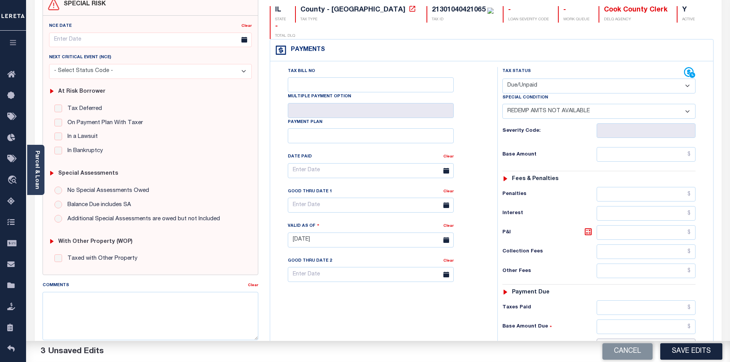
click at [642, 339] on input "text" at bounding box center [646, 346] width 99 height 15
type input "$0.00"
click at [455, 314] on div "Tax Bill No Multiple Payment Option Payment Plan Clear" at bounding box center [382, 236] width 220 height 339
click at [689, 355] on button "Save Edits" at bounding box center [692, 352] width 62 height 16
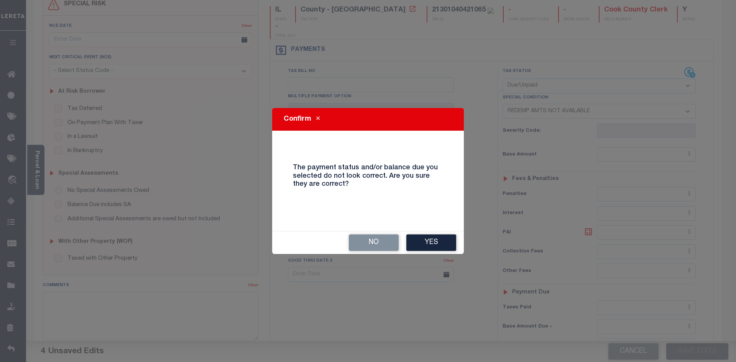
click at [428, 245] on button "Yes" at bounding box center [431, 243] width 50 height 16
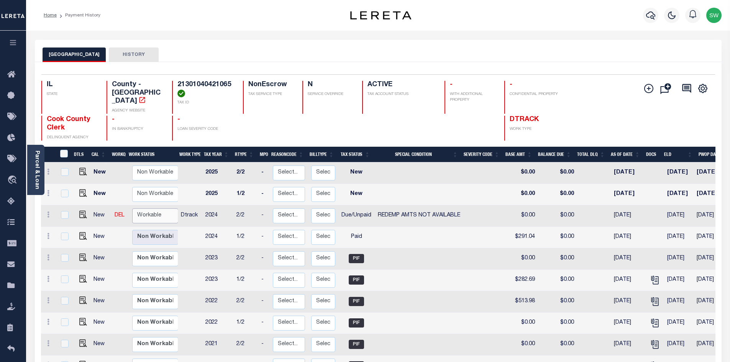
drag, startPoint x: 146, startPoint y: 212, endPoint x: 162, endPoint y: 212, distance: 15.7
click at [146, 212] on select "Non Workable Workable" at bounding box center [155, 216] width 46 height 15
checkbox input "true"
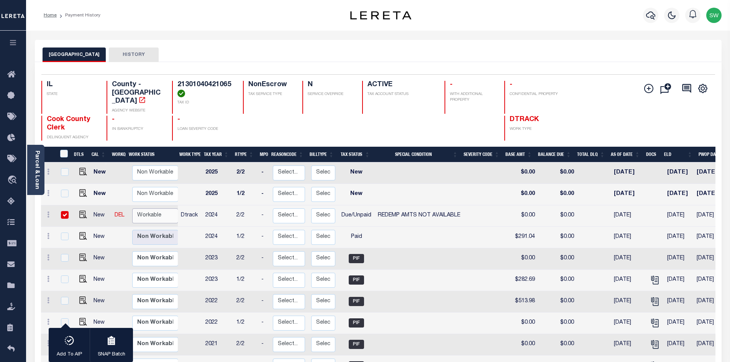
select select "true"
click at [132, 209] on select "Non Workable Workable" at bounding box center [155, 216] width 46 height 15
checkbox input "false"
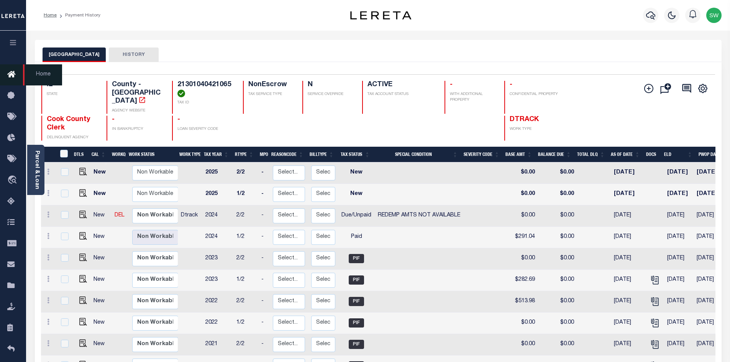
click at [12, 76] on icon at bounding box center [13, 75] width 12 height 10
